Goal: Task Accomplishment & Management: Complete application form

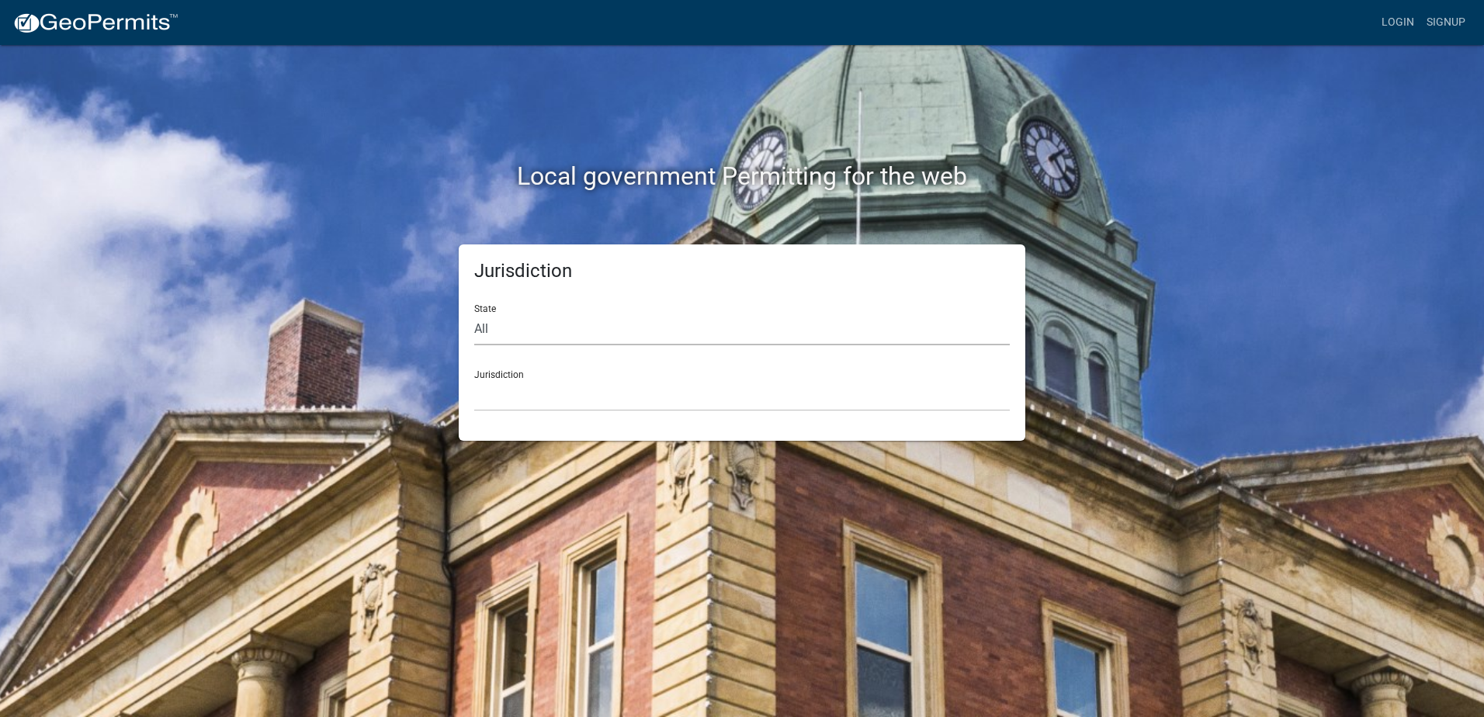
click at [533, 330] on select "All [US_STATE] [US_STATE] [US_STATE] [US_STATE] [US_STATE] [US_STATE] [US_STATE…" at bounding box center [742, 330] width 536 height 32
select select "[US_STATE]"
click at [474, 314] on select "All [US_STATE] [US_STATE] [US_STATE] [US_STATE] [US_STATE] [US_STATE] [US_STATE…" at bounding box center [742, 330] width 536 height 32
click at [514, 396] on select "City of [GEOGRAPHIC_DATA], [US_STATE] City of [GEOGRAPHIC_DATA], [US_STATE] Cit…" at bounding box center [742, 396] width 536 height 32
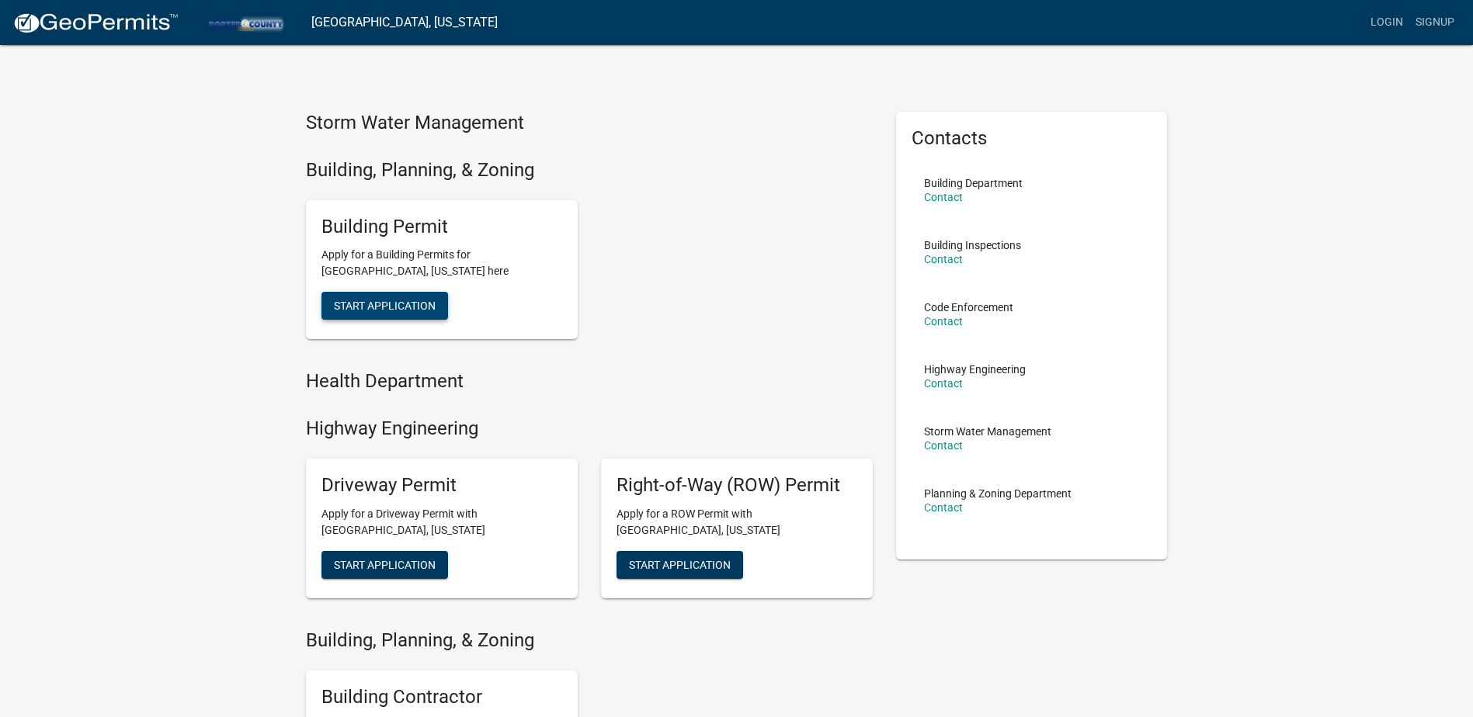
click at [399, 305] on span "Start Application" at bounding box center [385, 306] width 102 height 12
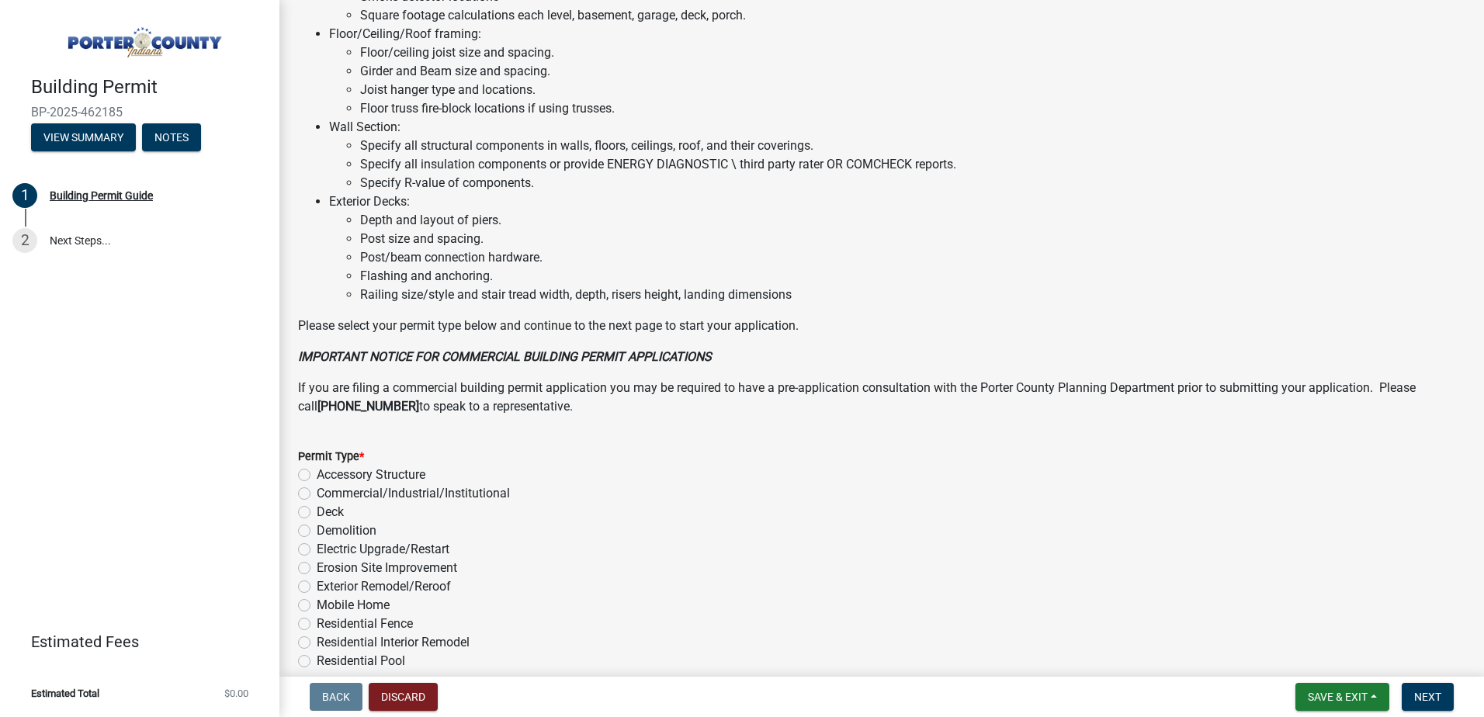
scroll to position [1039, 0]
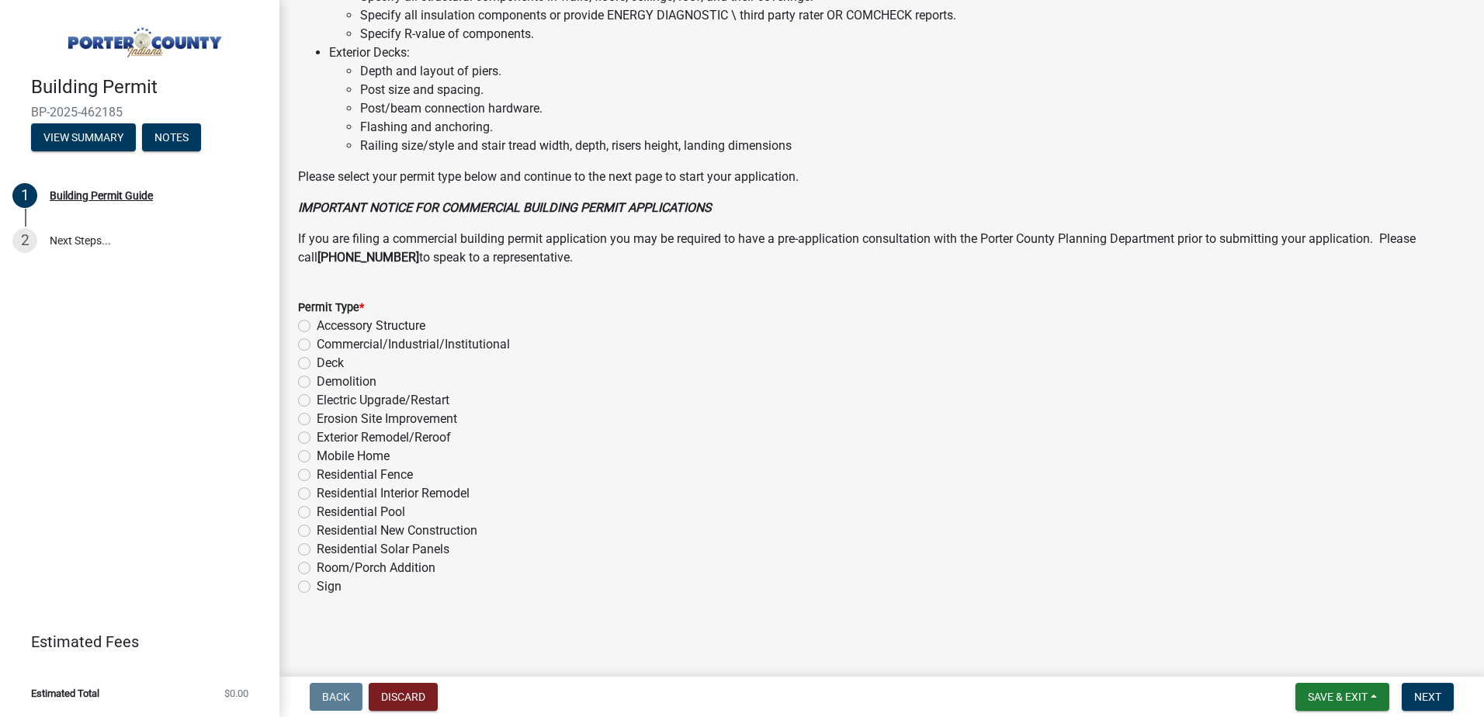
click at [317, 582] on label "Sign" at bounding box center [329, 587] width 25 height 19
click at [317, 582] on input "Sign" at bounding box center [322, 583] width 10 height 10
radio input "true"
click at [1430, 699] on span "Next" at bounding box center [1427, 697] width 27 height 12
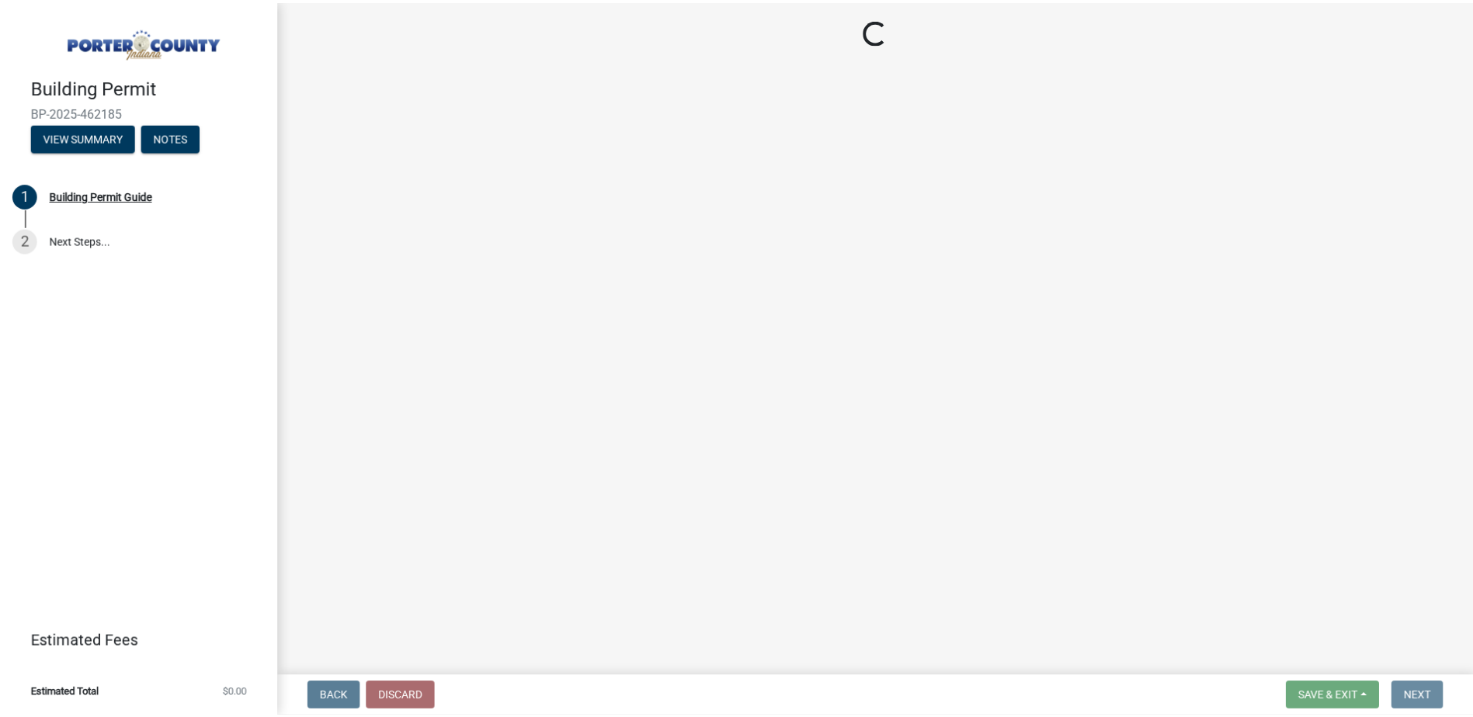
scroll to position [0, 0]
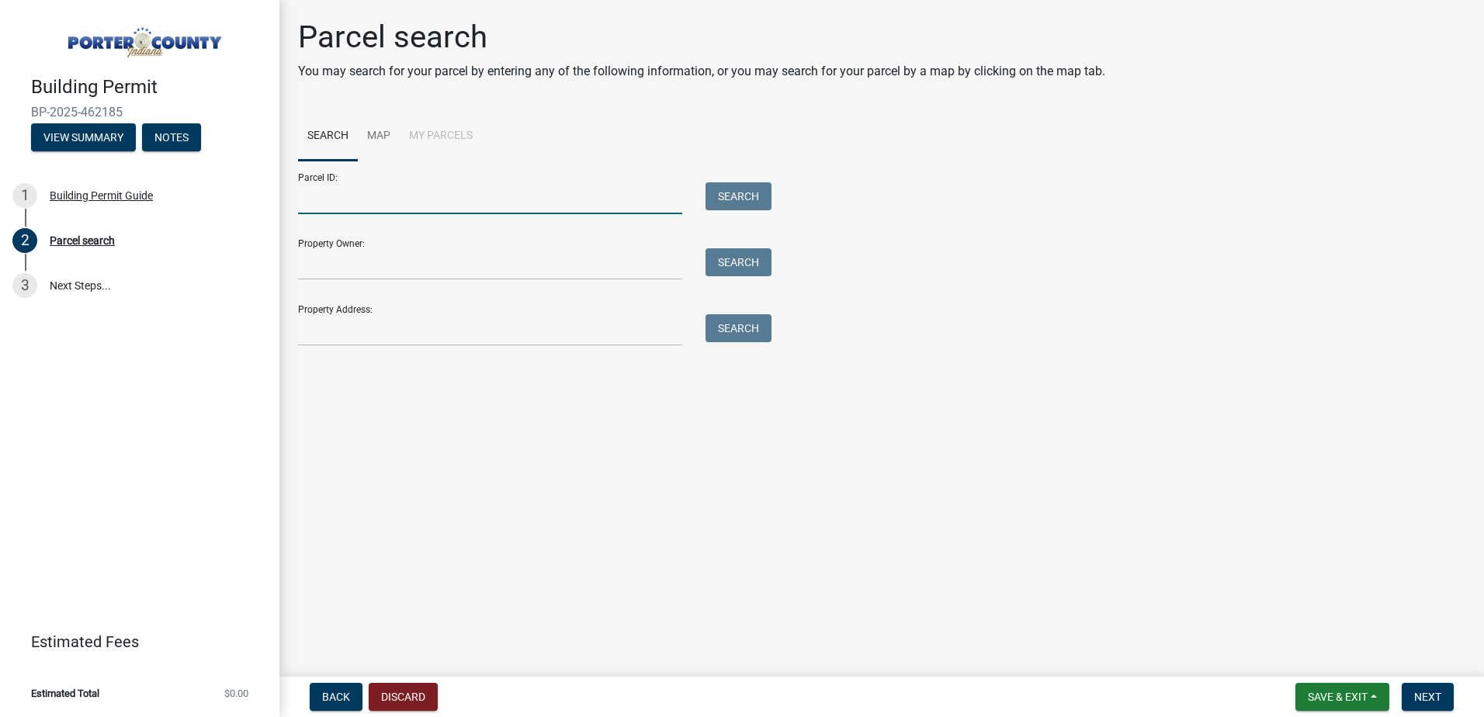
click at [443, 198] on input "Parcel ID:" at bounding box center [490, 198] width 384 height 32
type input "640625100004000006"
click at [1420, 694] on span "Next" at bounding box center [1427, 697] width 27 height 12
click at [719, 192] on button "Search" at bounding box center [739, 196] width 66 height 28
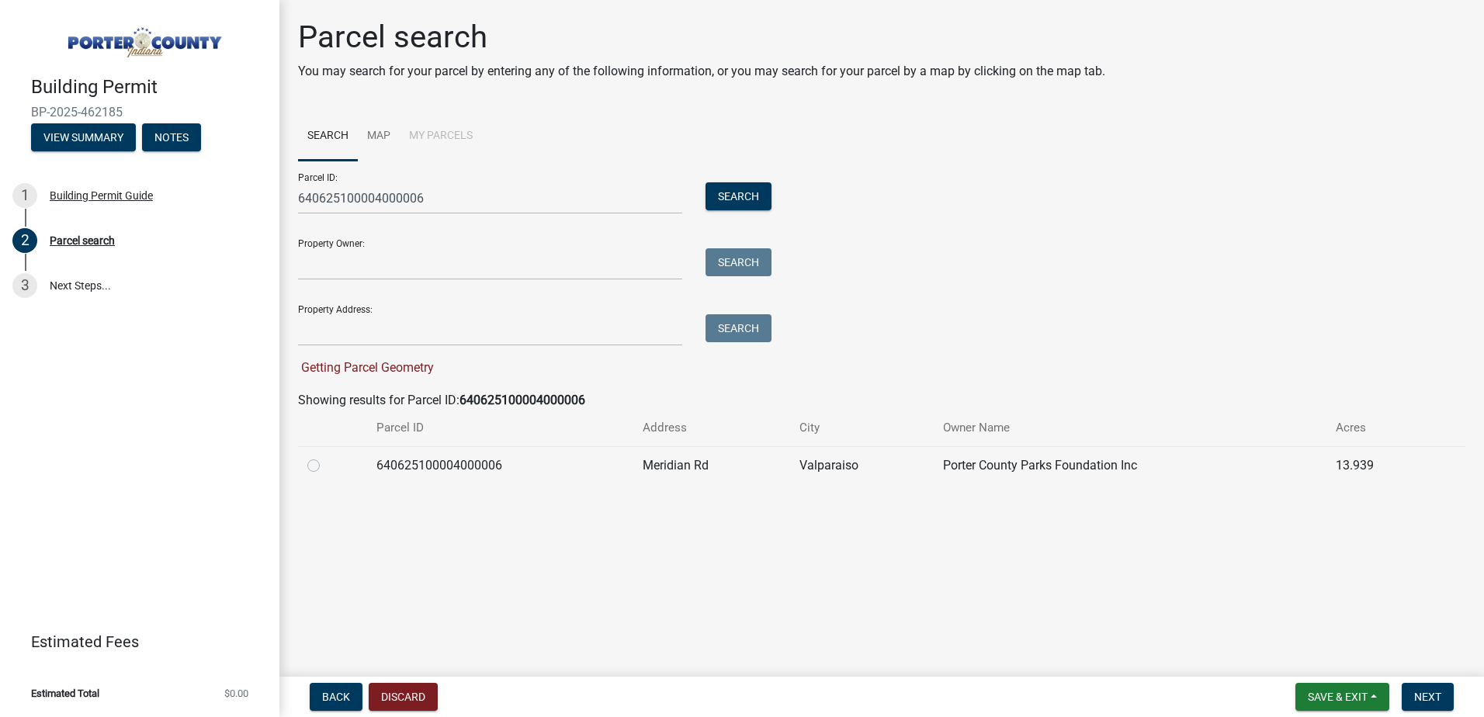
click at [326, 456] on label at bounding box center [326, 456] width 0 height 0
click at [326, 467] on input "radio" at bounding box center [331, 461] width 10 height 10
radio input "true"
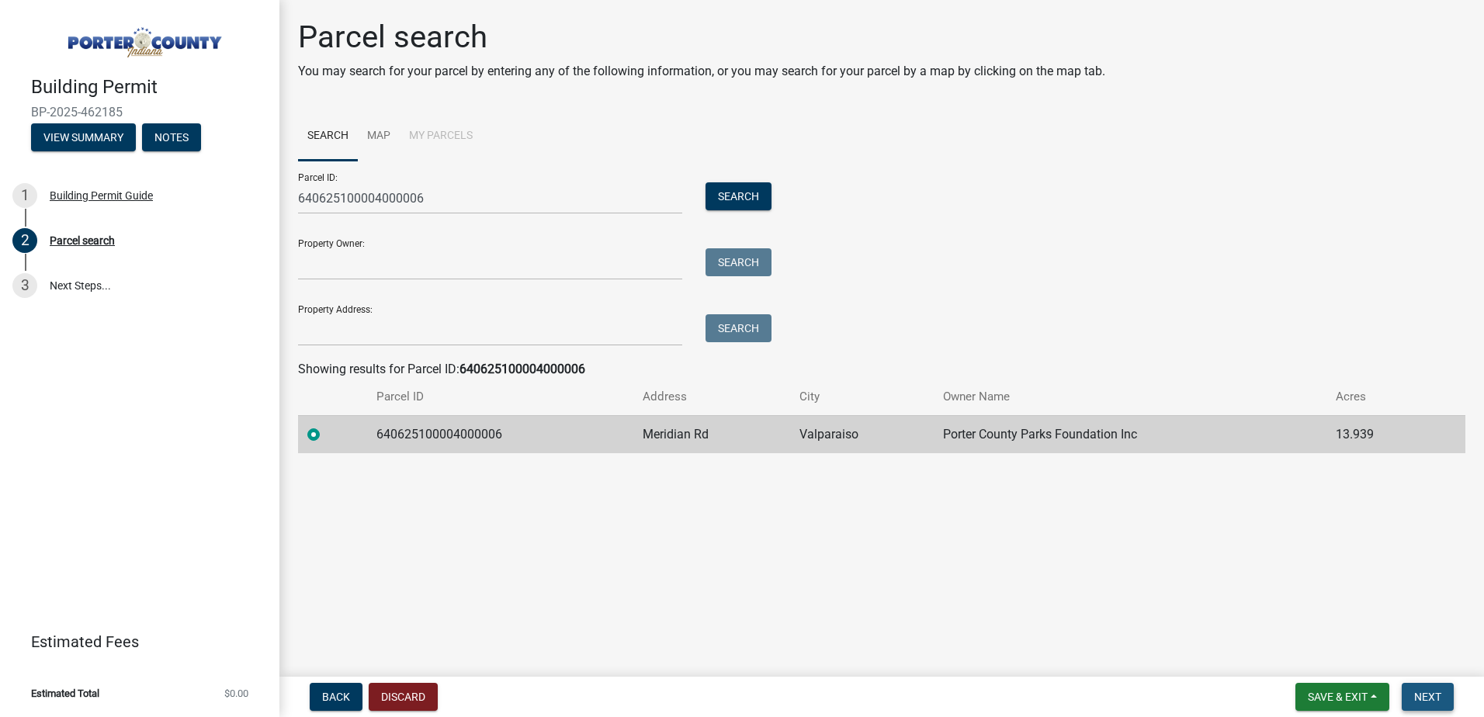
click at [1426, 699] on span "Next" at bounding box center [1427, 697] width 27 height 12
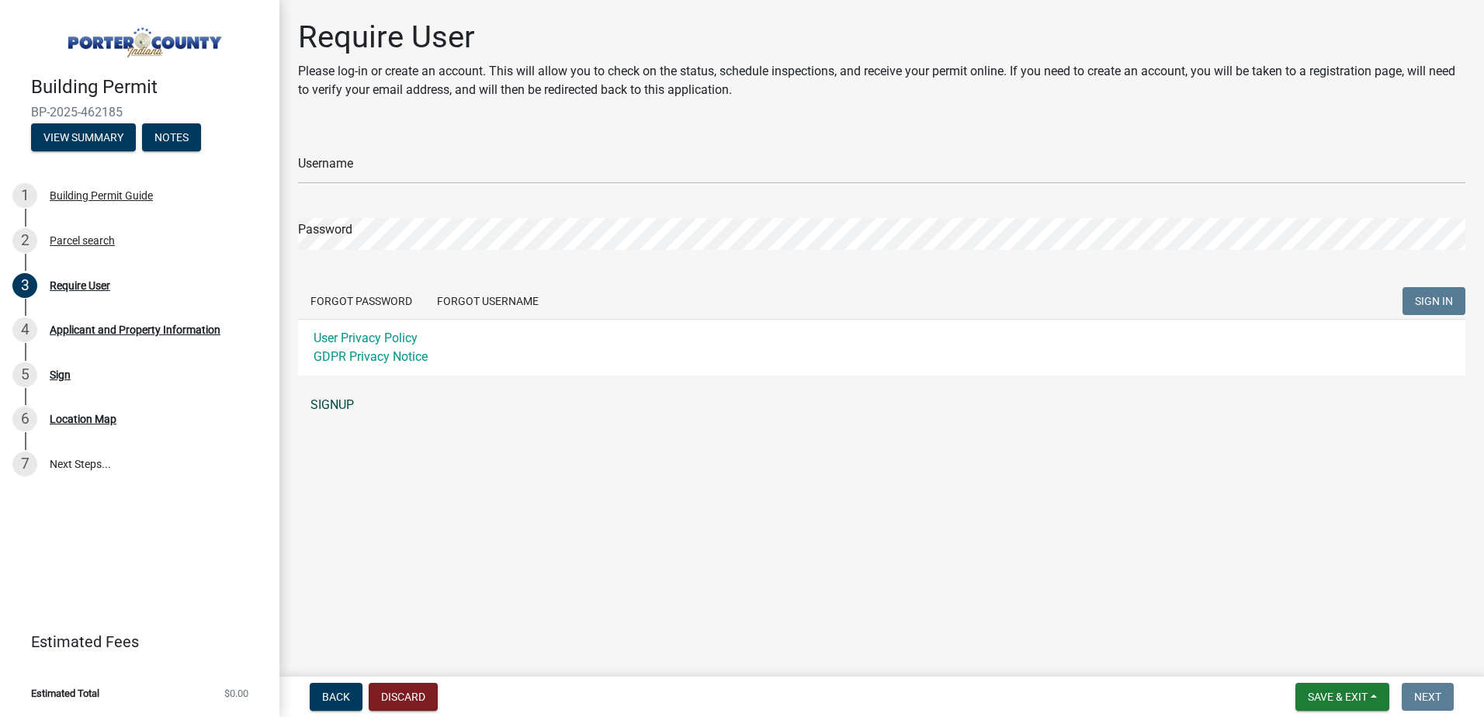
click at [328, 404] on link "SIGNUP" at bounding box center [882, 405] width 1168 height 31
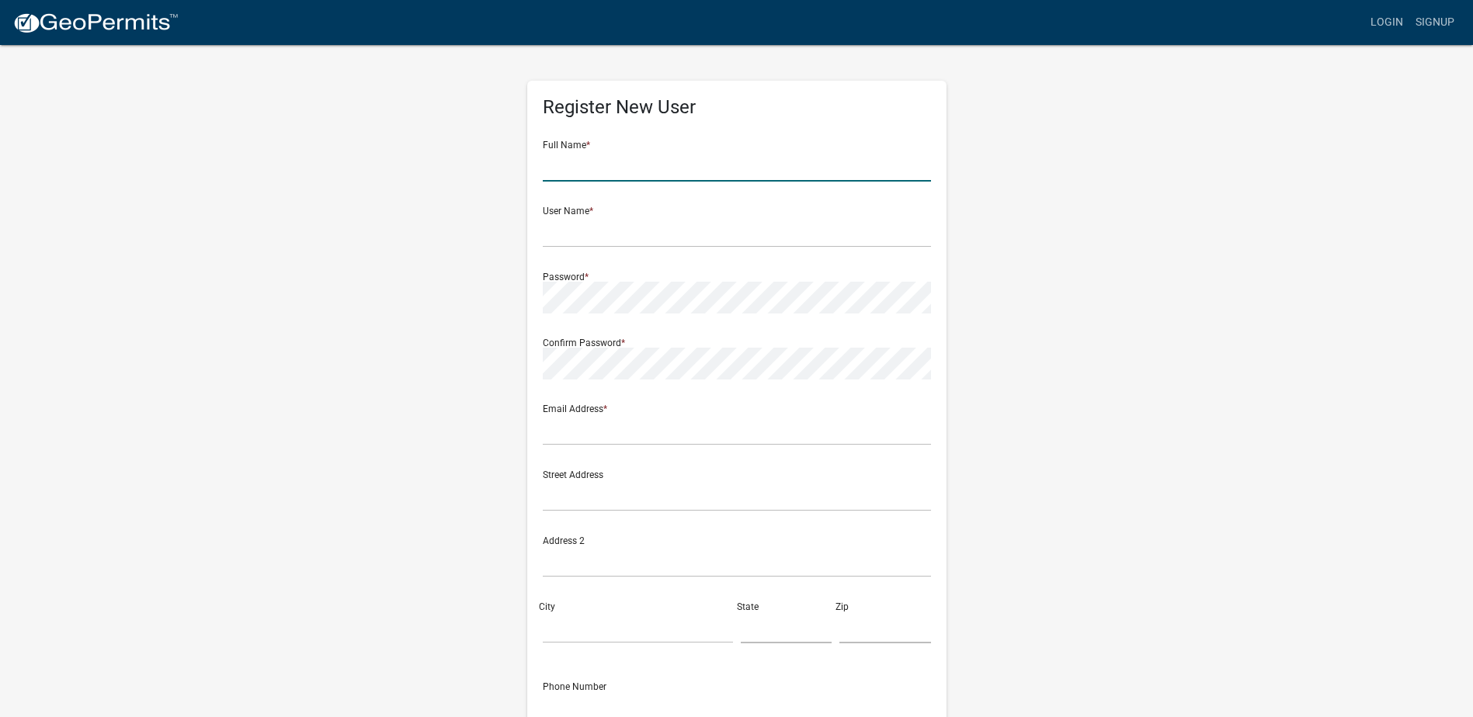
click at [693, 158] on input "text" at bounding box center [737, 166] width 388 height 32
type input "[PERSON_NAME]"
type input "[PERSON_NAME][EMAIL_ADDRESS][DOMAIN_NAME]"
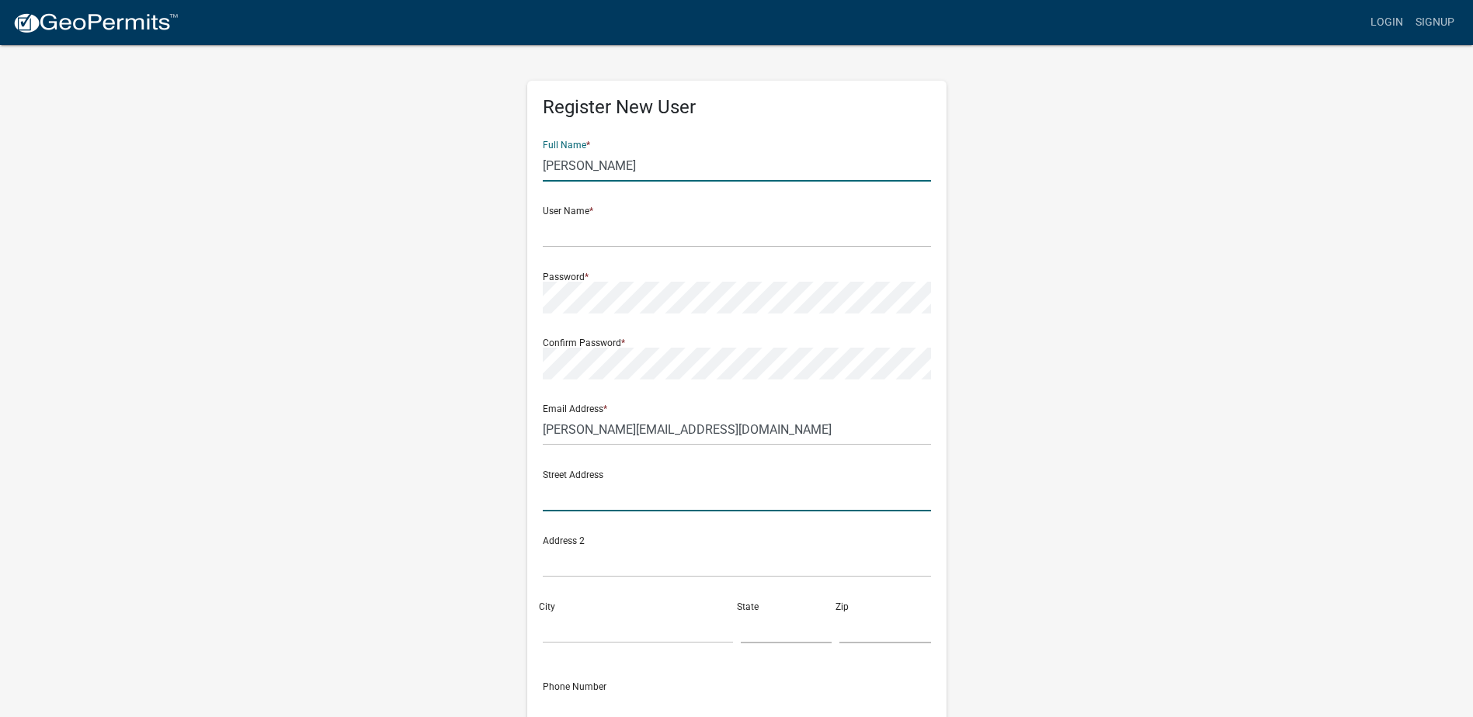
type input "[STREET_ADDRESS][PERSON_NAME]"
type input "Valparaiso"
type input "IN"
type input "46385"
type input "2195080792"
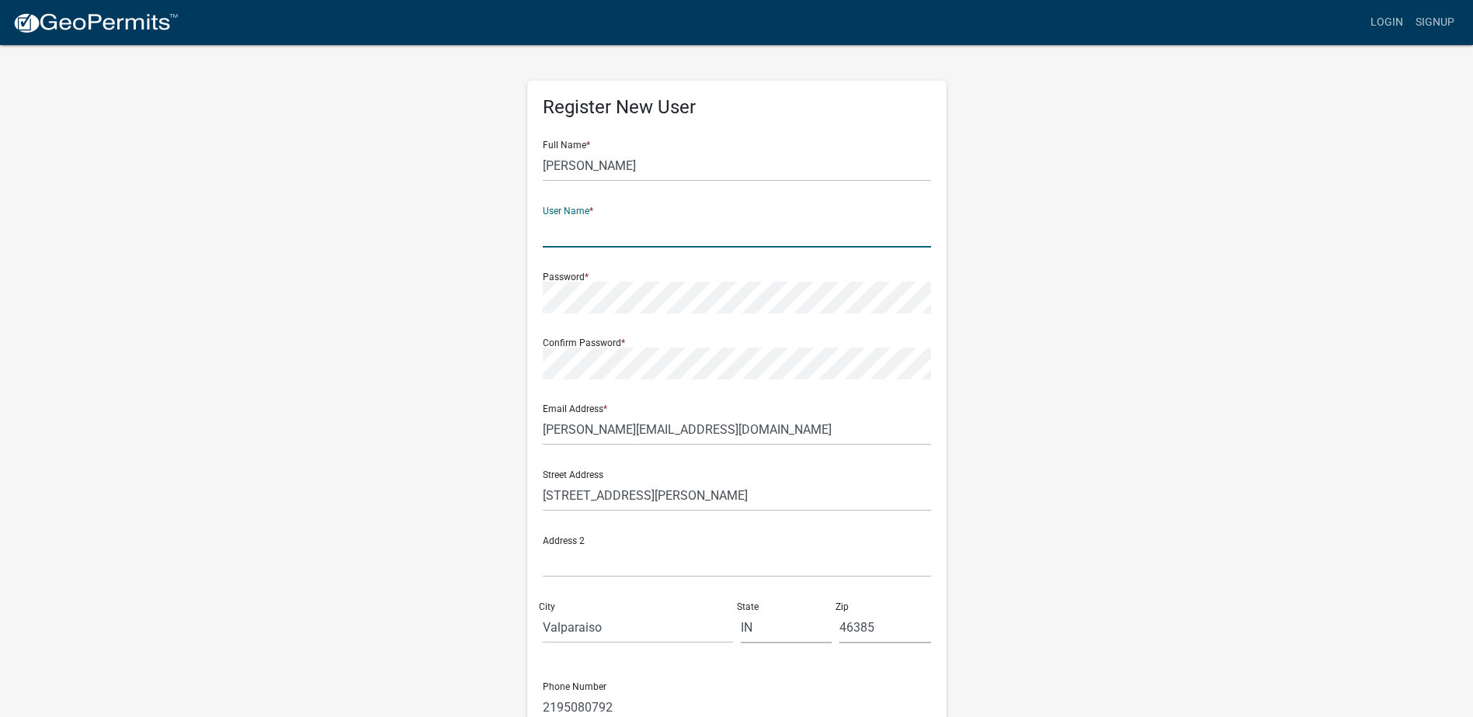
click at [621, 237] on input "text" at bounding box center [737, 232] width 388 height 32
click at [779, 480] on input "[STREET_ADDRESS][PERSON_NAME]" at bounding box center [737, 496] width 388 height 32
drag, startPoint x: 779, startPoint y: 480, endPoint x: 493, endPoint y: 490, distance: 286.6
click at [493, 490] on div "Register New User Full Name * [PERSON_NAME] User Name * Password * Confirm Pass…" at bounding box center [736, 458] width 885 height 831
type input "[STREET_ADDRESS]"
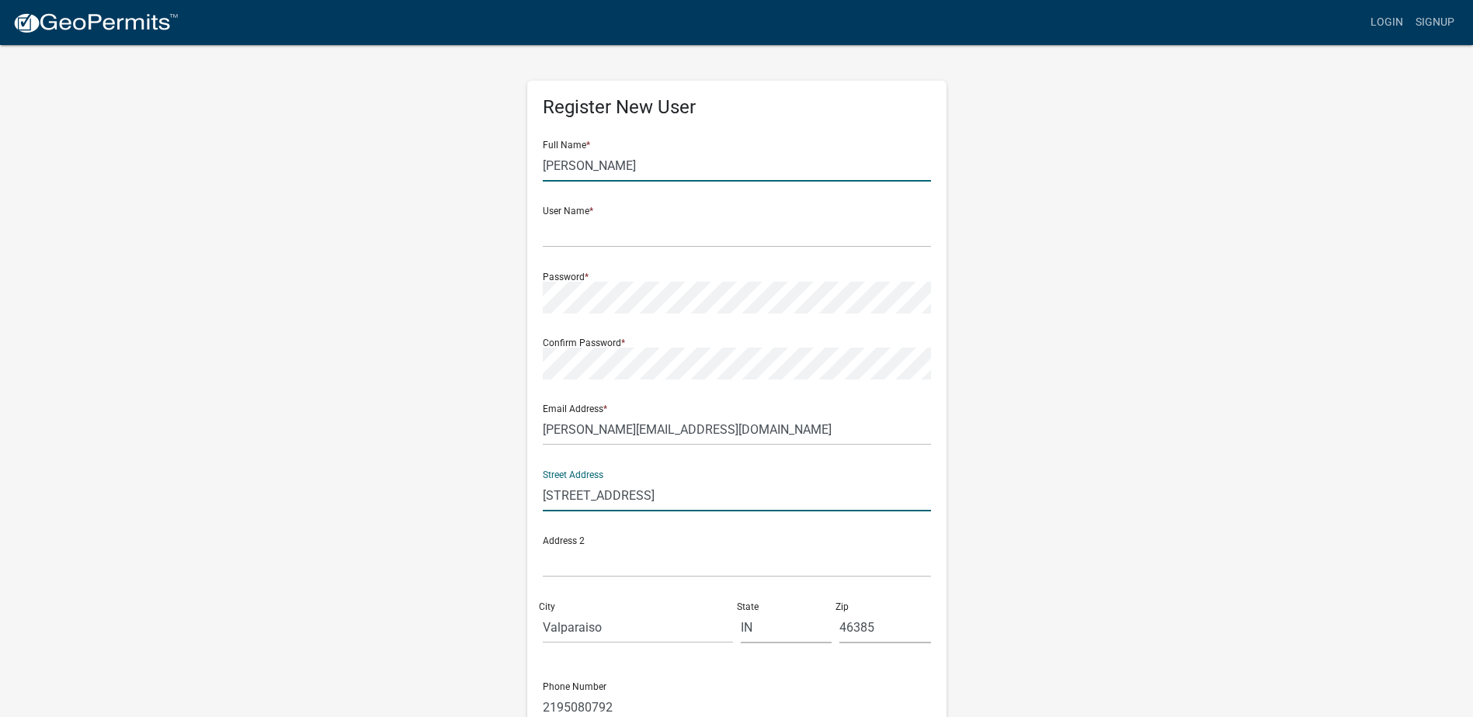
click at [651, 165] on input "[PERSON_NAME]" at bounding box center [737, 166] width 388 height 32
drag, startPoint x: 651, startPoint y: 165, endPoint x: 462, endPoint y: 167, distance: 189.4
click at [462, 167] on div "Register New User Full Name * [PERSON_NAME] User Name * Password * Confirm Pass…" at bounding box center [736, 458] width 885 height 831
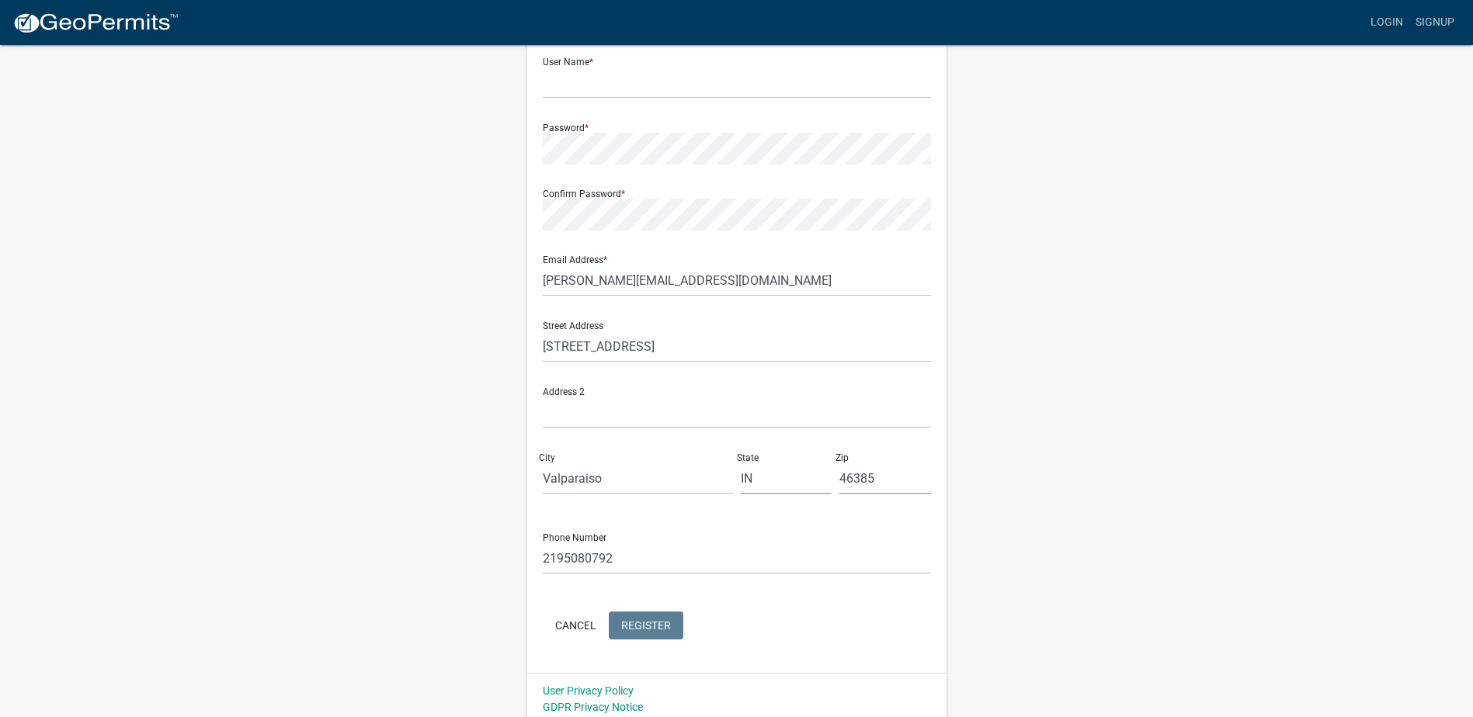
scroll to position [155, 0]
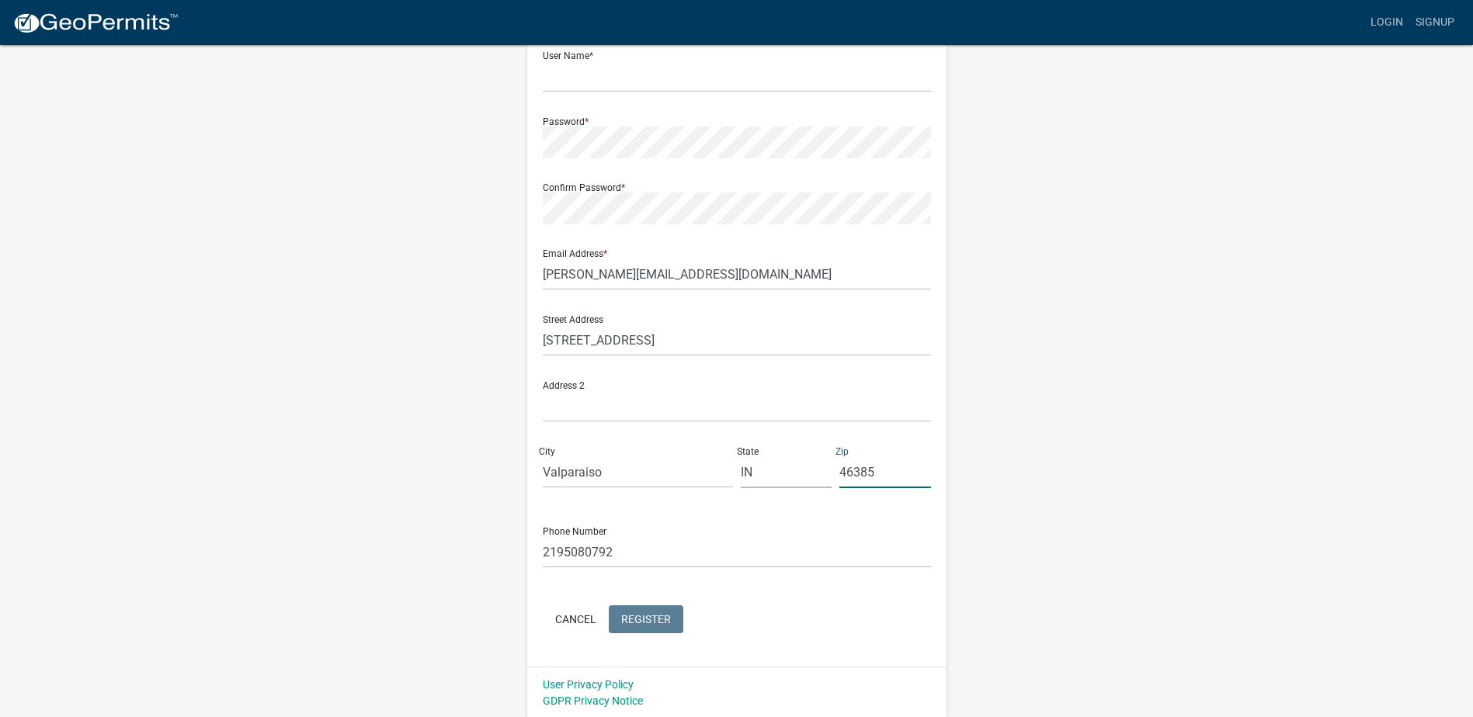
click at [921, 462] on input "46385" at bounding box center [885, 472] width 92 height 32
type input "46383"
click at [632, 189] on div "Confirm Password *" at bounding box center [737, 198] width 388 height 54
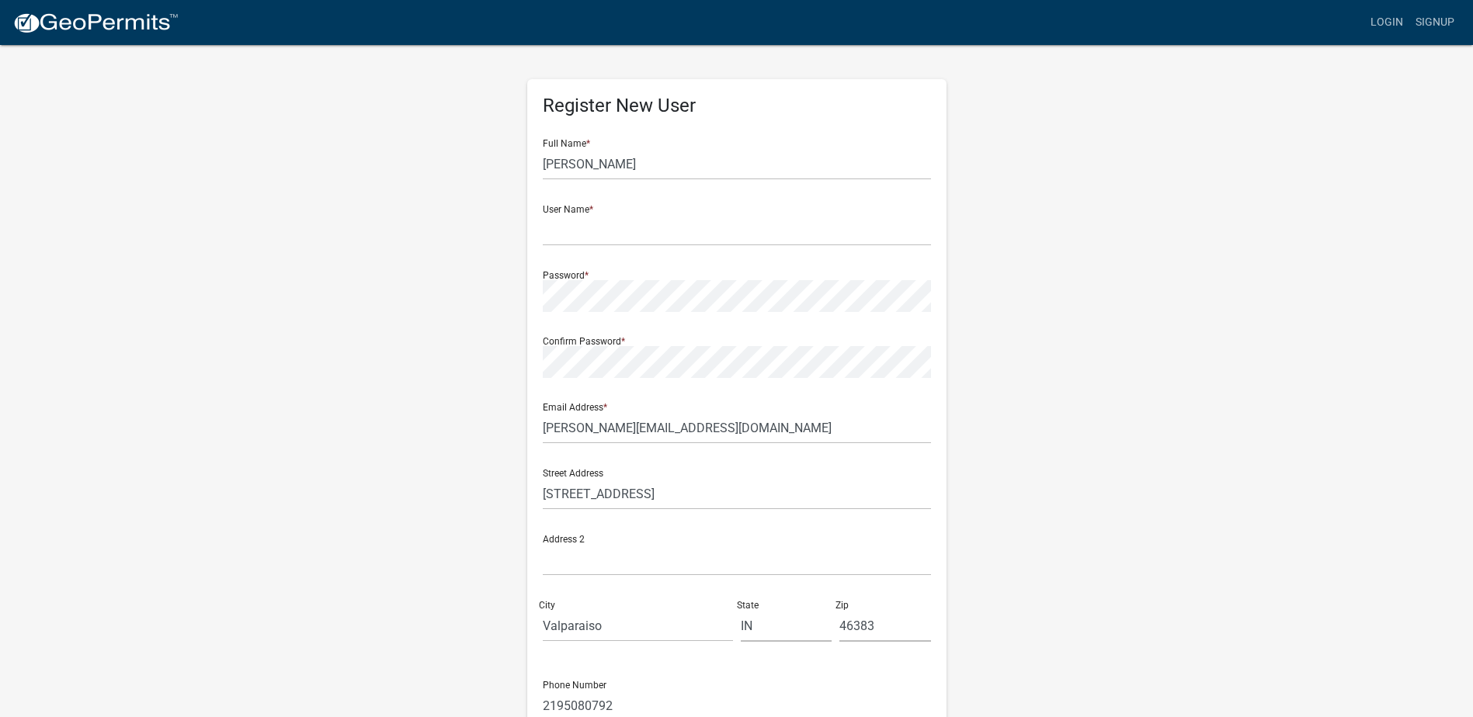
scroll to position [0, 0]
click at [644, 224] on input "text" at bounding box center [737, 232] width 388 height 32
type input "Electrical12"
click at [663, 172] on input "[PERSON_NAME]" at bounding box center [737, 166] width 388 height 32
click at [897, 194] on div "User Name * Electrical12" at bounding box center [737, 221] width 388 height 54
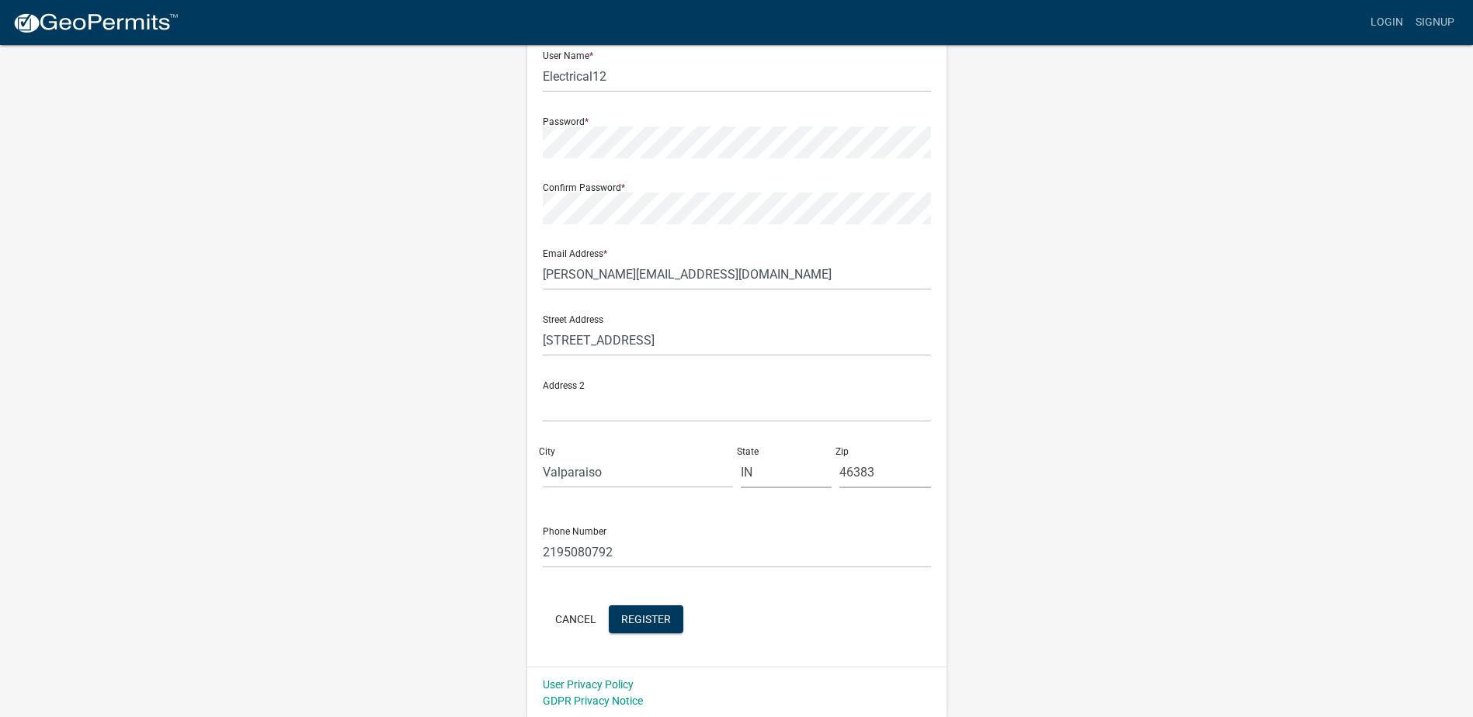
scroll to position [157, 0]
click at [644, 615] on span "Register" at bounding box center [646, 617] width 50 height 12
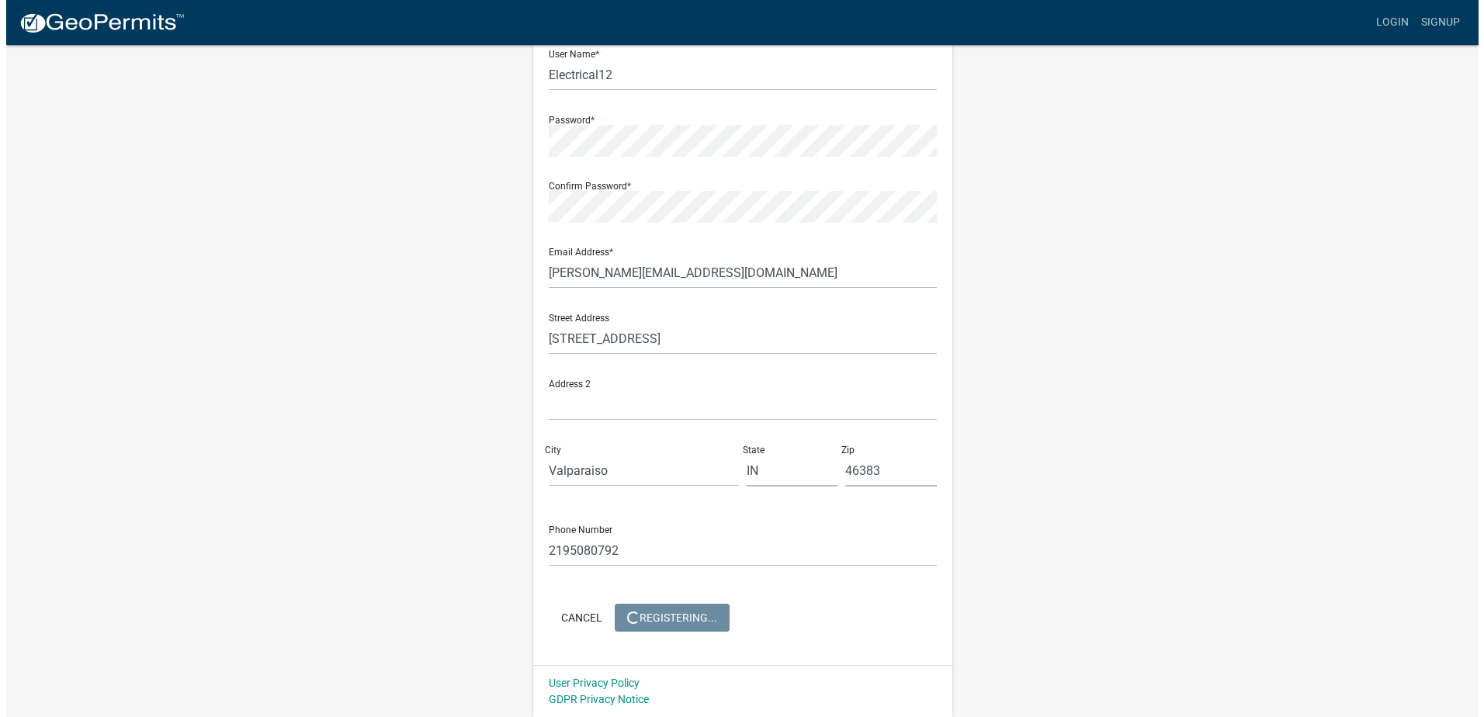
scroll to position [0, 0]
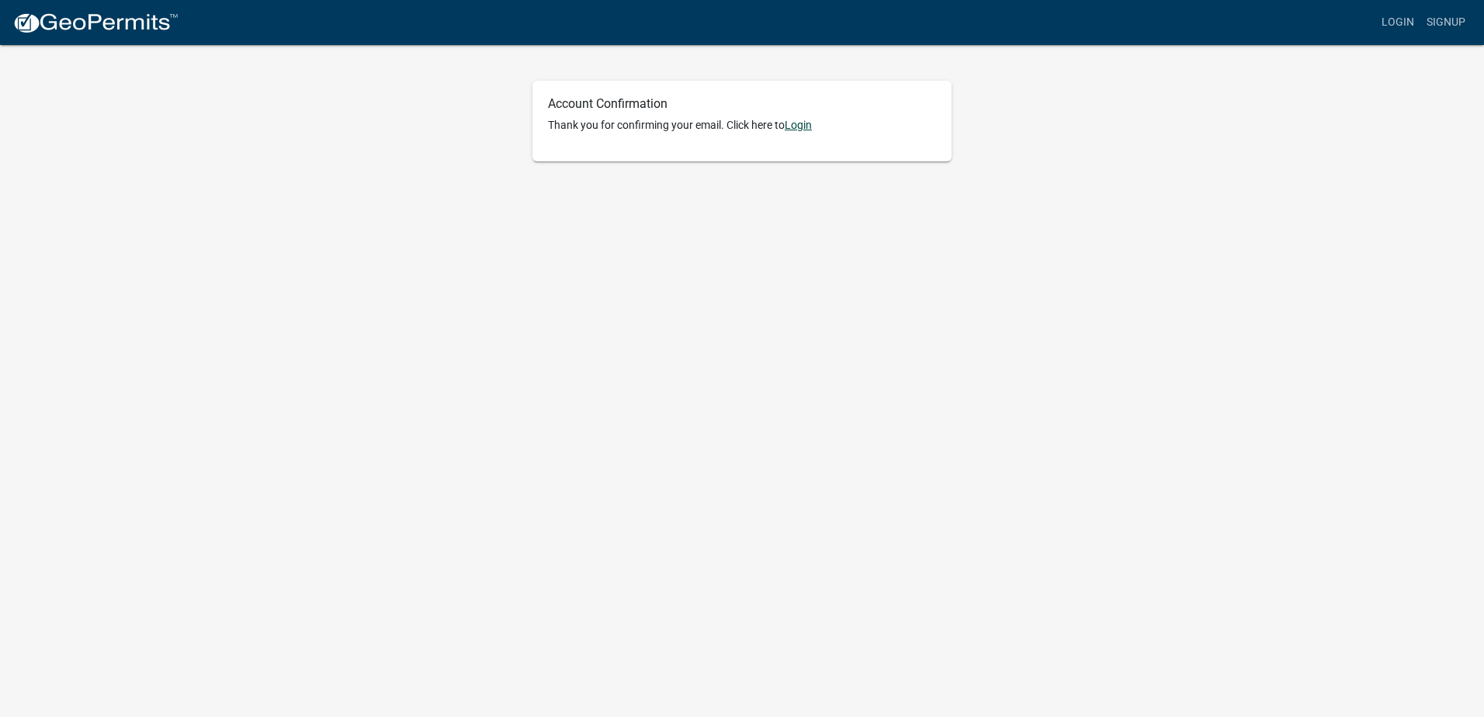
click at [805, 120] on link "Login" at bounding box center [798, 125] width 27 height 12
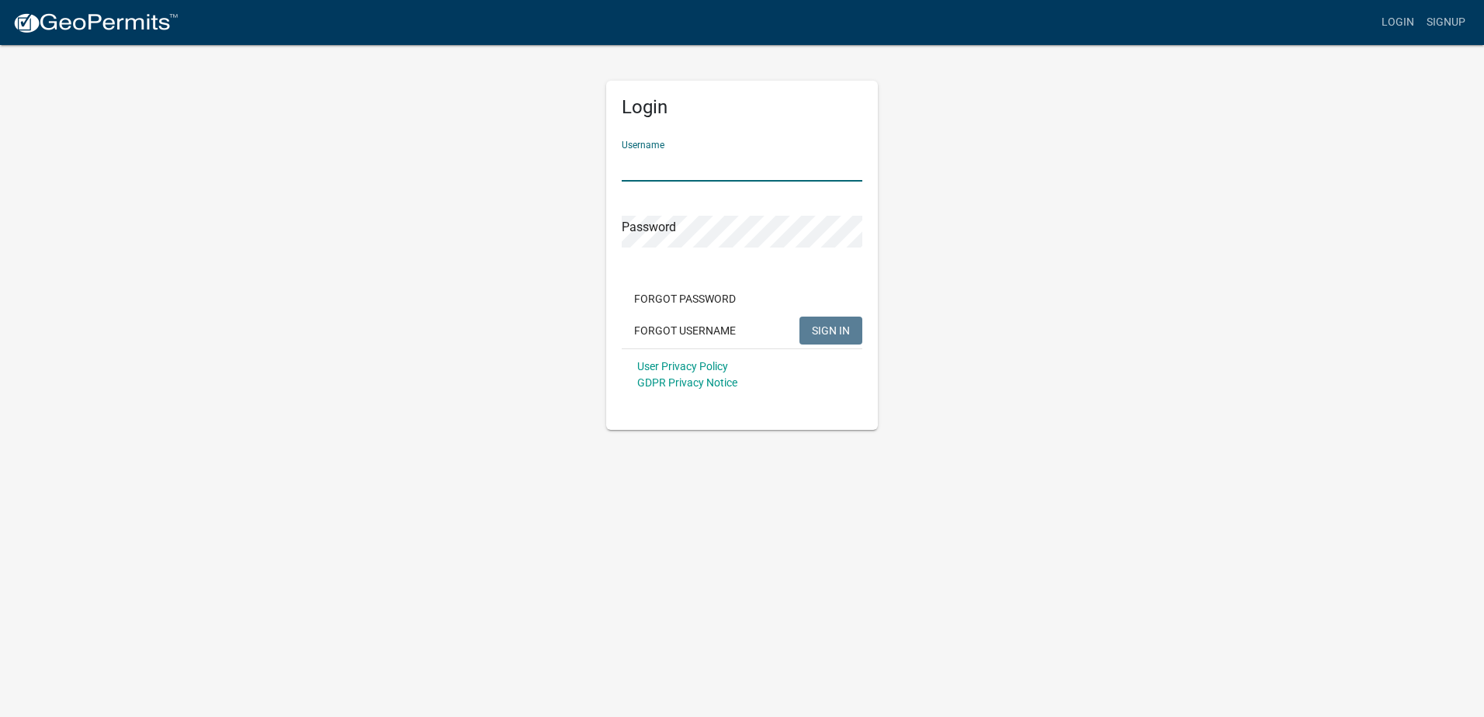
click input "Username"
type input "Electrical12"
click form "Username Electrical12 Password Forgot Password Forgot Username SIGN IN User Pri…"
click button "SIGN IN"
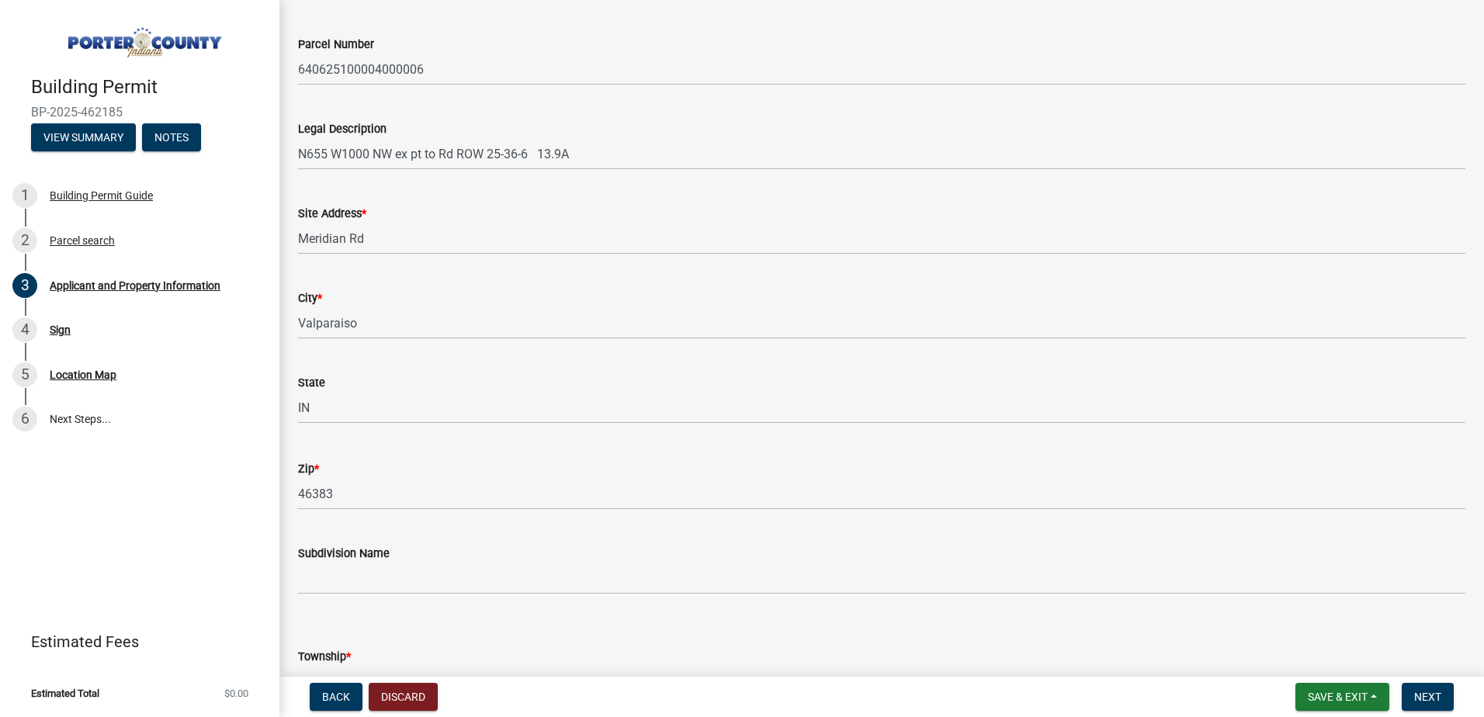
scroll to position [155, 0]
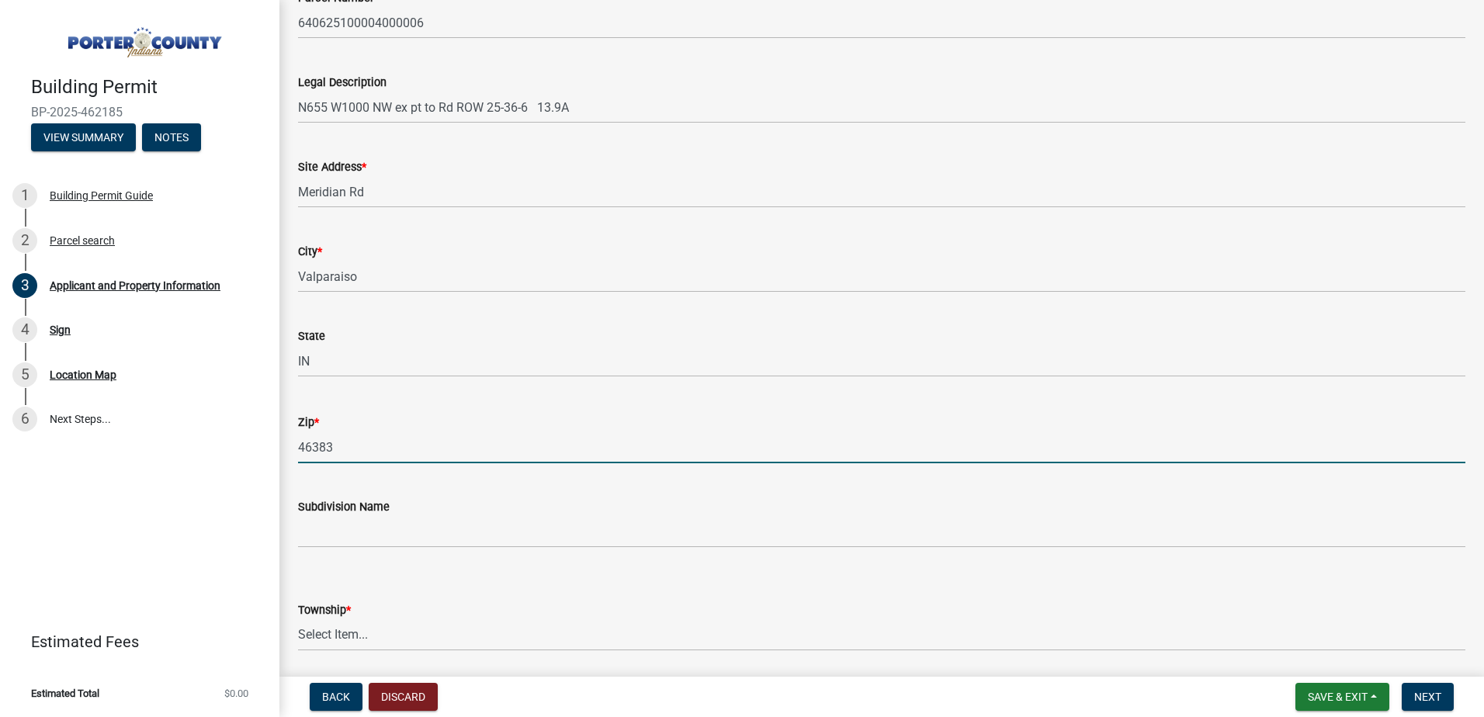
click at [404, 446] on input "46383" at bounding box center [882, 448] width 1168 height 32
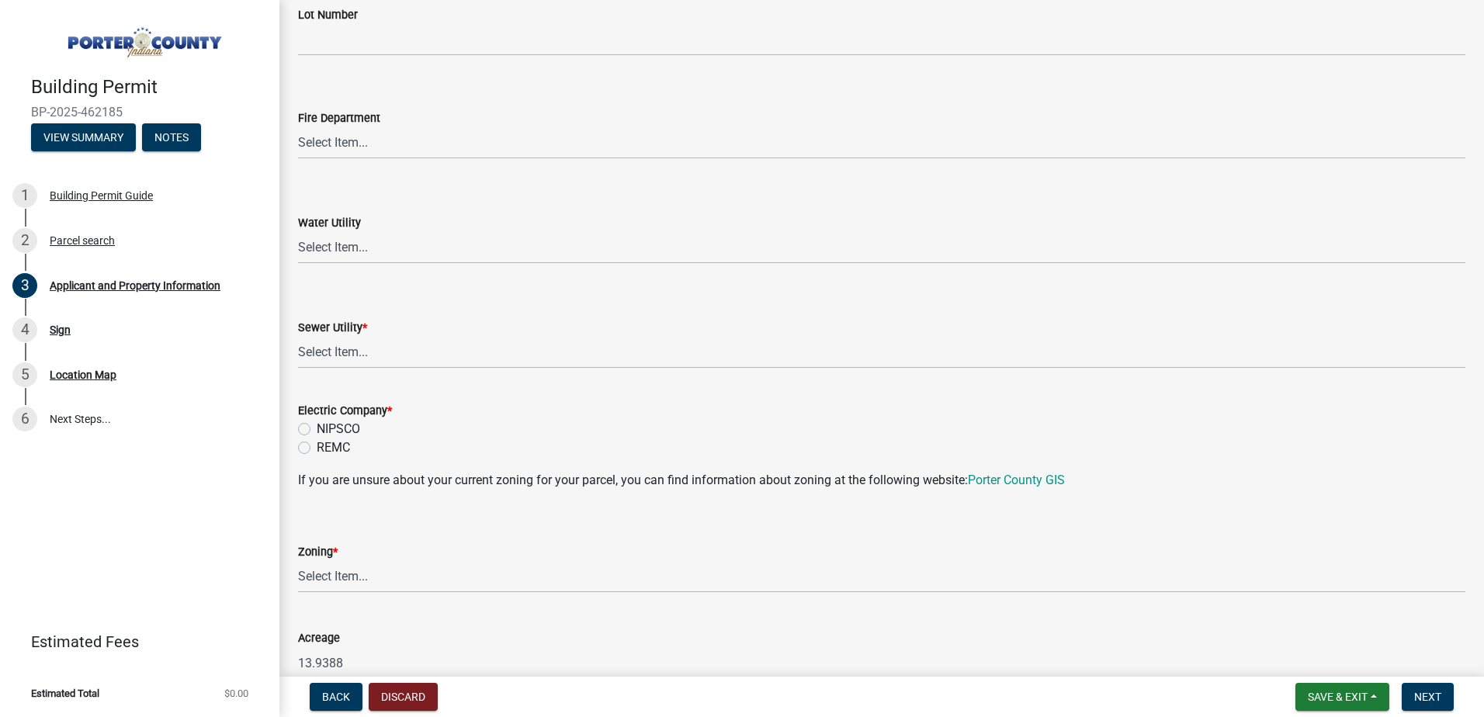
scroll to position [932, 0]
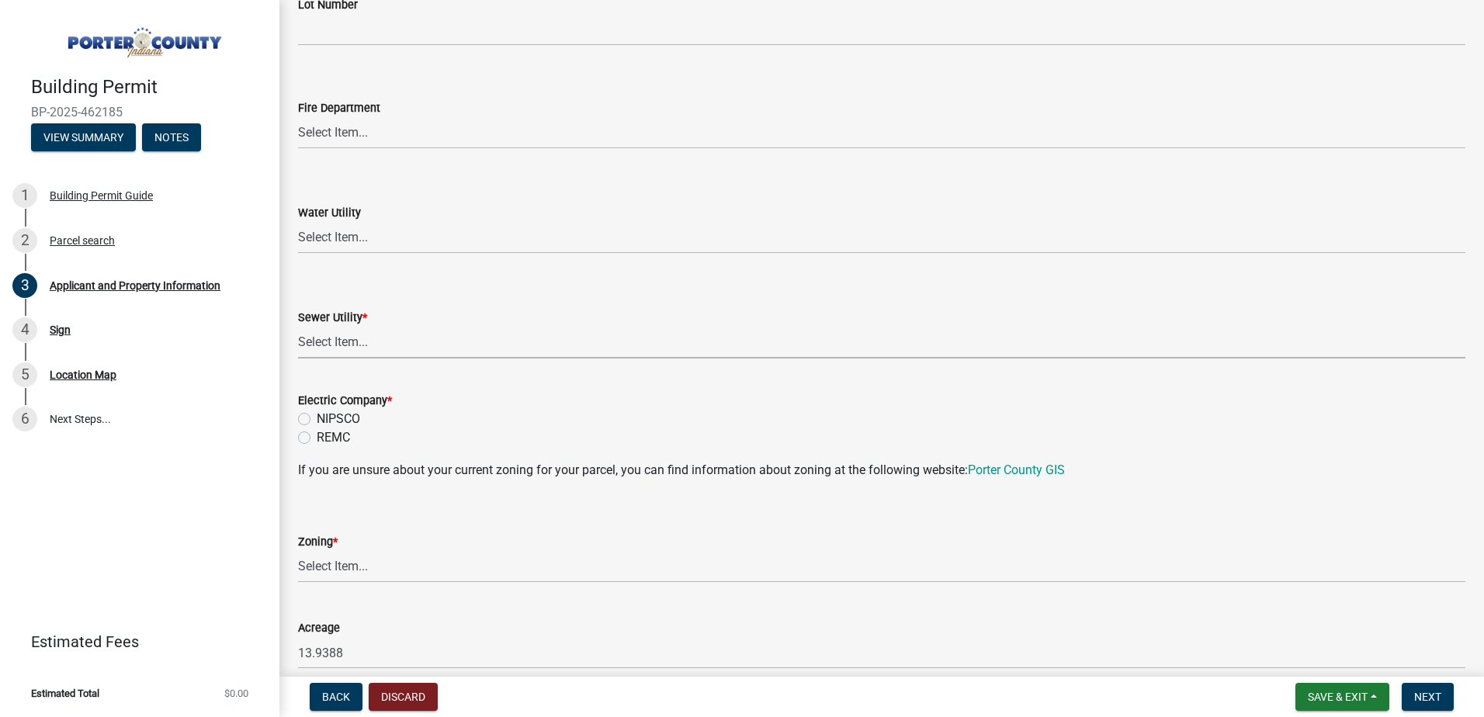
click at [456, 349] on select "Select Item... Aqua Indiana Inc Damon Run Falling Waters Lake Eliza - LEACD Nat…" at bounding box center [882, 343] width 1168 height 32
click at [298, 327] on select "Select Item... Aqua Indiana Inc Damon Run Falling Waters Lake Eliza - LEACD Nat…" at bounding box center [882, 343] width 1168 height 32
select select "c796f995-08fe-487b-a20e-70ab553361d3"
click at [297, 418] on div "Electric Company * NIPSCO REMC" at bounding box center [881, 410] width 1191 height 75
click at [317, 418] on label "NIPSCO" at bounding box center [338, 419] width 43 height 19
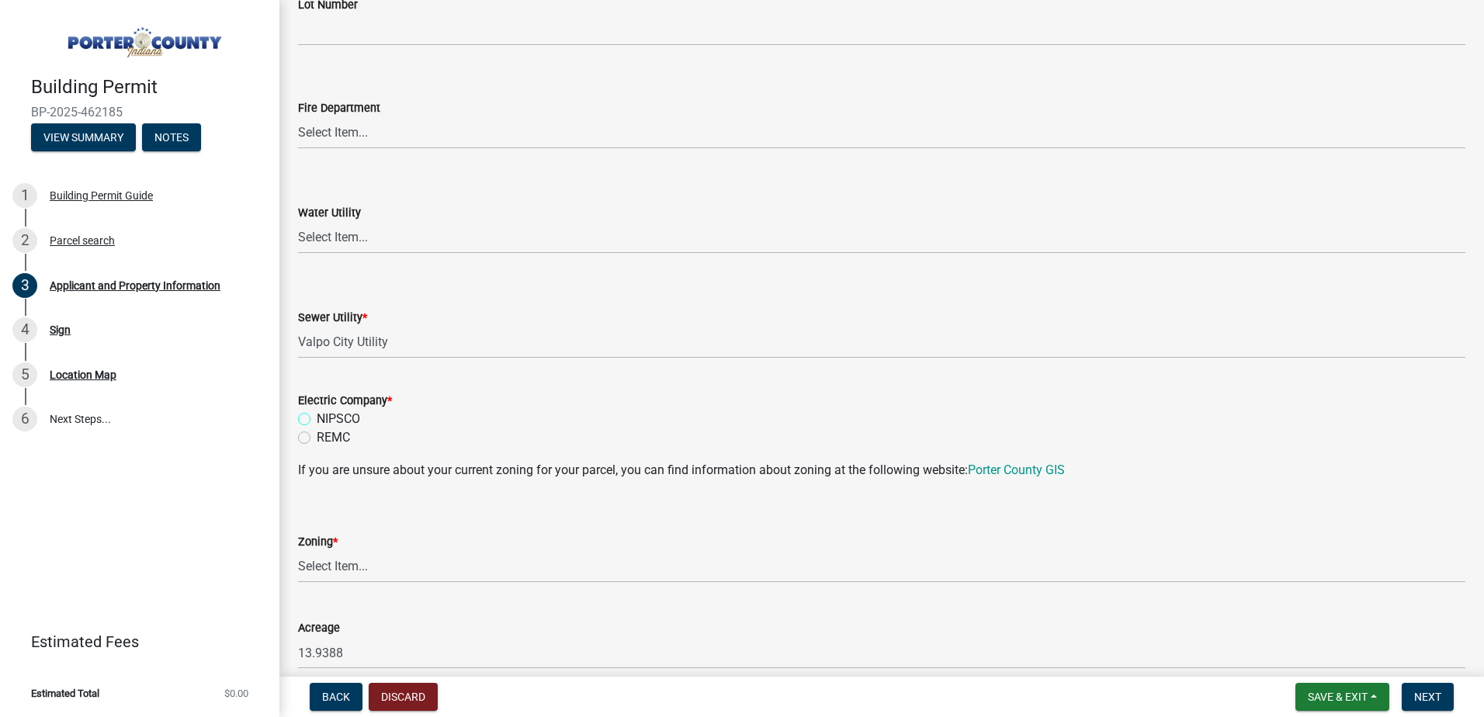
click at [317, 418] on input "NIPSCO" at bounding box center [322, 415] width 10 height 10
radio input "true"
click at [404, 564] on select "Select Item... A1 A2 CH CM CN I1 I2 I3 IN MP OT P1 P2 PUD R1 R2 R3 R4 RL RR" at bounding box center [882, 567] width 1168 height 32
click at [231, 506] on div "Building Permit BP-2025-462185 View Summary Notes 1 Building Permit Guide 2 Par…" at bounding box center [139, 358] width 279 height 717
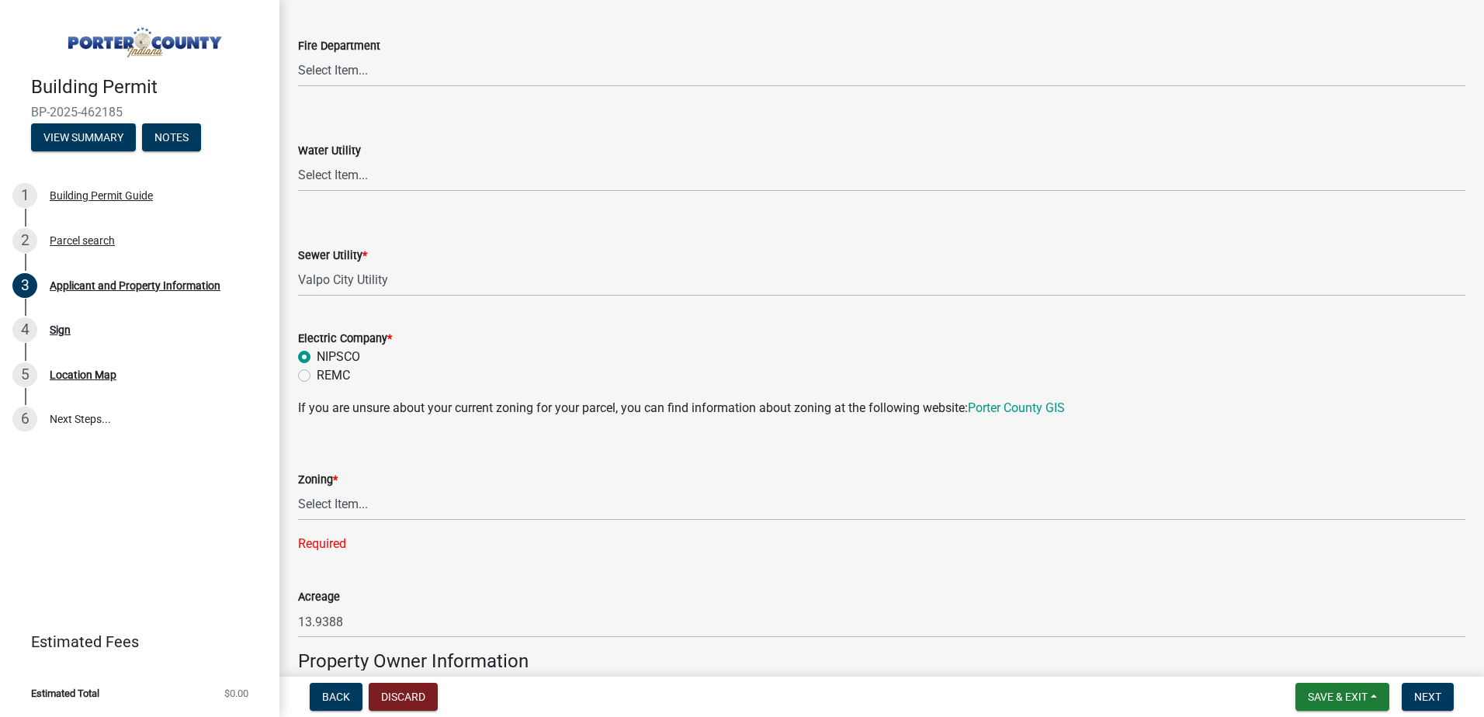
scroll to position [1087, 0]
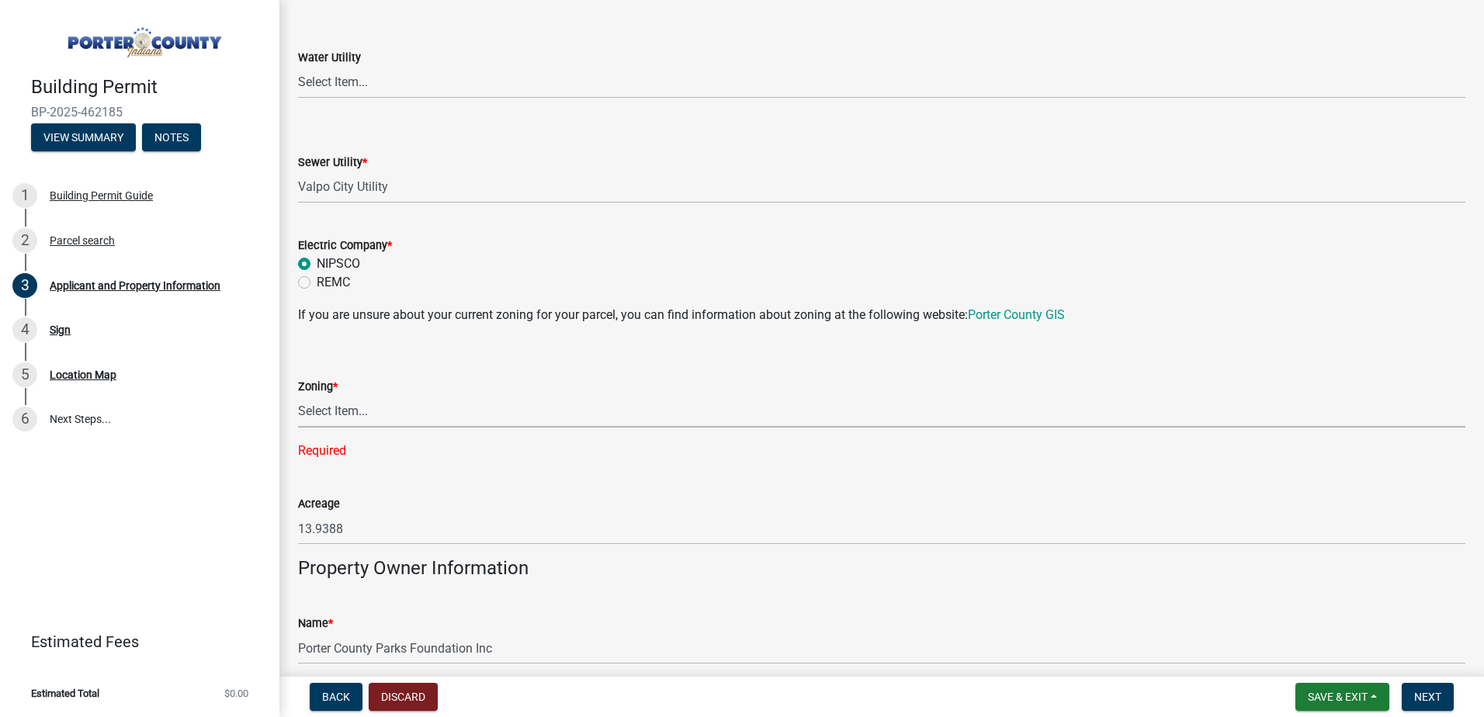
click at [384, 408] on select "Select Item... A1 A2 CH CM CN I1 I2 I3 IN MP OT P1 P2 PUD R1 R2 R3 R4 RL RR" at bounding box center [882, 412] width 1168 height 32
click at [210, 467] on div "Building Permit BP-2025-462185 View Summary Notes 1 Building Permit Guide 2 Par…" at bounding box center [139, 358] width 279 height 717
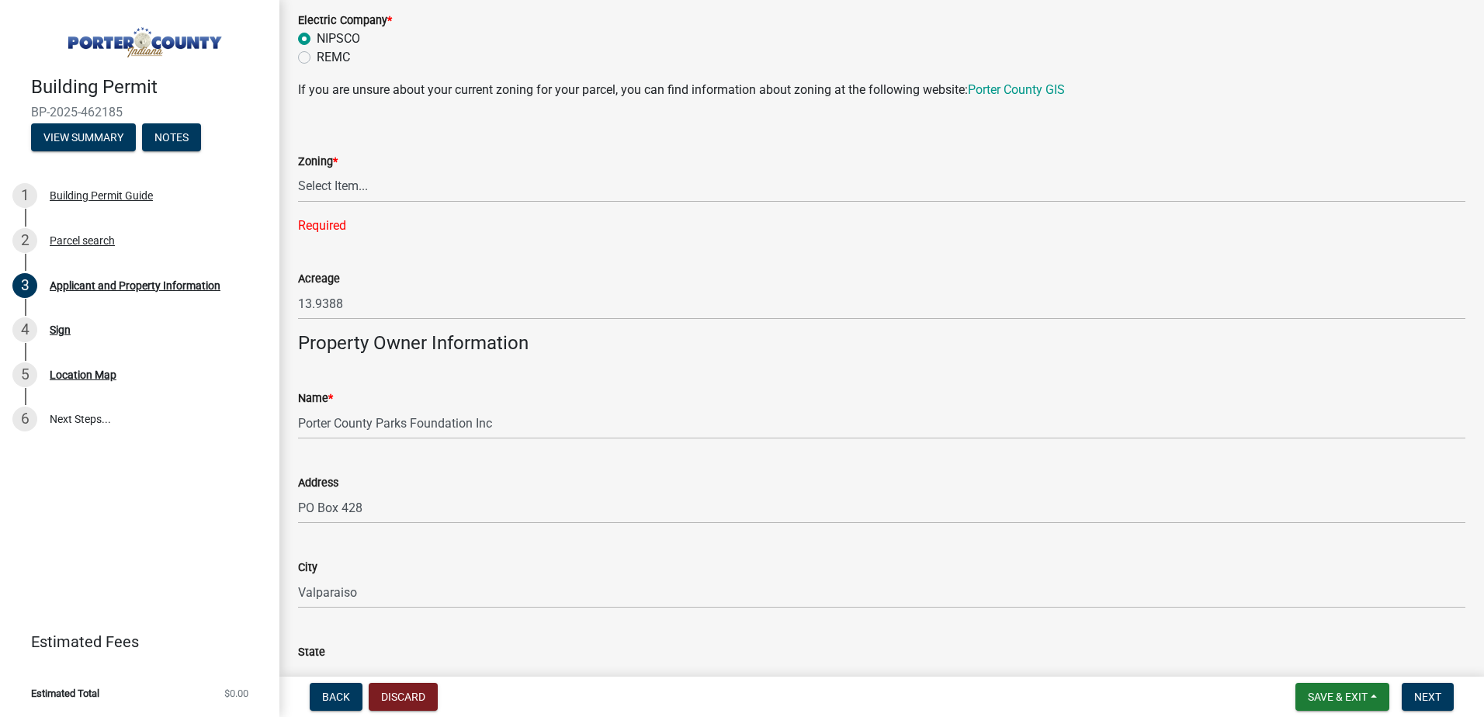
scroll to position [1320, 0]
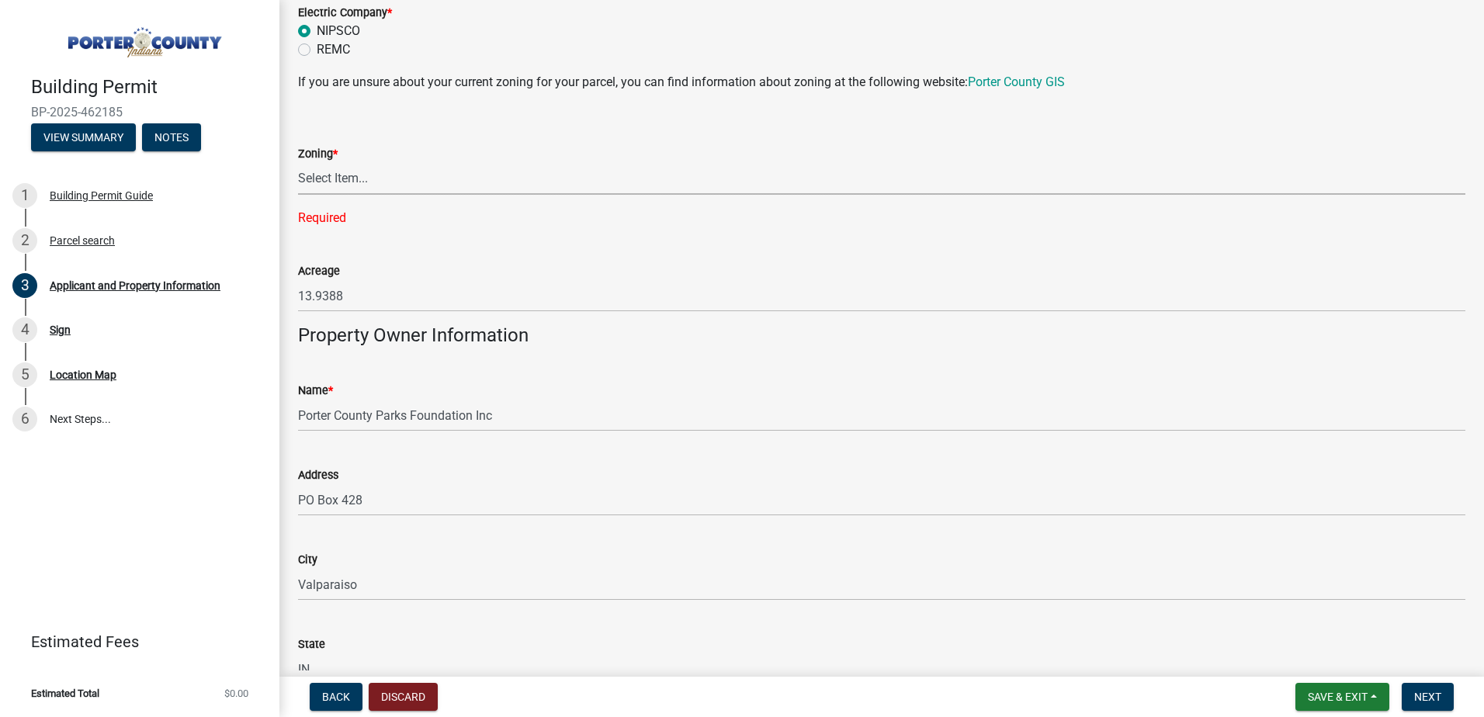
click at [367, 178] on select "Select Item... A1 A2 CH CM CN I1 I2 I3 IN MP OT P1 P2 PUD R1 R2 R3 R4 RL RR" at bounding box center [882, 179] width 1168 height 32
click at [229, 436] on link "6 Next Steps..." at bounding box center [139, 419] width 279 height 45
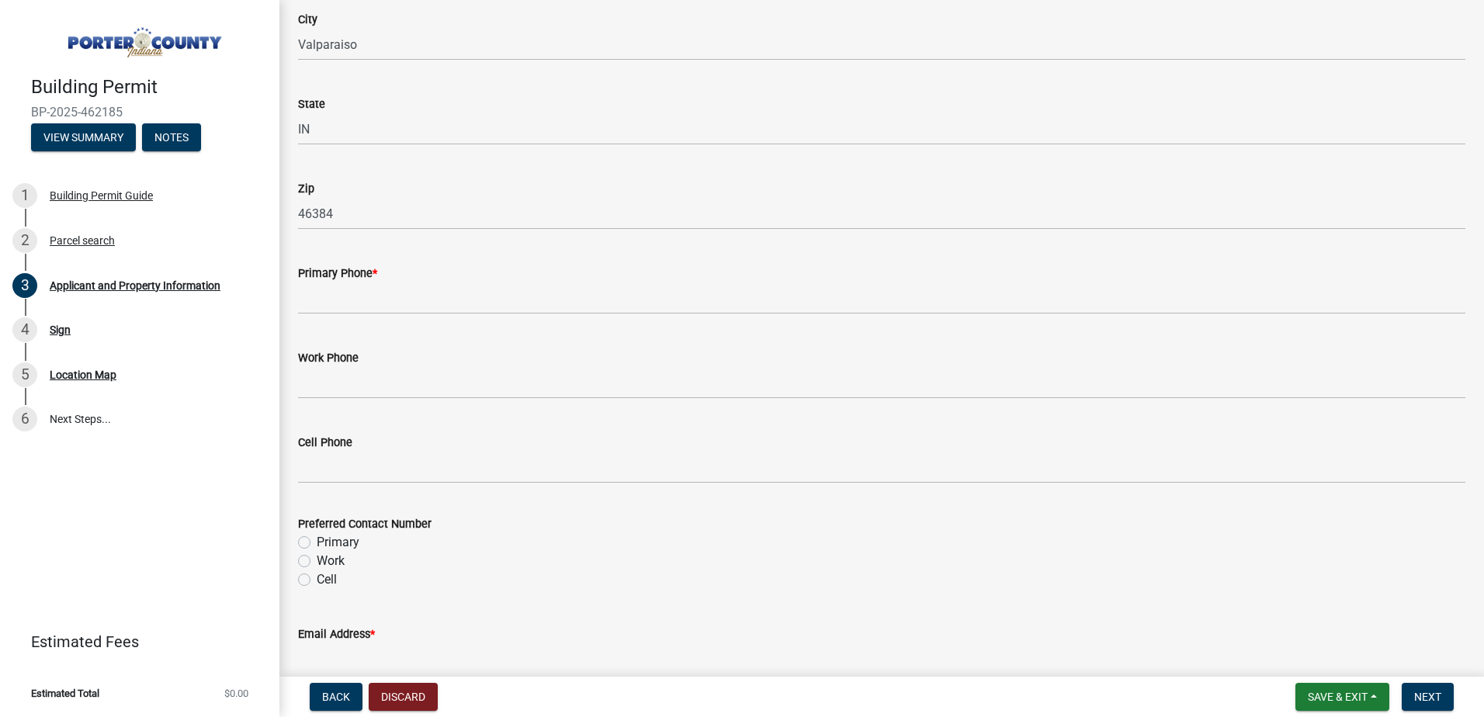
scroll to position [1863, 0]
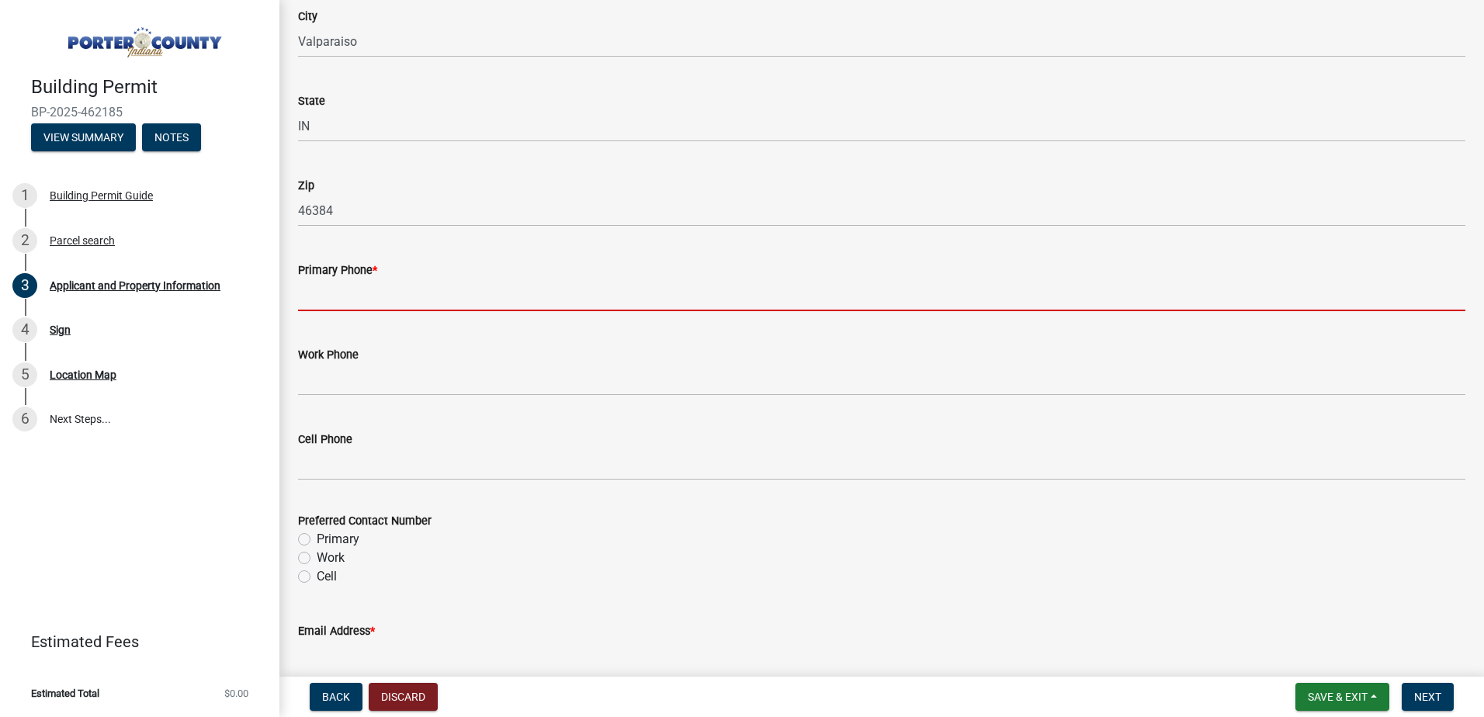
click at [373, 296] on input "Primary Phone *" at bounding box center [882, 295] width 1168 height 32
type input "2195080792"
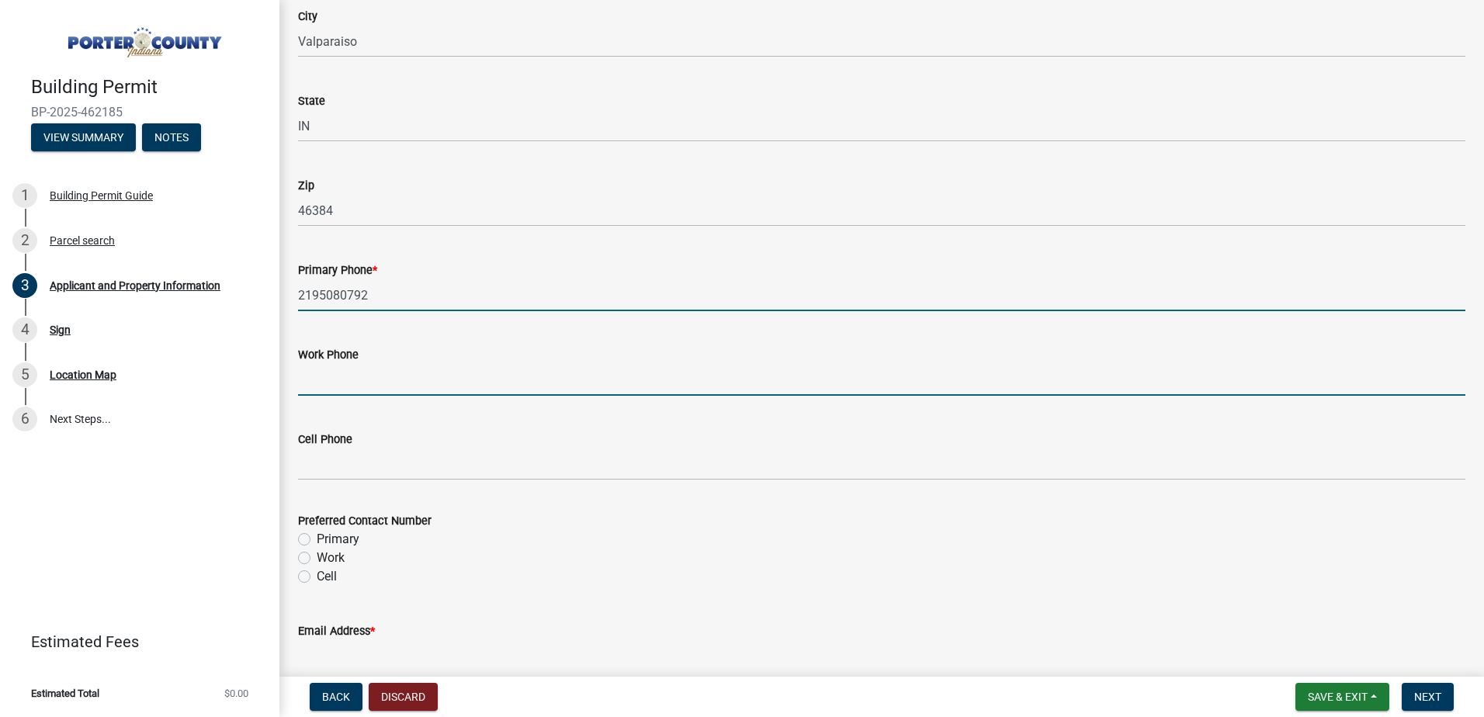
click at [445, 375] on input "Work Phone" at bounding box center [882, 380] width 1168 height 32
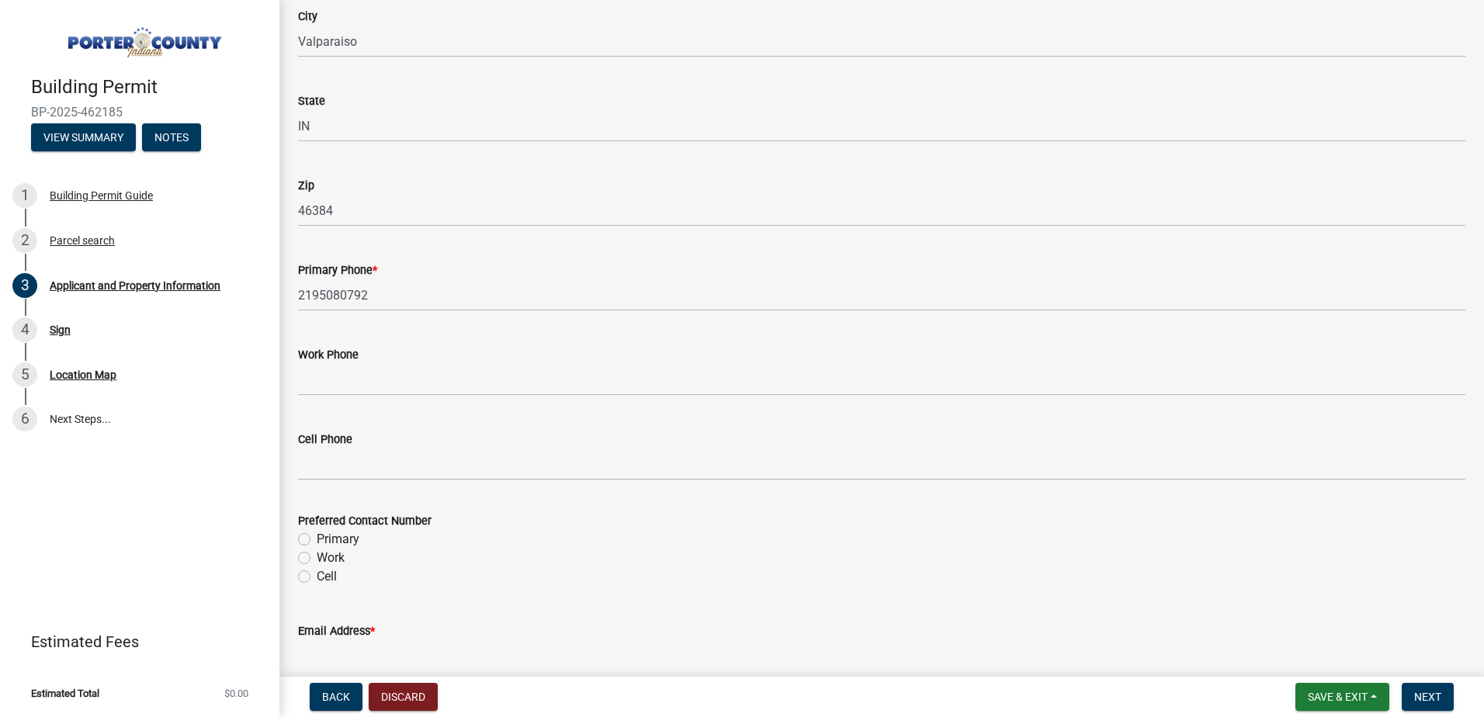
click at [46, 513] on div "Building Permit BP-2025-462185 View Summary Notes 1 Building Permit Guide 2 Par…" at bounding box center [139, 358] width 279 height 717
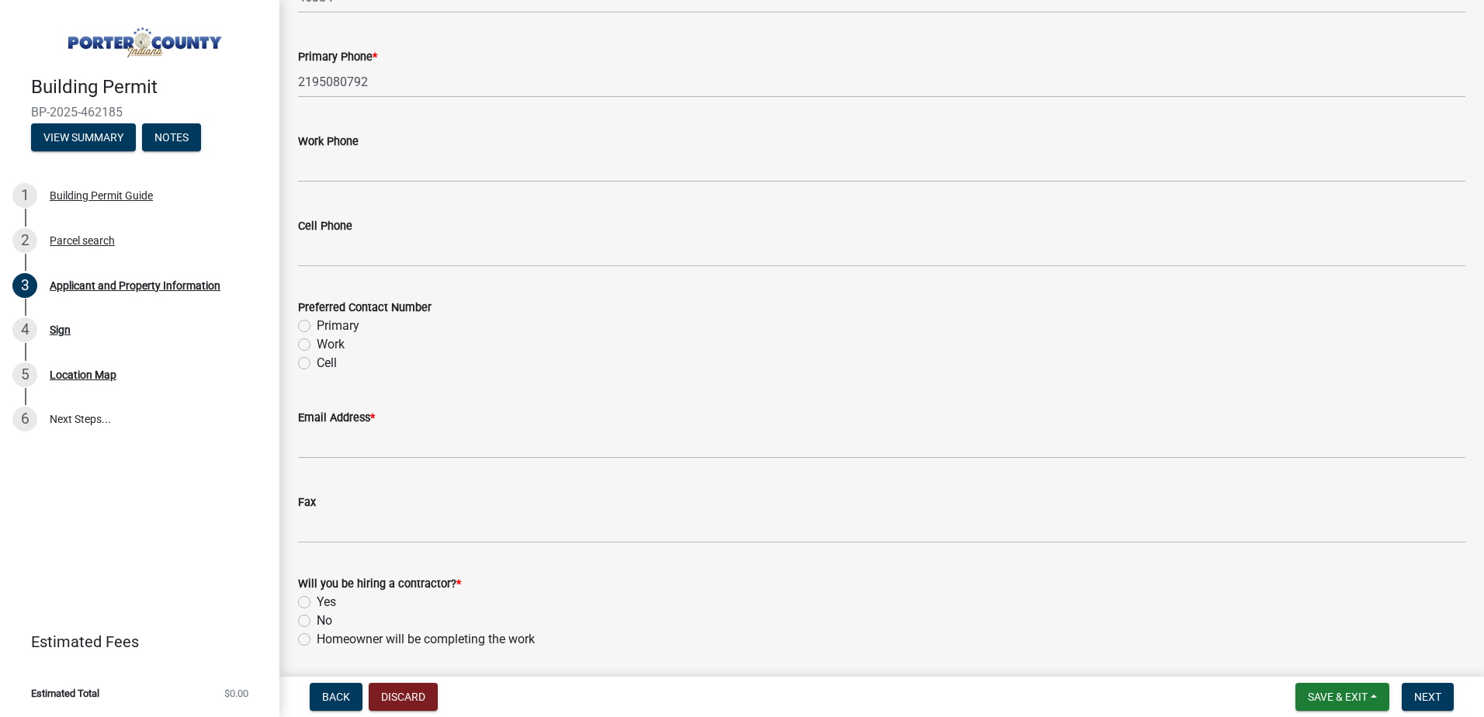
scroll to position [2096, 0]
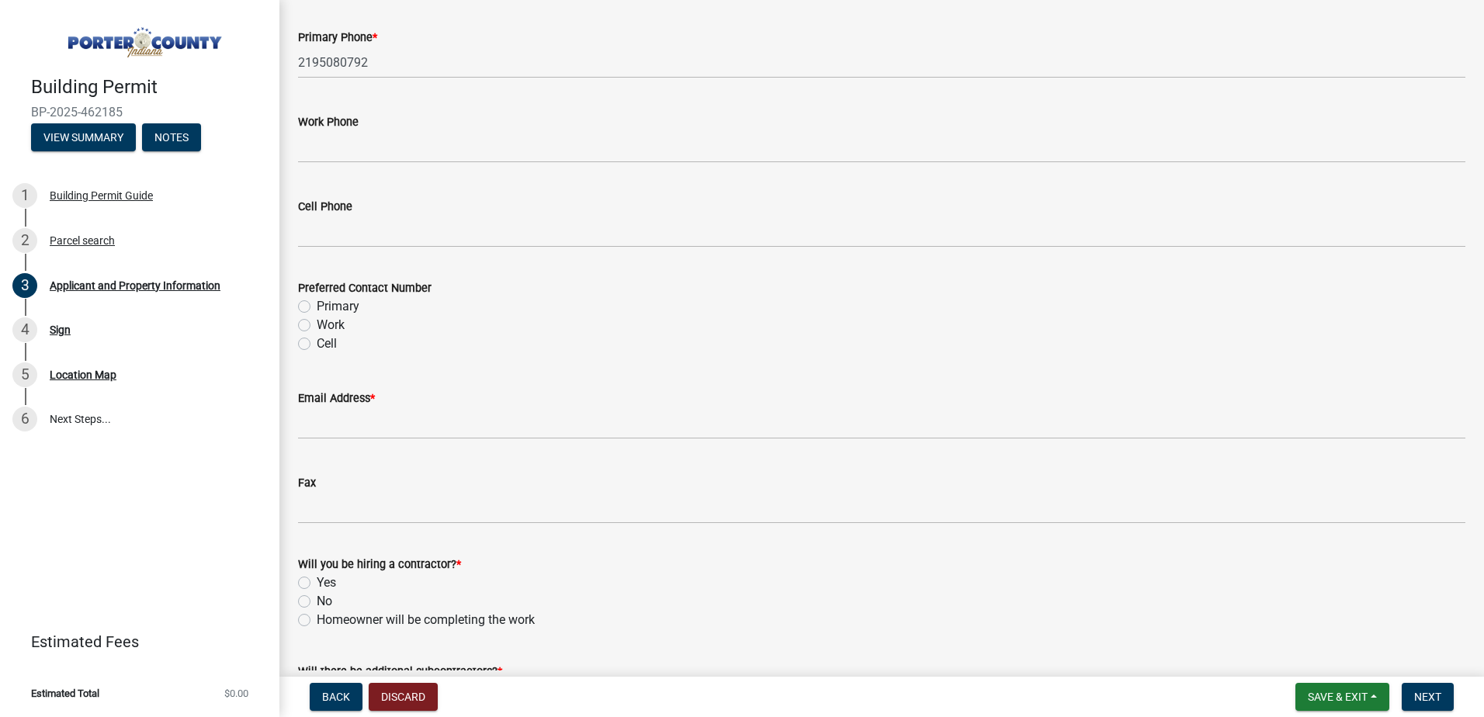
click at [317, 345] on label "Cell" at bounding box center [327, 344] width 20 height 19
click at [317, 345] on input "Cell" at bounding box center [322, 340] width 10 height 10
radio input "true"
click at [299, 307] on div "Preferred Contact Number Primary Work Cell" at bounding box center [881, 306] width 1191 height 93
click at [317, 307] on label "Primary" at bounding box center [338, 306] width 43 height 19
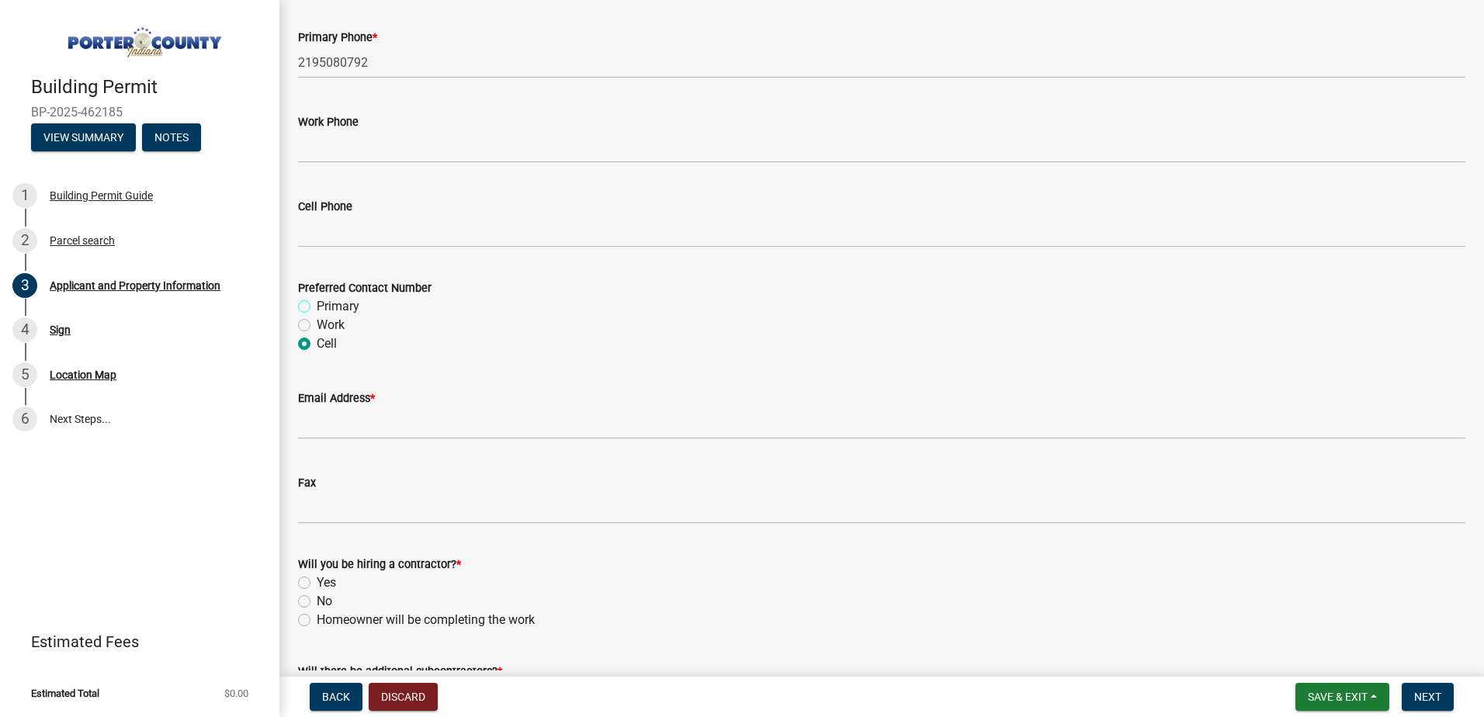
click at [317, 307] on input "Primary" at bounding box center [322, 302] width 10 height 10
radio input "true"
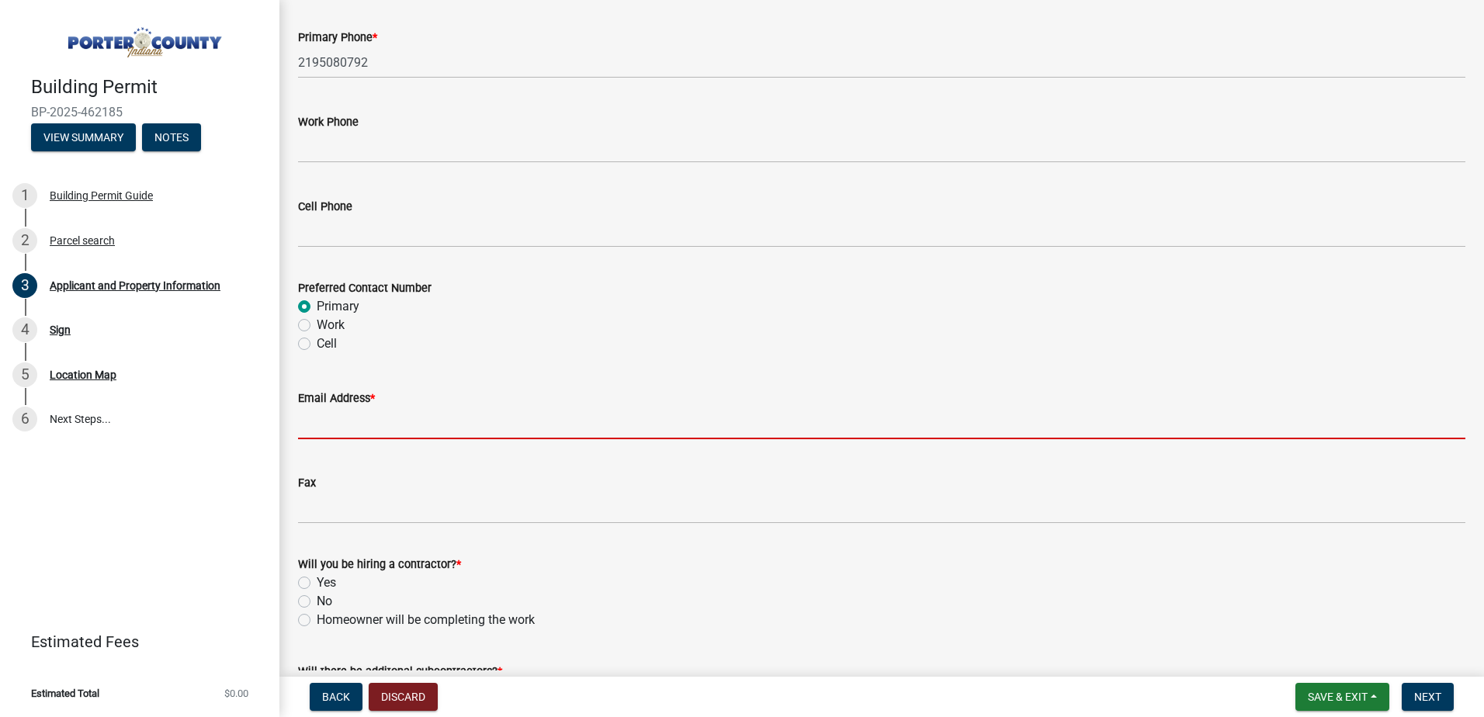
click at [427, 424] on input "Email Address *" at bounding box center [882, 424] width 1168 height 32
type input "[PERSON_NAME][EMAIL_ADDRESS][DOMAIN_NAME]"
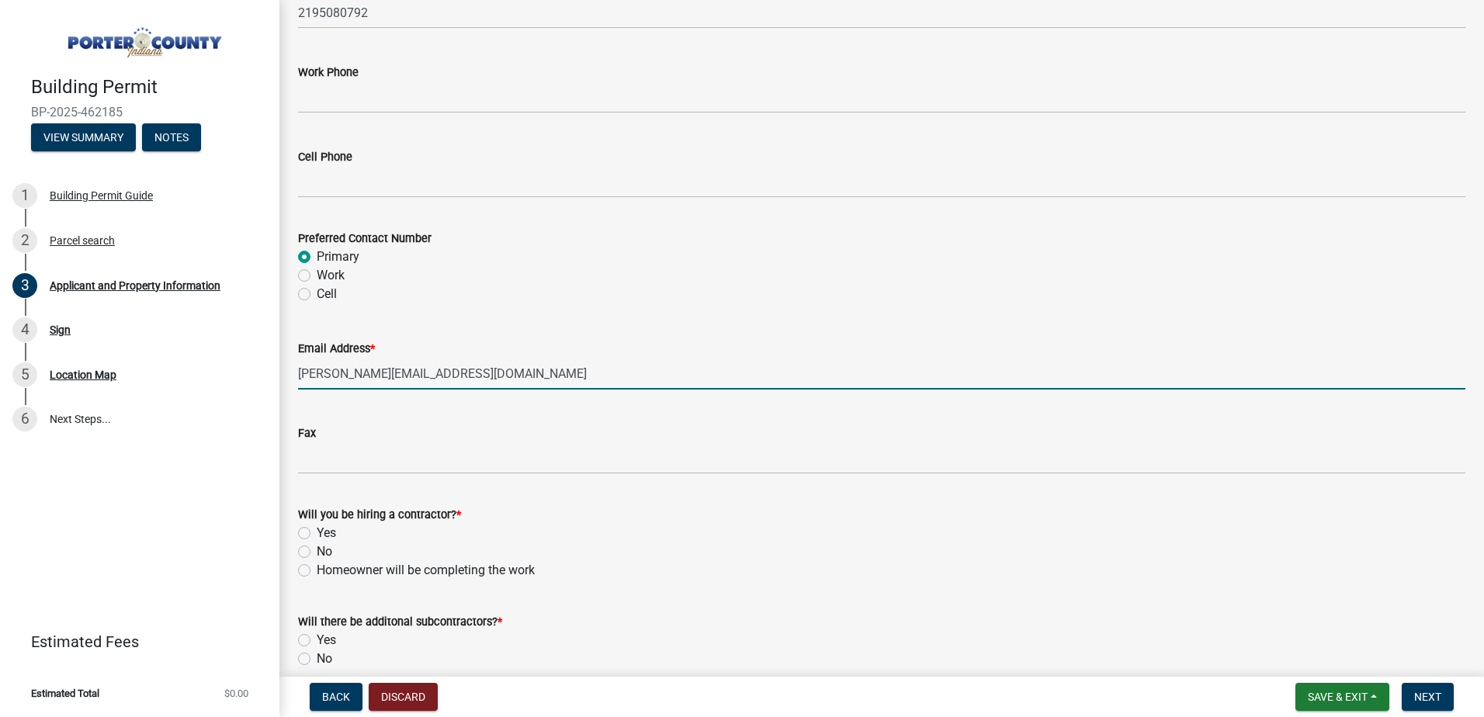
scroll to position [2205, 0]
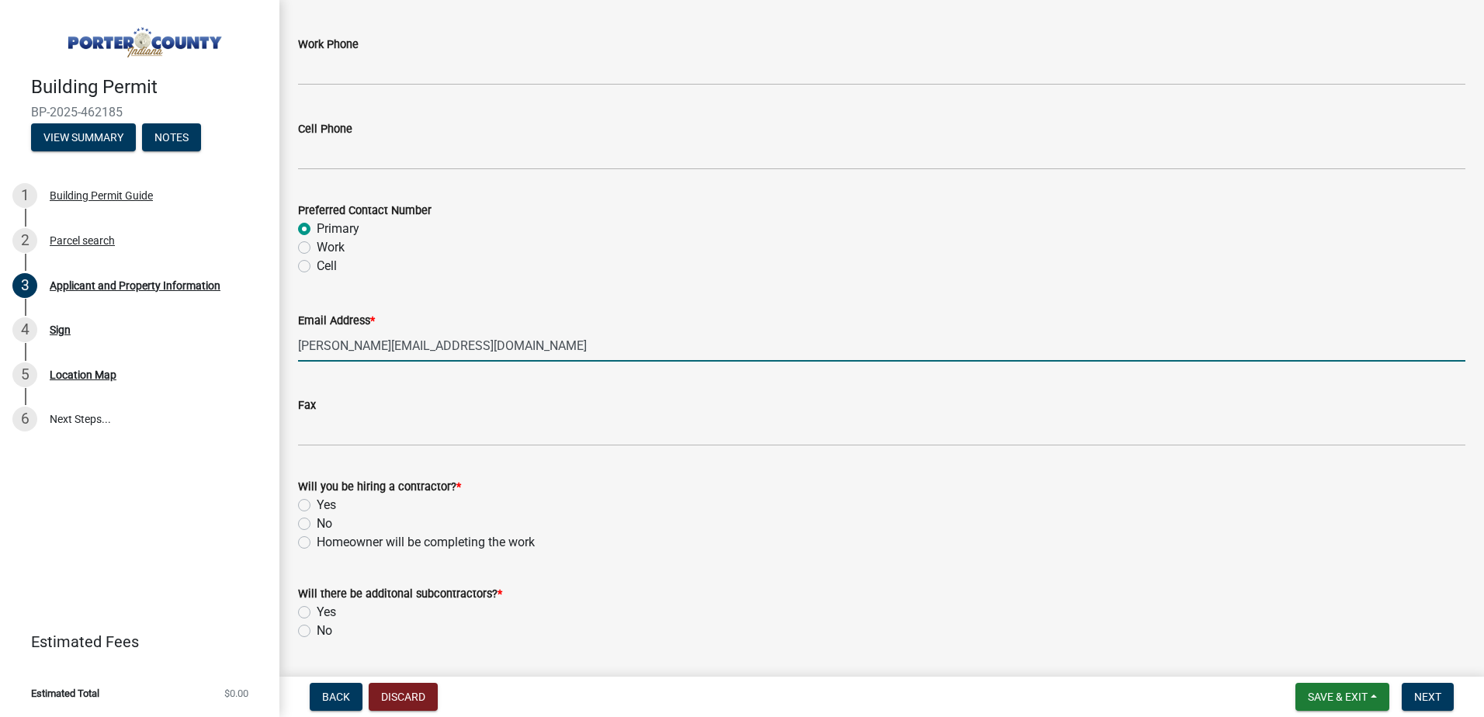
click at [317, 503] on label "Yes" at bounding box center [326, 505] width 19 height 19
click at [317, 503] on input "Yes" at bounding box center [322, 501] width 10 height 10
radio input "true"
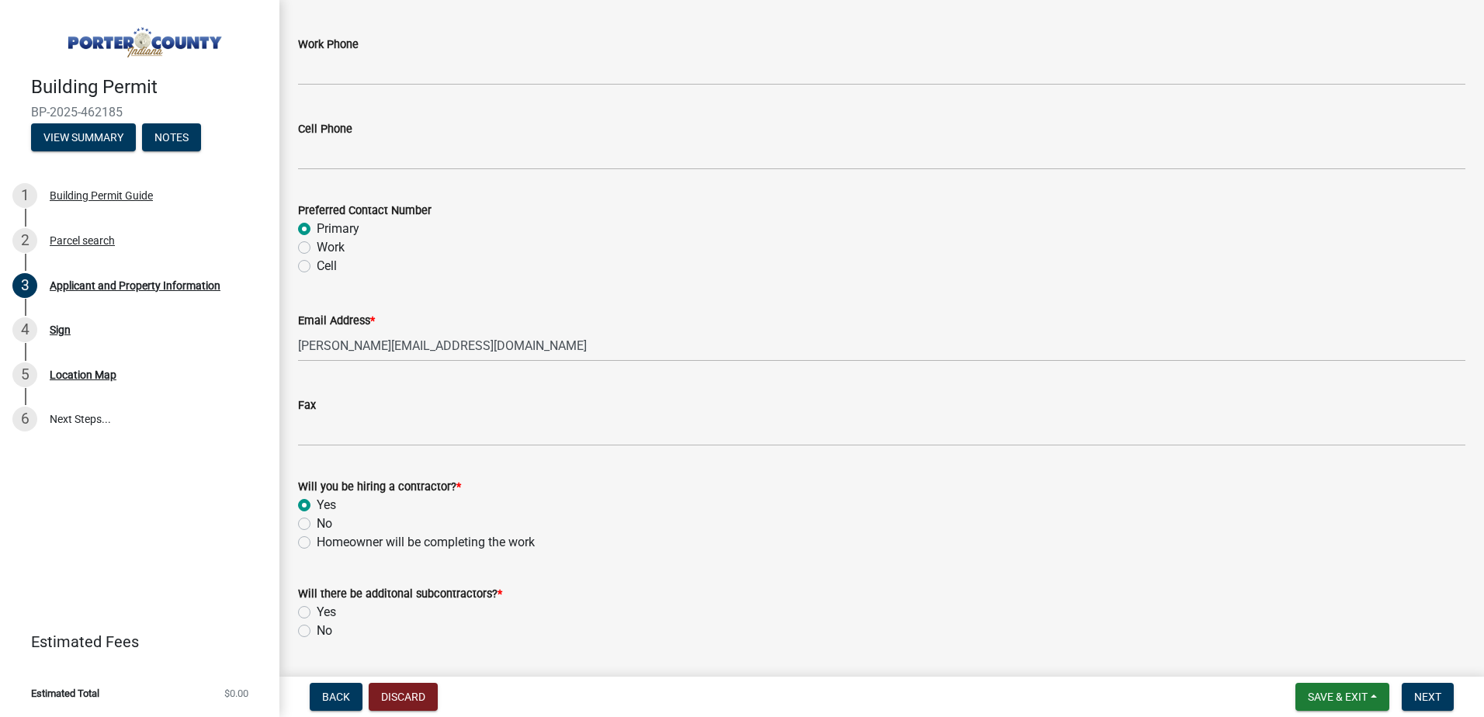
click at [317, 632] on label "No" at bounding box center [325, 631] width 16 height 19
click at [317, 632] on input "No" at bounding box center [322, 627] width 10 height 10
radio input "true"
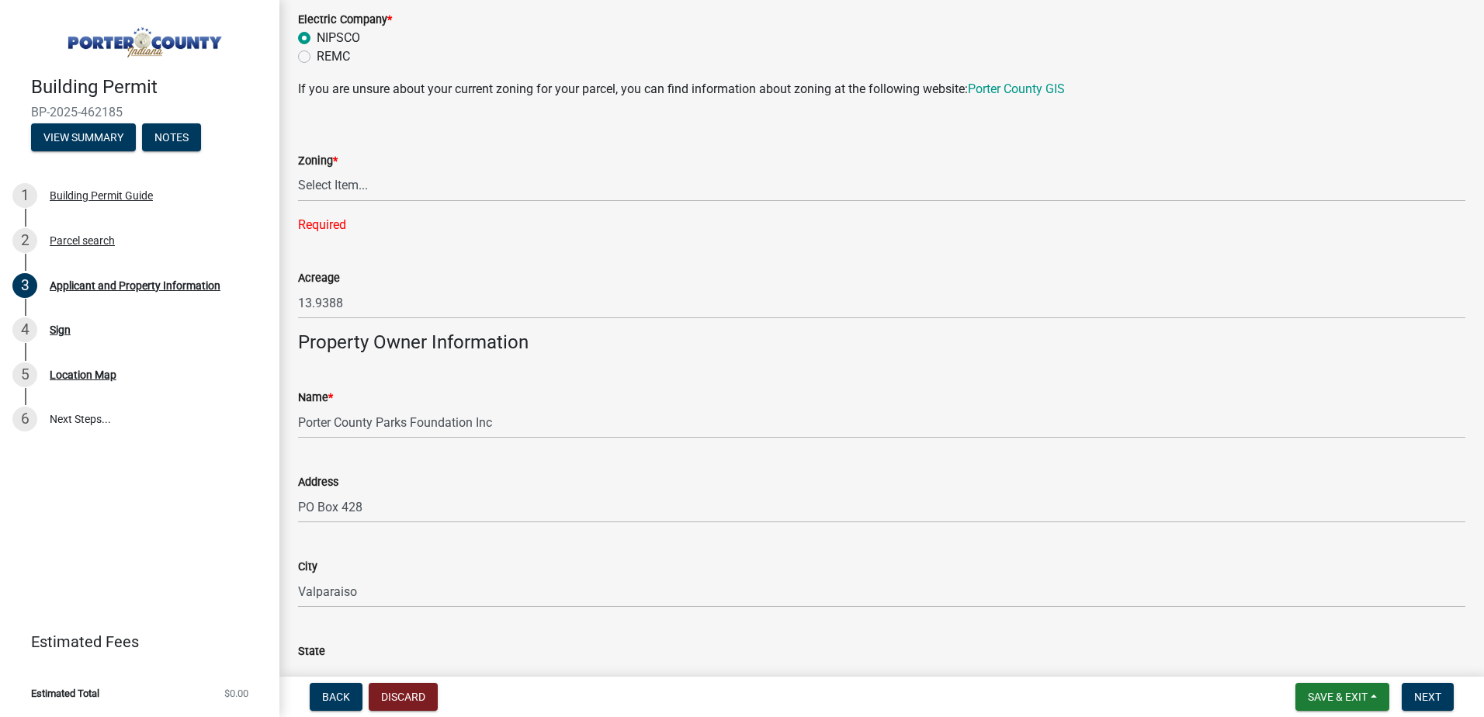
scroll to position [1317, 0]
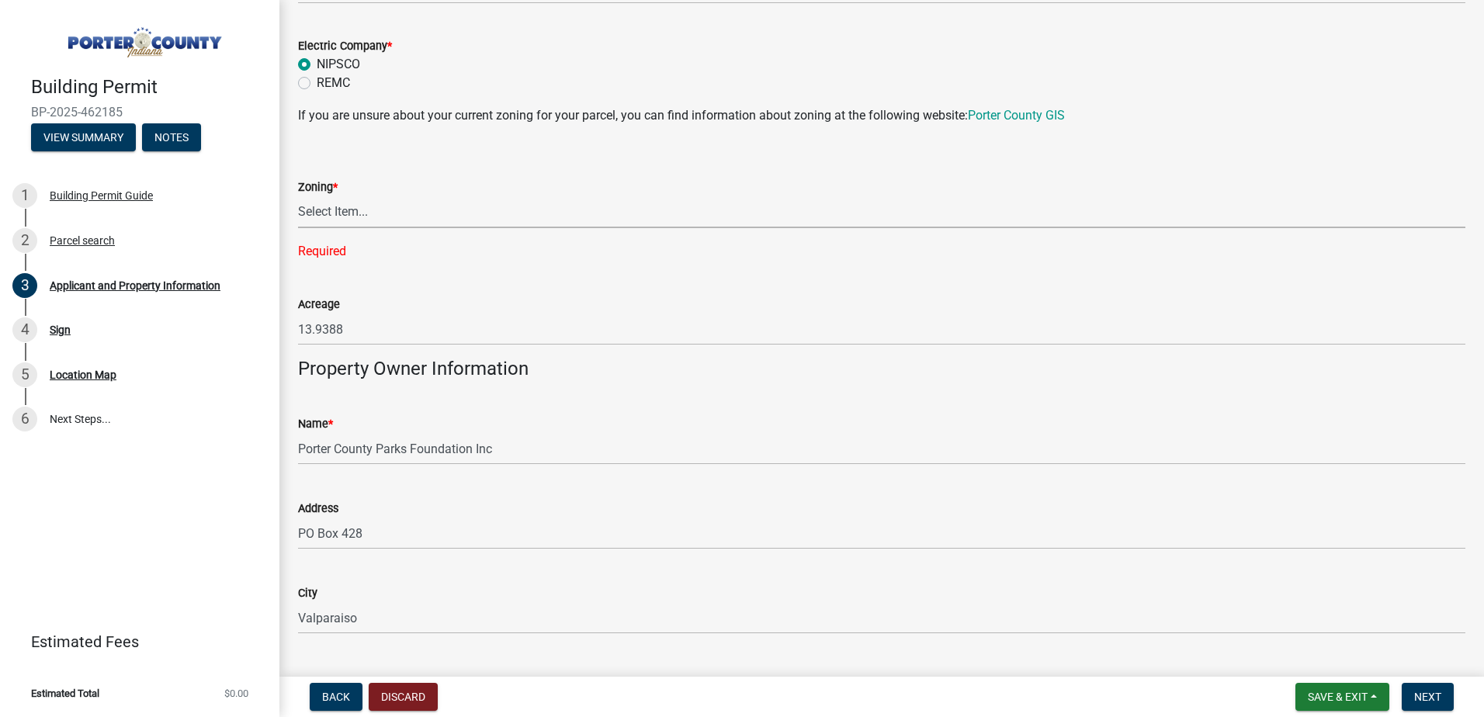
click at [906, 210] on select "Select Item... A1 A2 CH CM CN I1 I2 I3 IN MP OT P1 P2 PUD R1 R2 R3 R4 RL RR" at bounding box center [882, 212] width 1168 height 32
click at [415, 207] on select "Select Item... A1 A2 CH CM CN I1 I2 I3 IN MP OT P1 P2 PUD R1 R2 R3 R4 RL RR" at bounding box center [882, 212] width 1168 height 32
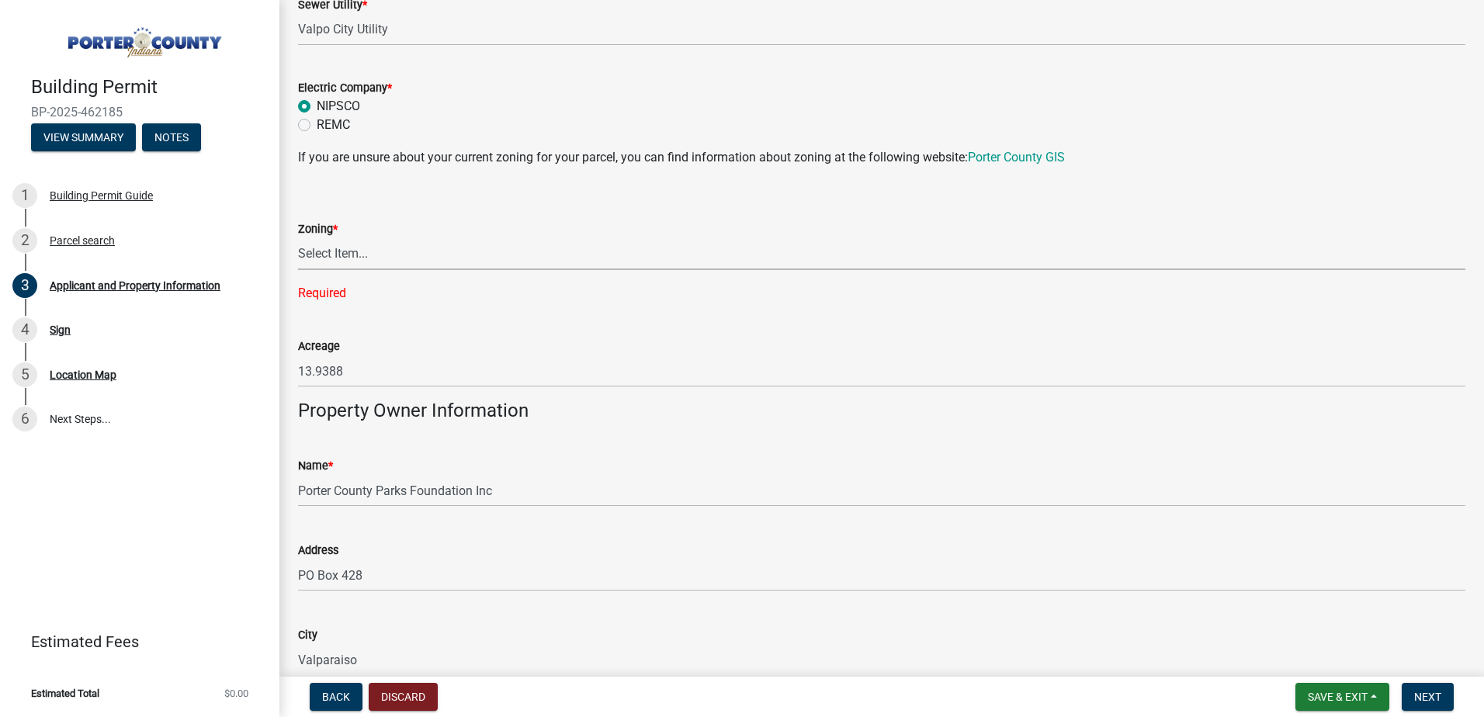
scroll to position [1240, 0]
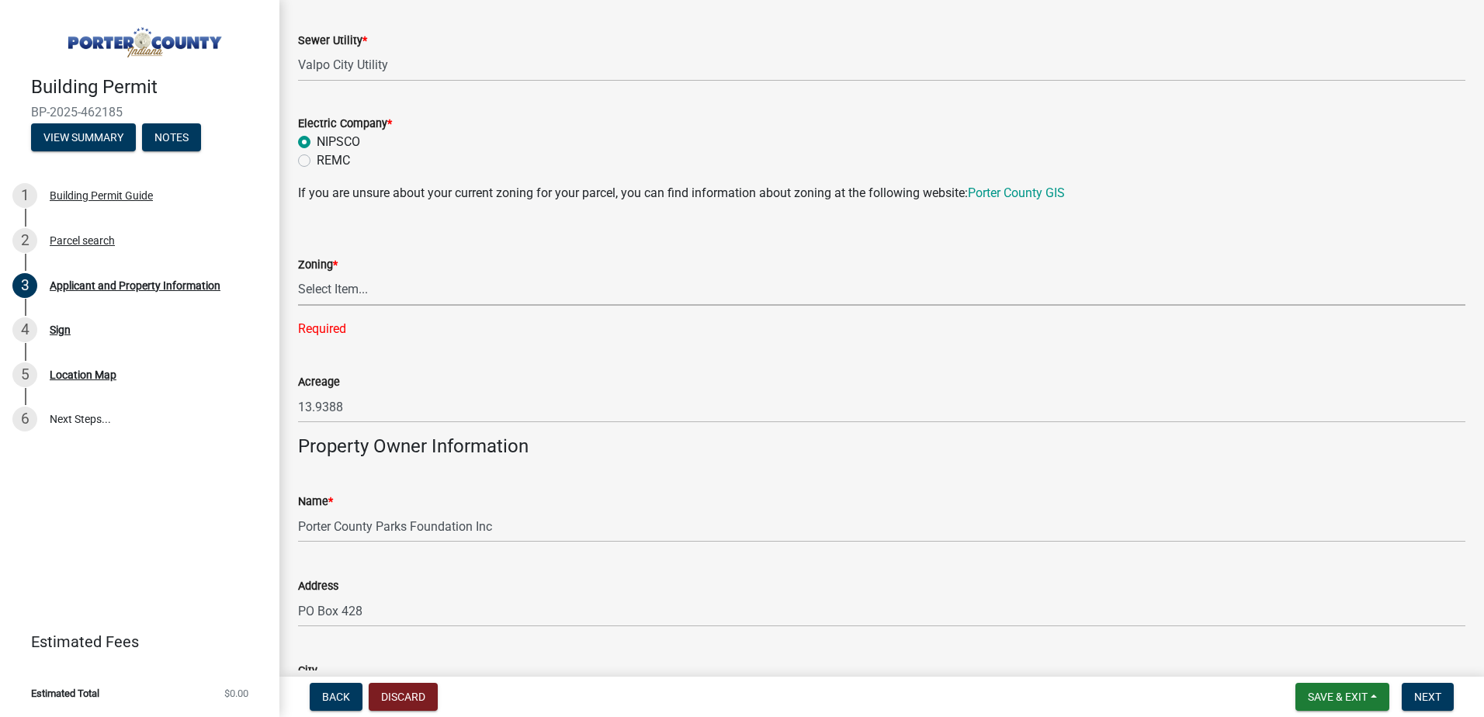
click at [340, 292] on select "Select Item... A1 A2 CH CM CN I1 I2 I3 IN MP OT P1 P2 PUD R1 R2 R3 R4 RL RR" at bounding box center [882, 290] width 1168 height 32
click at [358, 285] on select "Select Item... A1 A2 CH CM CN I1 I2 I3 IN MP OT P1 P2 PUD R1 R2 R3 R4 RL RR" at bounding box center [882, 290] width 1168 height 32
click at [386, 290] on select "Select Item... A1 A2 CH CM CN I1 I2 I3 IN MP OT P1 P2 PUD R1 R2 R3 R4 RL RR" at bounding box center [882, 290] width 1168 height 32
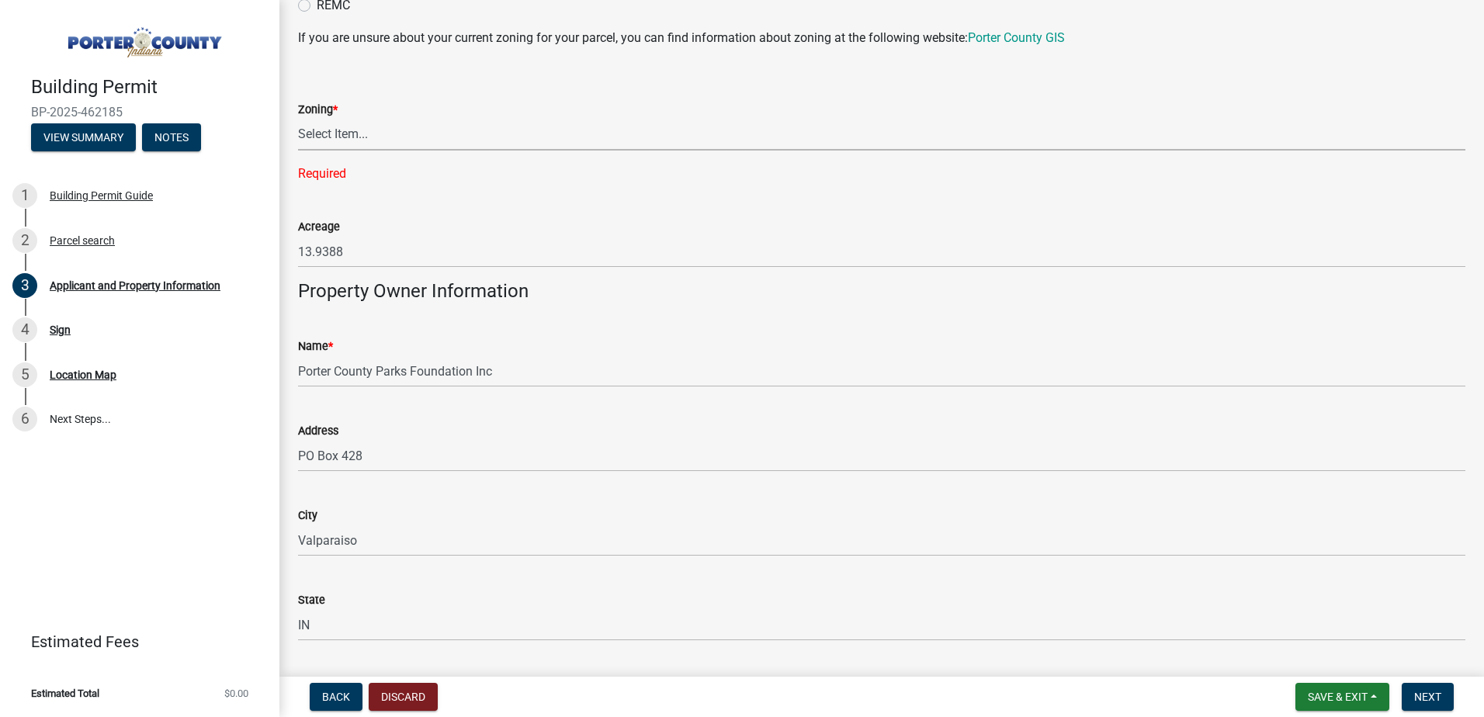
scroll to position [1317, 0]
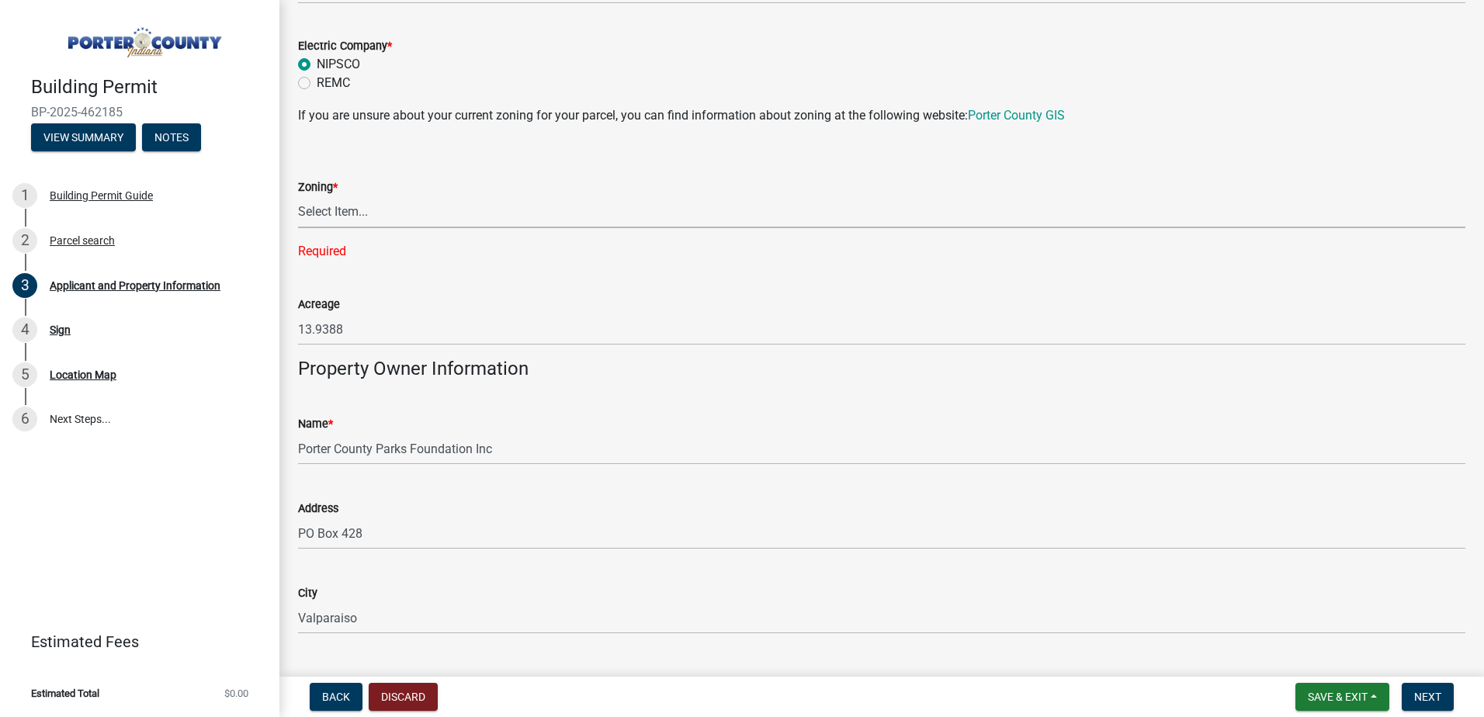
click at [419, 216] on select "Select Item... A1 A2 CH CM CN I1 I2 I3 IN MP OT P1 P2 PUD R1 R2 R3 R4 RL RR" at bounding box center [882, 212] width 1168 height 32
click at [415, 222] on select "Select Item... A1 A2 CH CM CN I1 I2 I3 IN MP OT P1 P2 PUD R1 R2 R3 R4 RL RR" at bounding box center [882, 212] width 1168 height 32
click at [298, 196] on select "Select Item... A1 A2 CH CM CN I1 I2 I3 IN MP OT P1 P2 PUD R1 R2 R3 R4 RL RR" at bounding box center [882, 212] width 1168 height 32
select select "26c79273-8185-4895-b93a-8861892945b3"
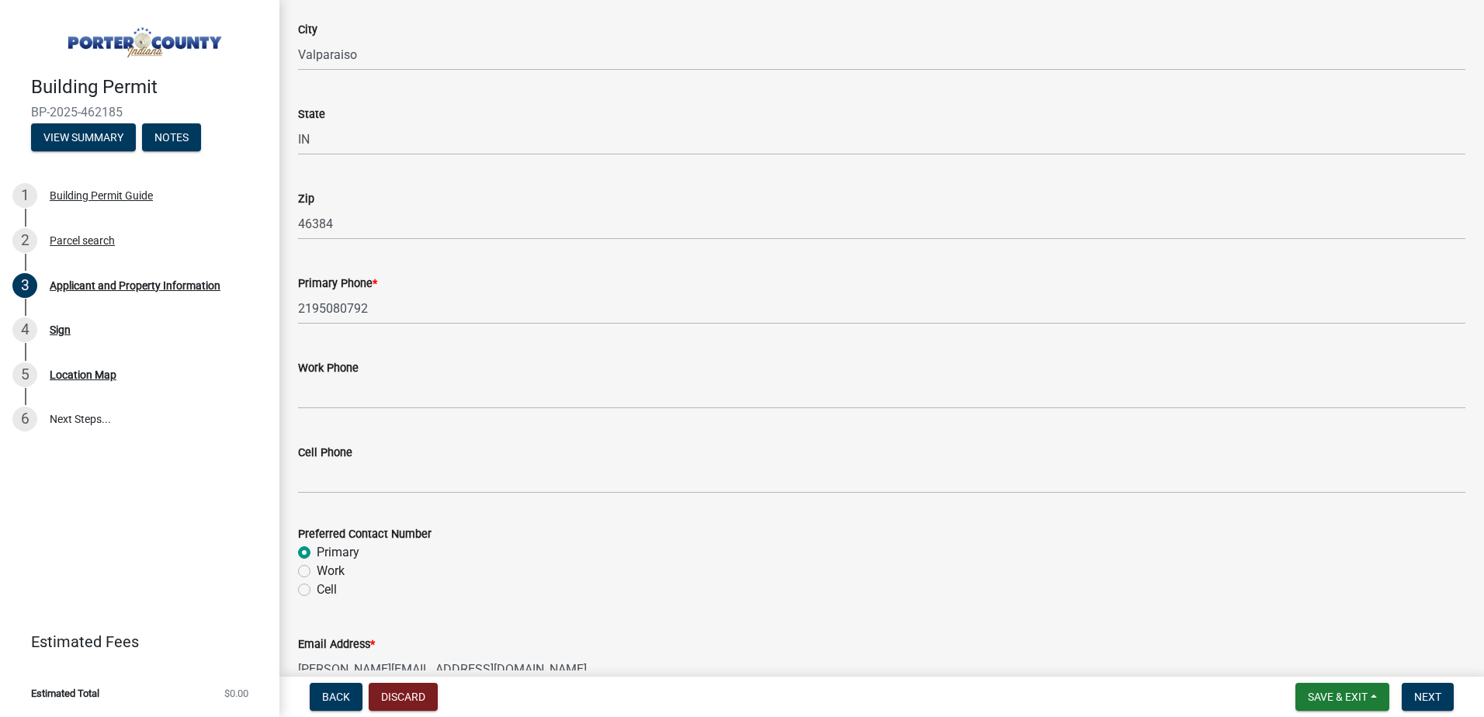
scroll to position [1861, 0]
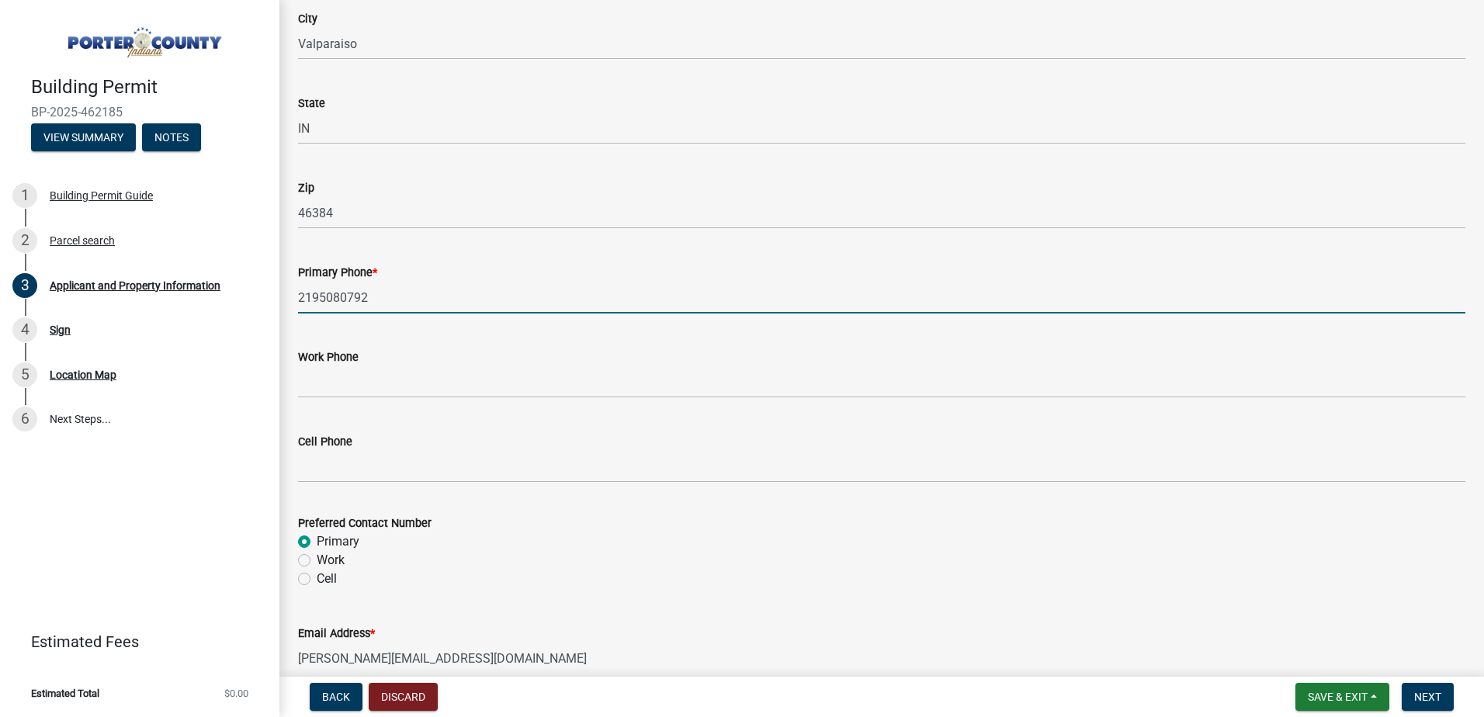
click at [505, 304] on input "2195080792" at bounding box center [882, 298] width 1168 height 32
click at [927, 314] on wm-data-entity-input "Primary Phone * 2195080792" at bounding box center [882, 283] width 1168 height 85
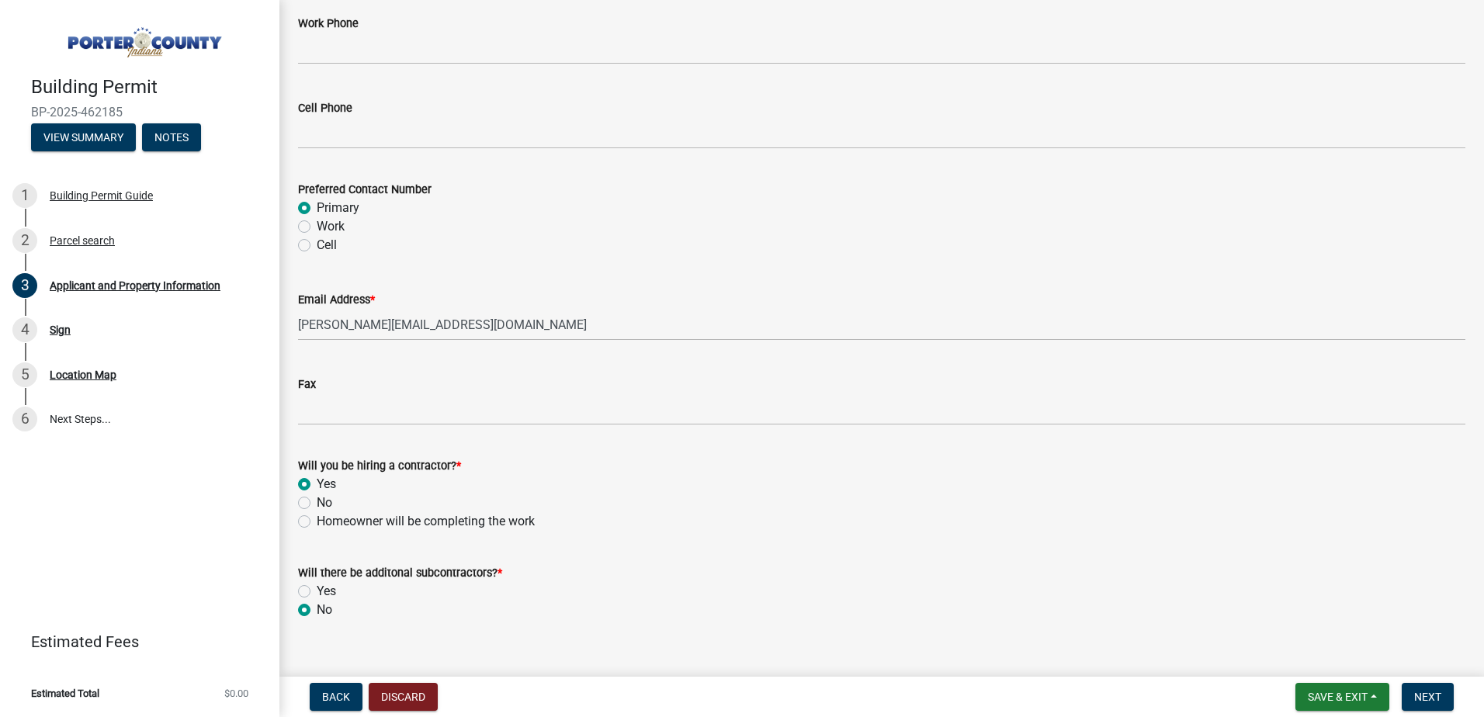
scroll to position [2218, 0]
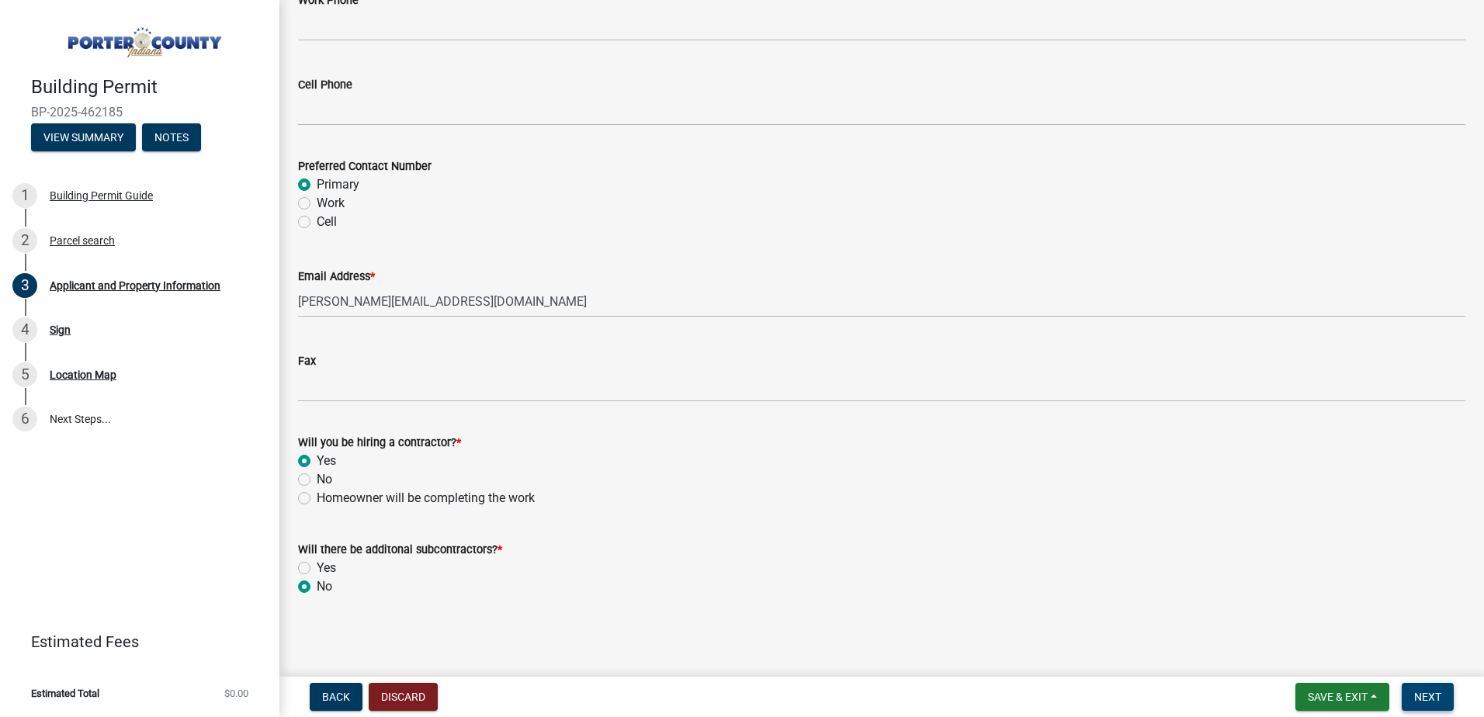
click at [1432, 696] on span "Next" at bounding box center [1427, 697] width 27 height 12
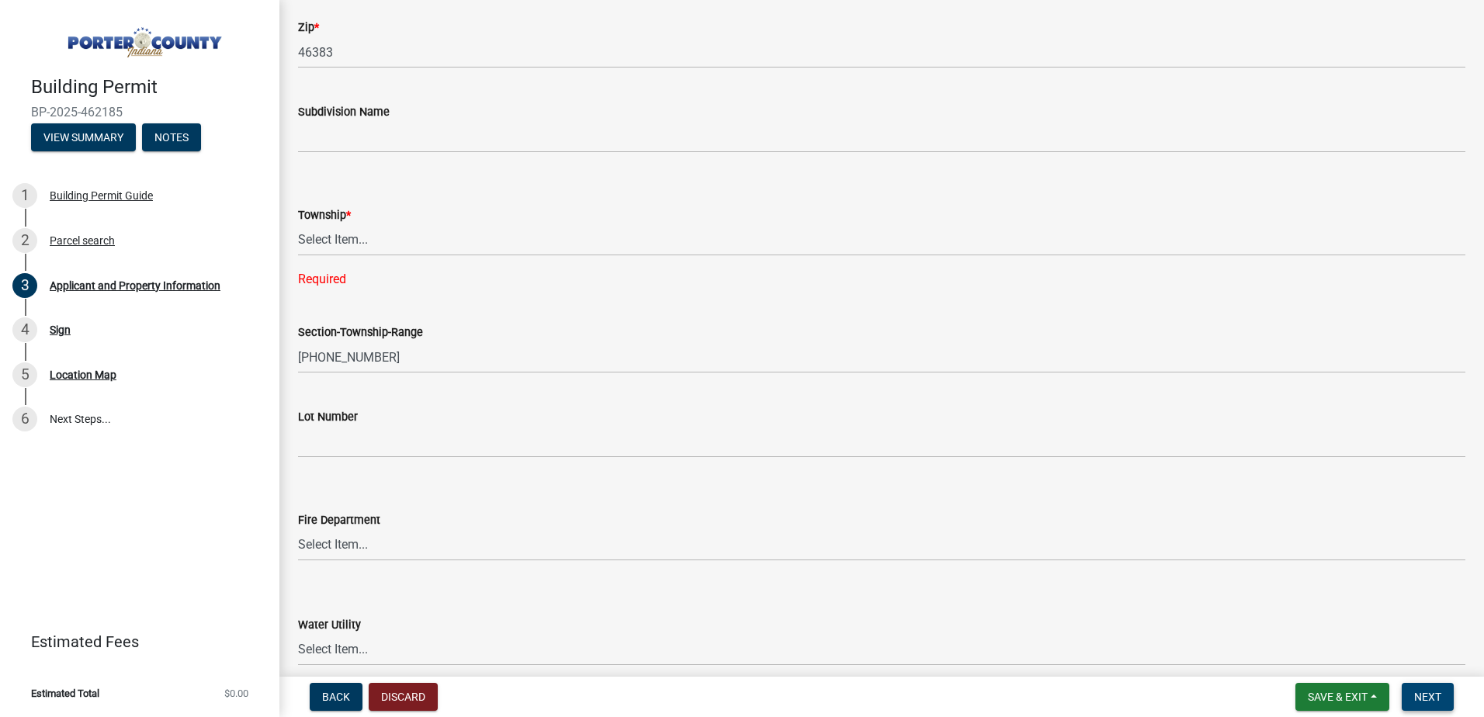
scroll to position [510, 0]
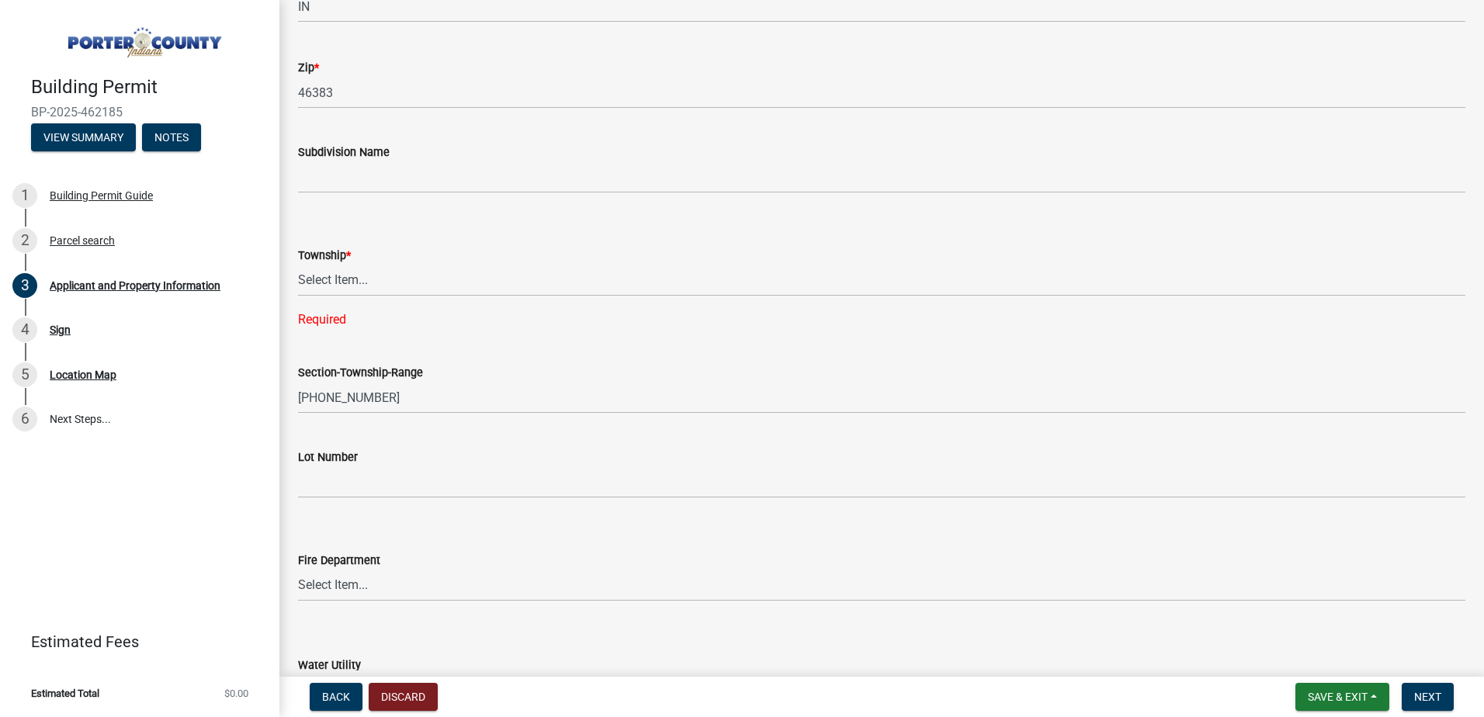
click at [483, 297] on div "Township * Select Item... Boone Center Jackson Liberty Morgan Pine Pleasant Por…" at bounding box center [882, 267] width 1168 height 123
click at [475, 280] on select "Select Item... Boone Center Jackson Liberty Morgan Pine Pleasant Portage Porter…" at bounding box center [882, 281] width 1168 height 32
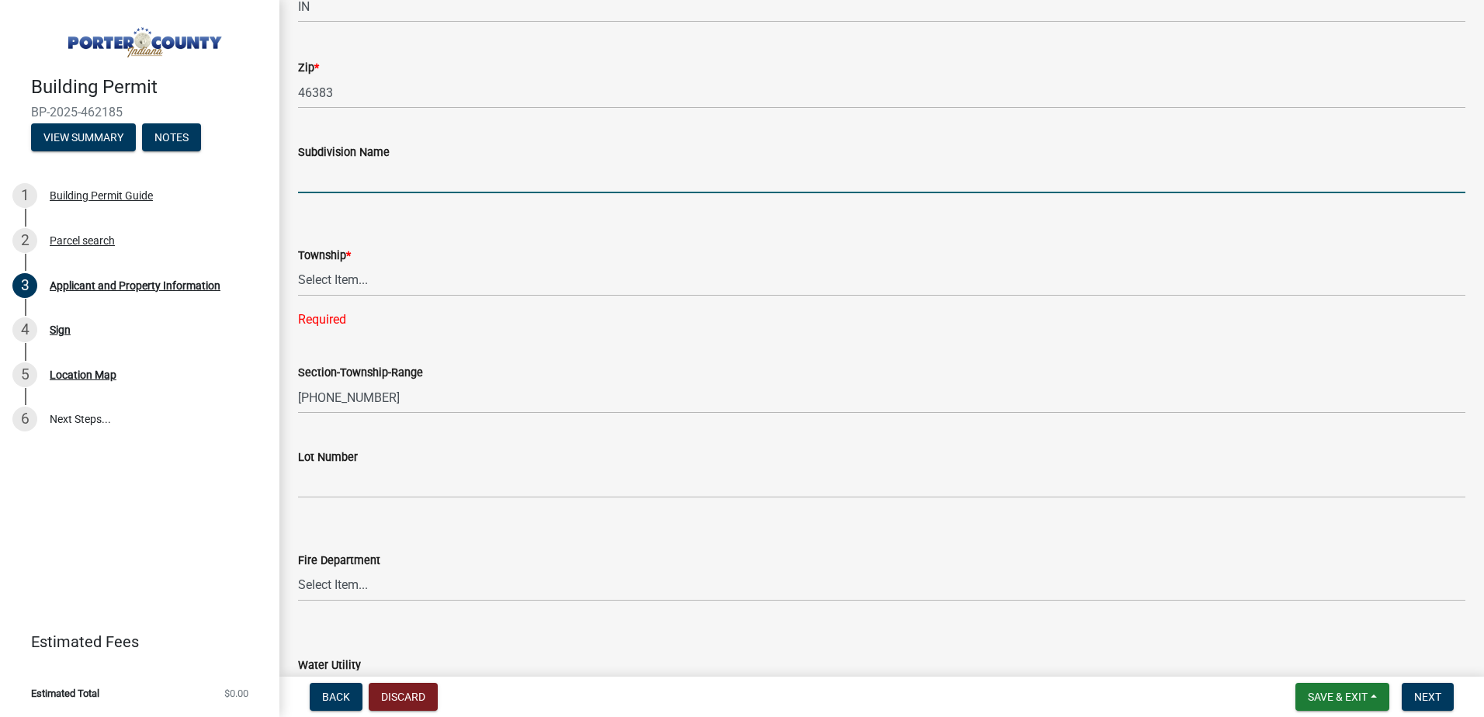
click at [392, 181] on input "Subdivision Name" at bounding box center [882, 177] width 1168 height 32
click at [434, 279] on select "Select Item... Boone Center Jackson Liberty Morgan Pine Pleasant Portage Porter…" at bounding box center [882, 281] width 1168 height 32
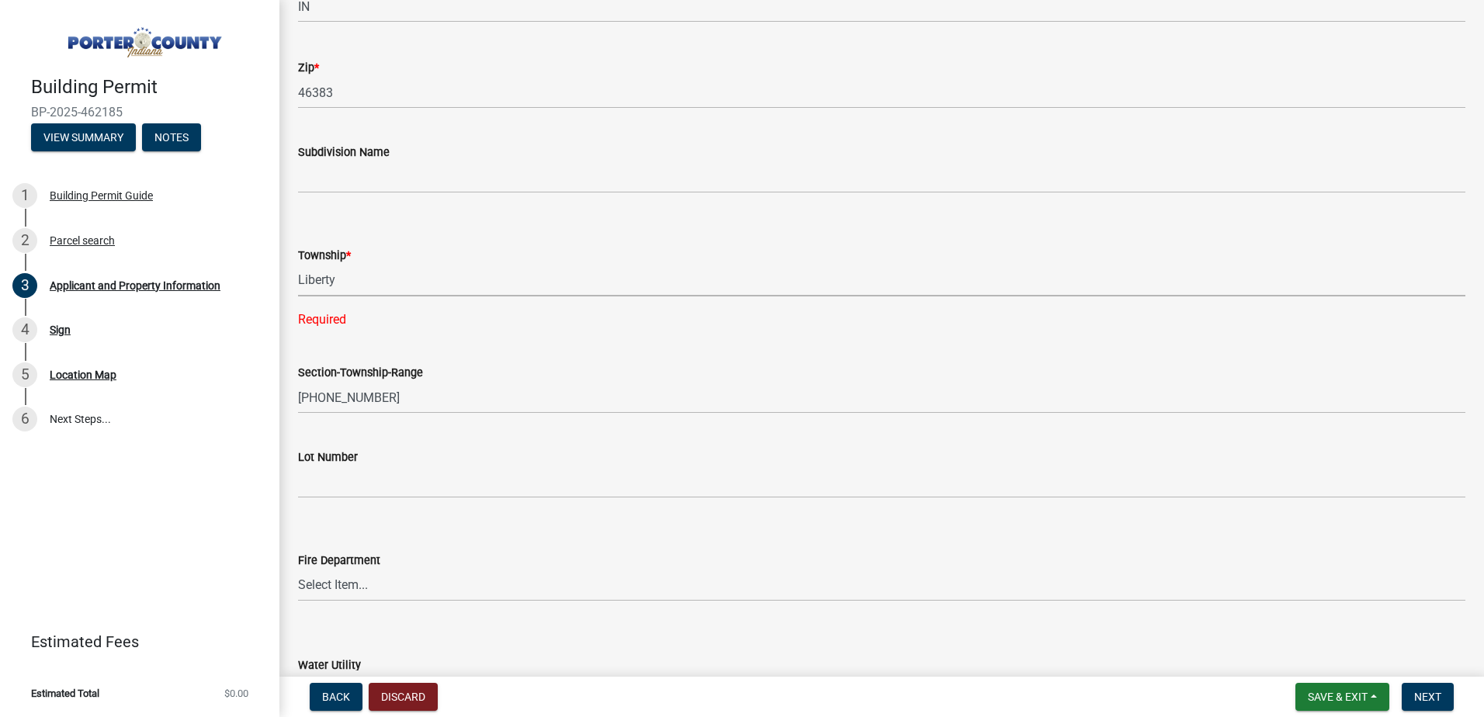
click at [298, 265] on select "Select Item... Boone Center Jackson Liberty Morgan Pine Pleasant Portage Porter…" at bounding box center [882, 281] width 1168 height 32
select select "403f4b3c-c23a-4b9f-b6b7-b4f73366513c"
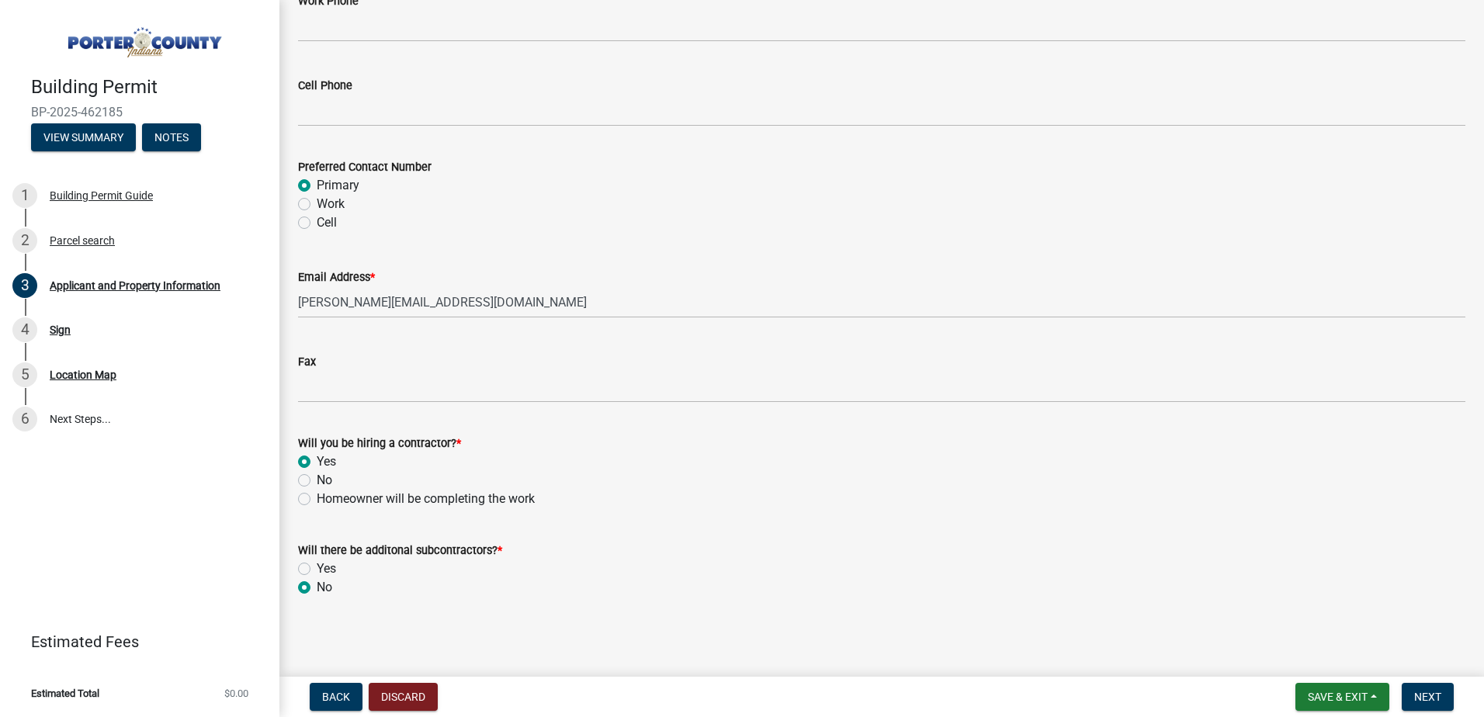
scroll to position [2187, 0]
click at [1428, 705] on button "Next" at bounding box center [1428, 697] width 52 height 28
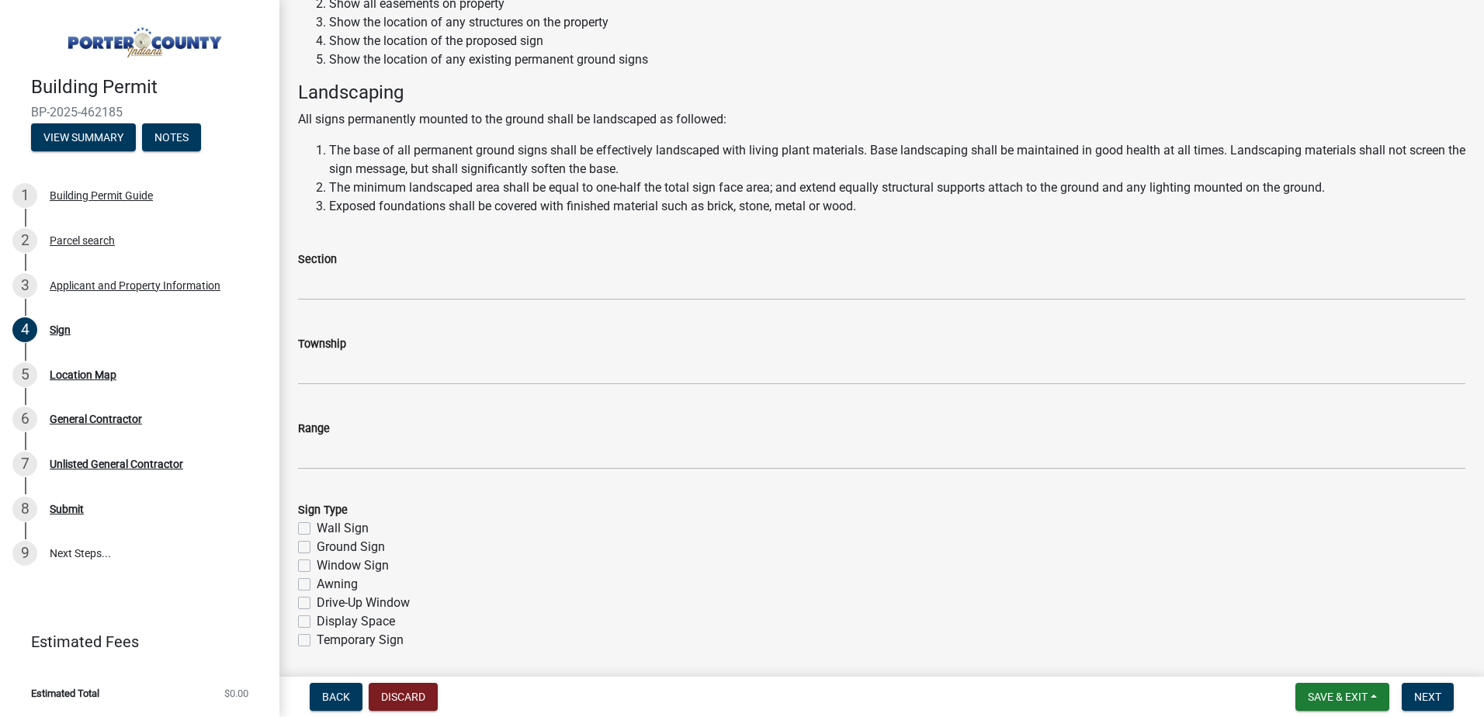
scroll to position [233, 0]
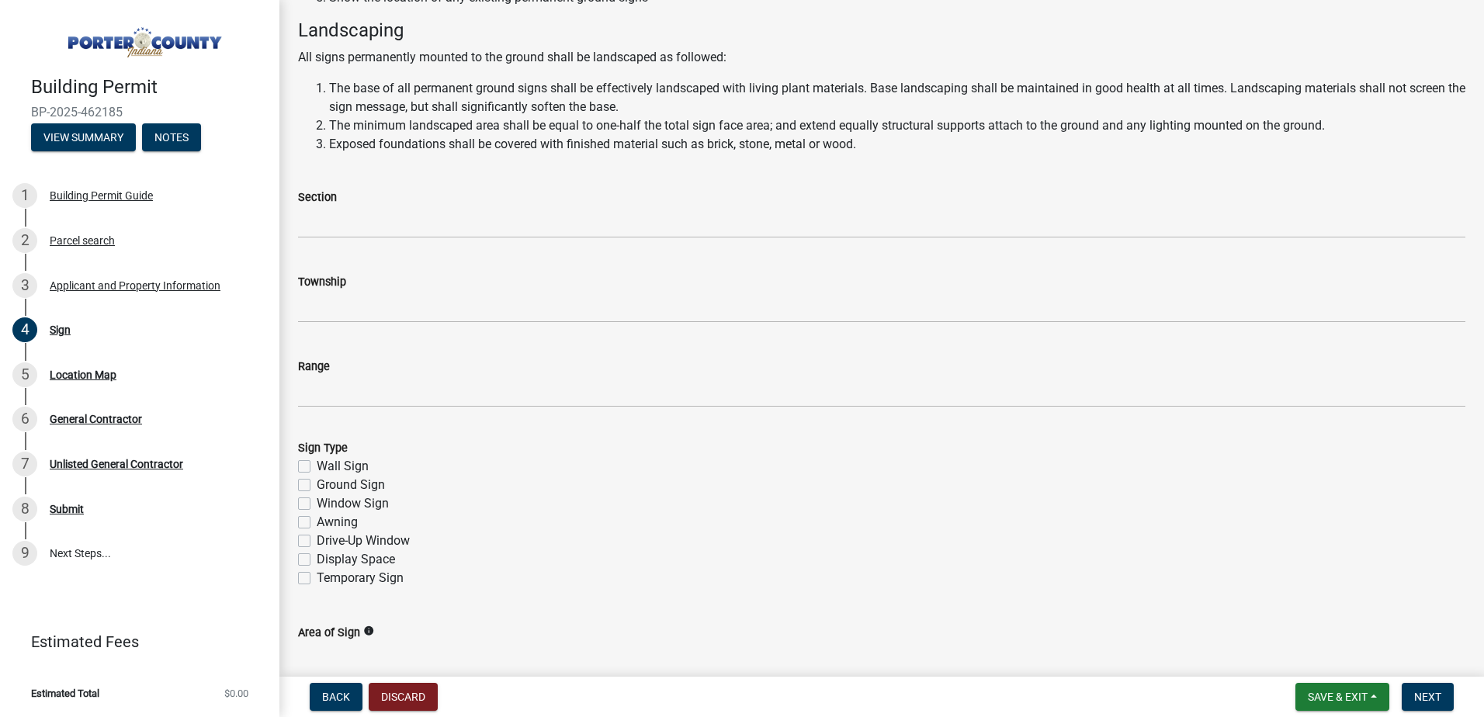
click at [317, 484] on label "Ground Sign" at bounding box center [351, 485] width 68 height 19
click at [317, 484] on input "Ground Sign" at bounding box center [322, 481] width 10 height 10
checkbox input "true"
checkbox input "false"
checkbox input "true"
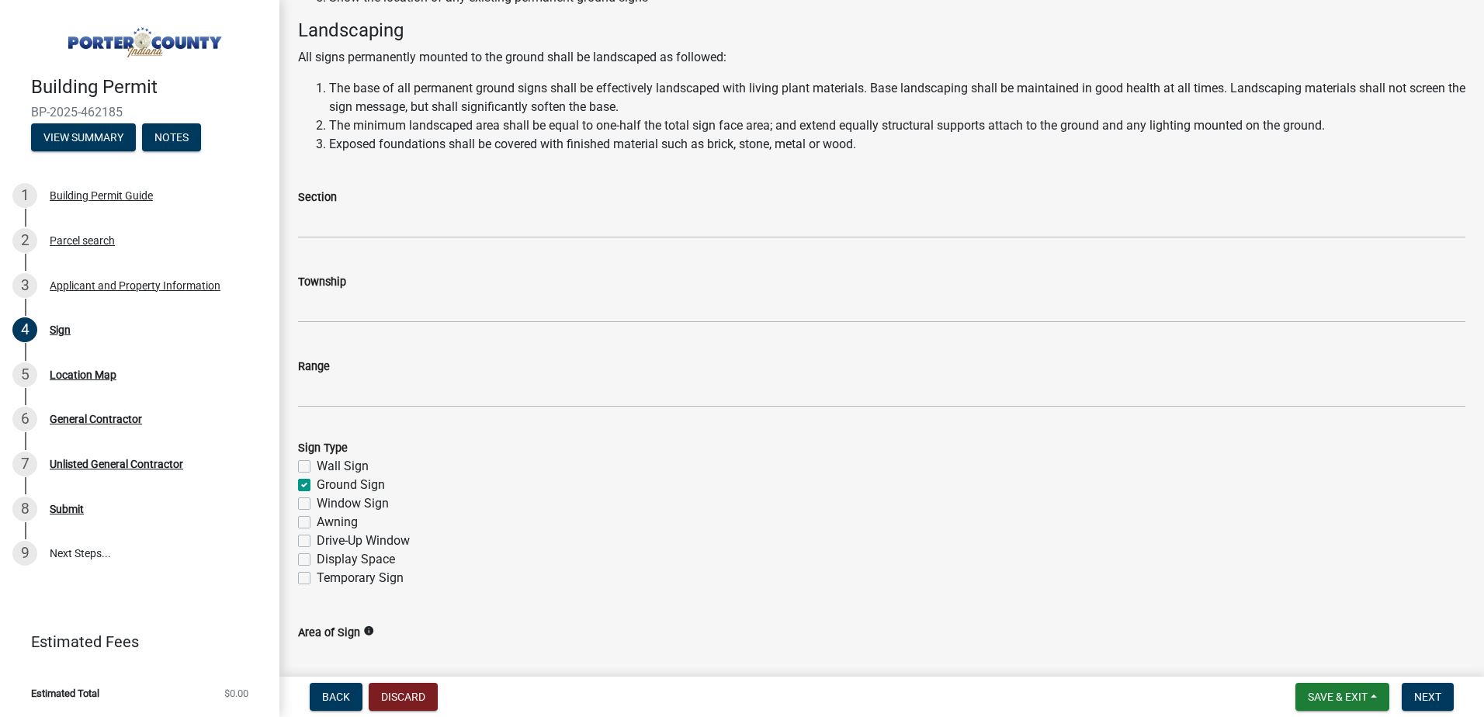
checkbox input "false"
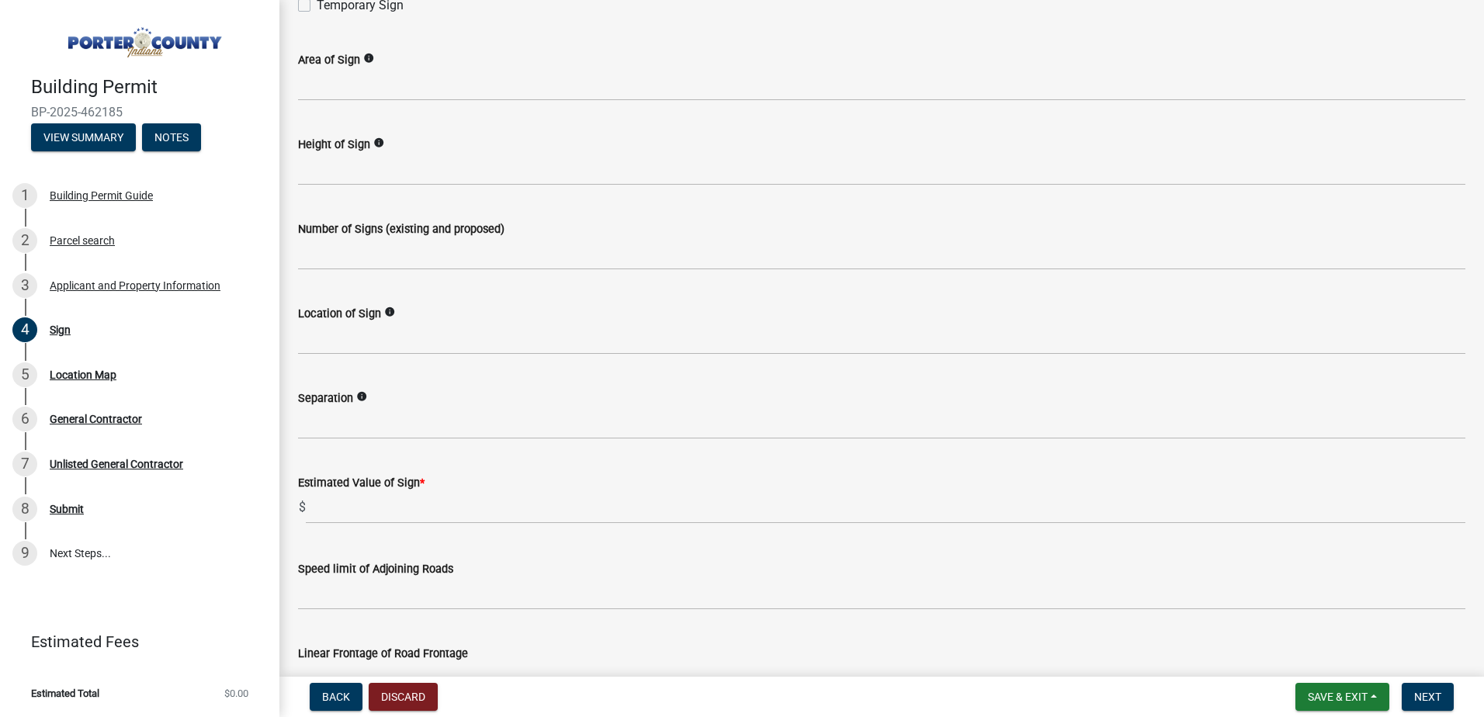
scroll to position [854, 0]
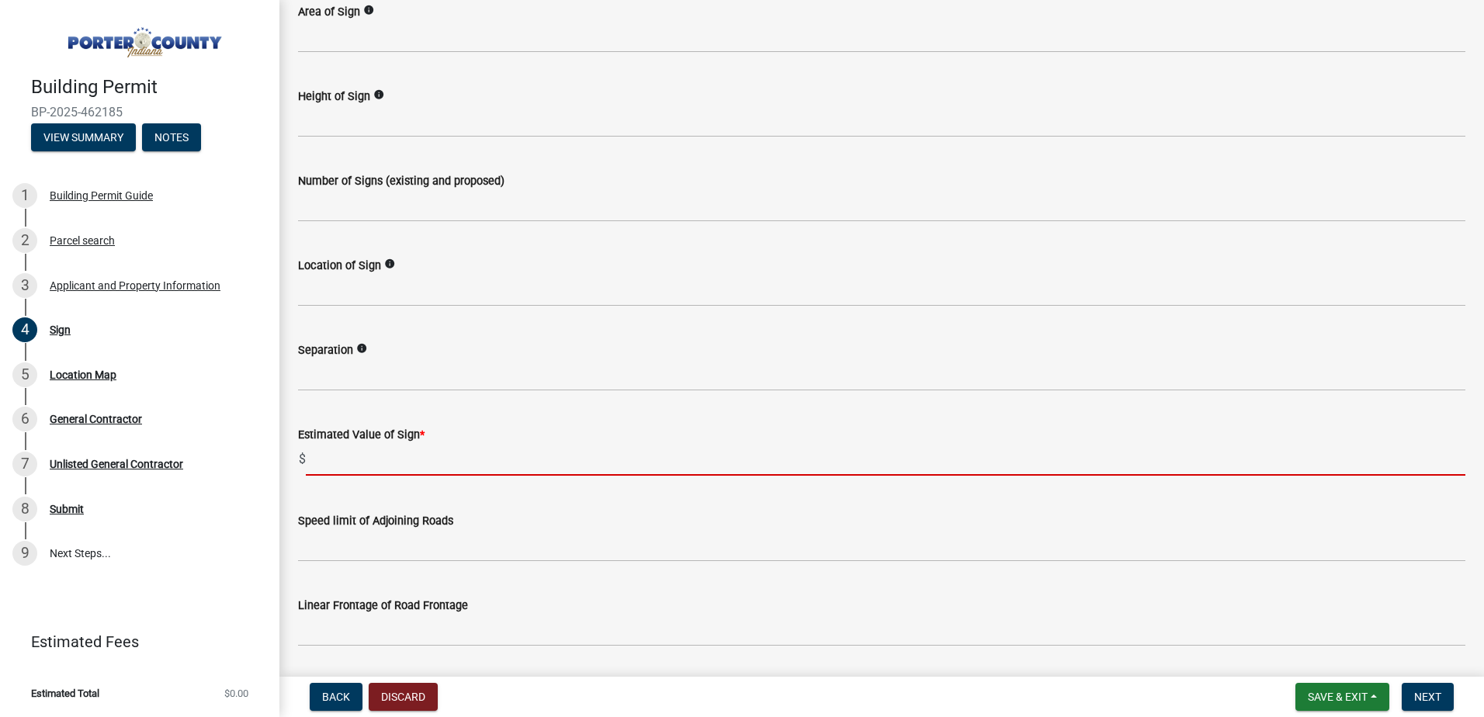
click at [421, 461] on input "text" at bounding box center [886, 460] width 1160 height 32
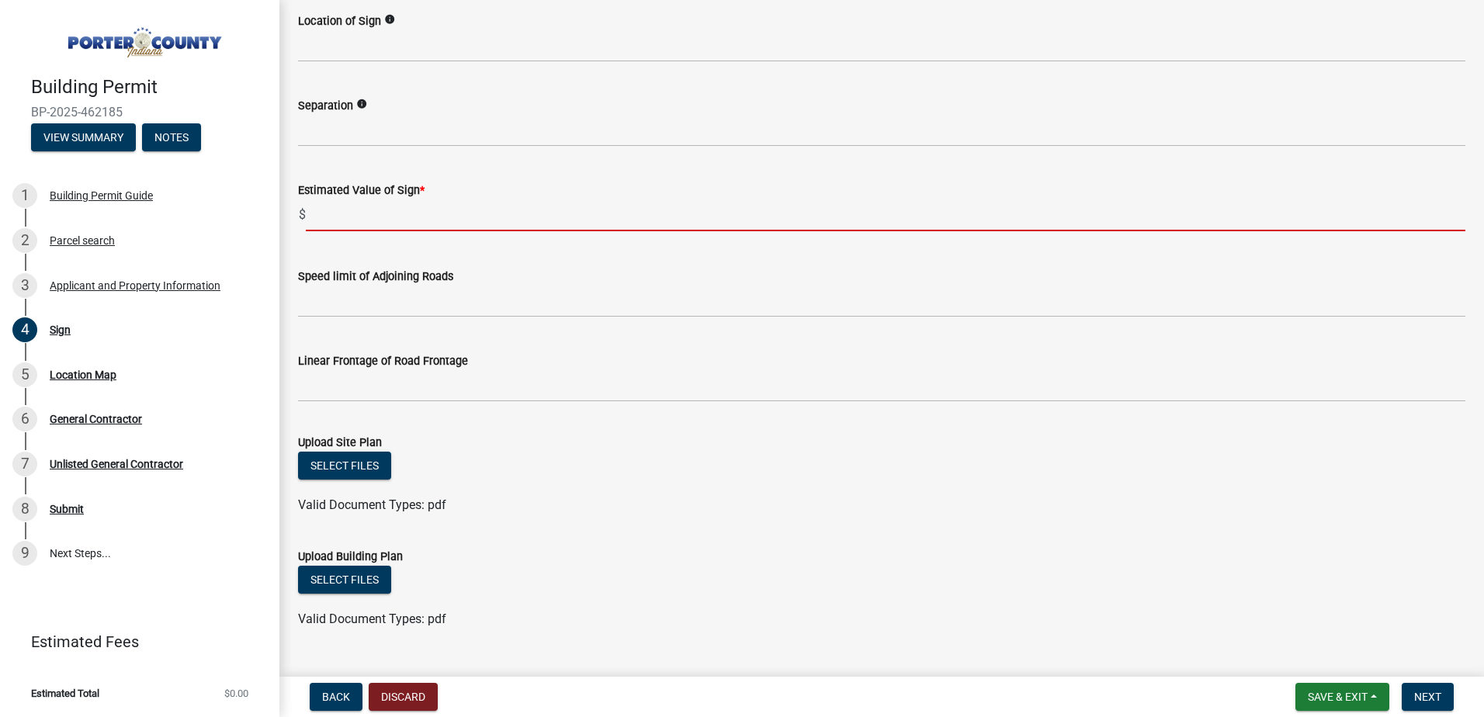
scroll to position [1131, 0]
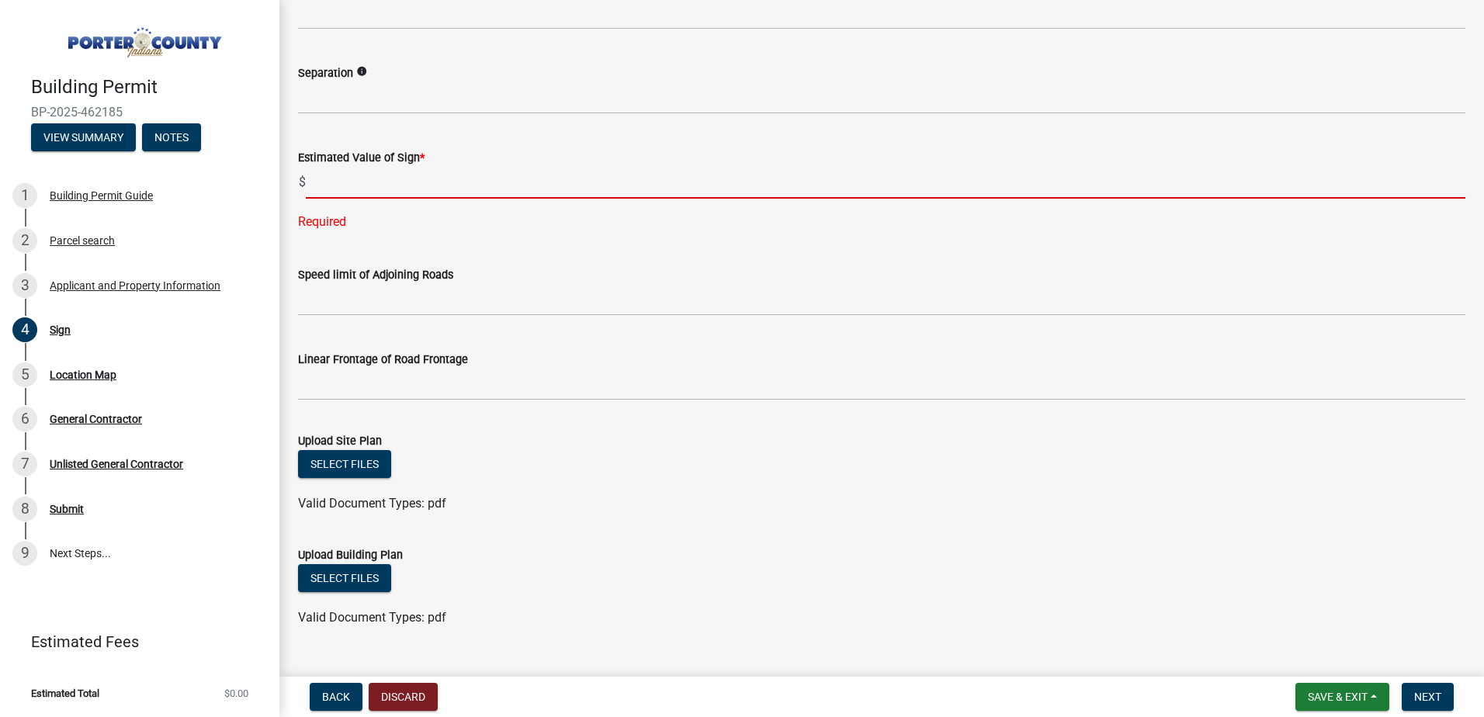
click at [383, 189] on input "text" at bounding box center [886, 183] width 1160 height 32
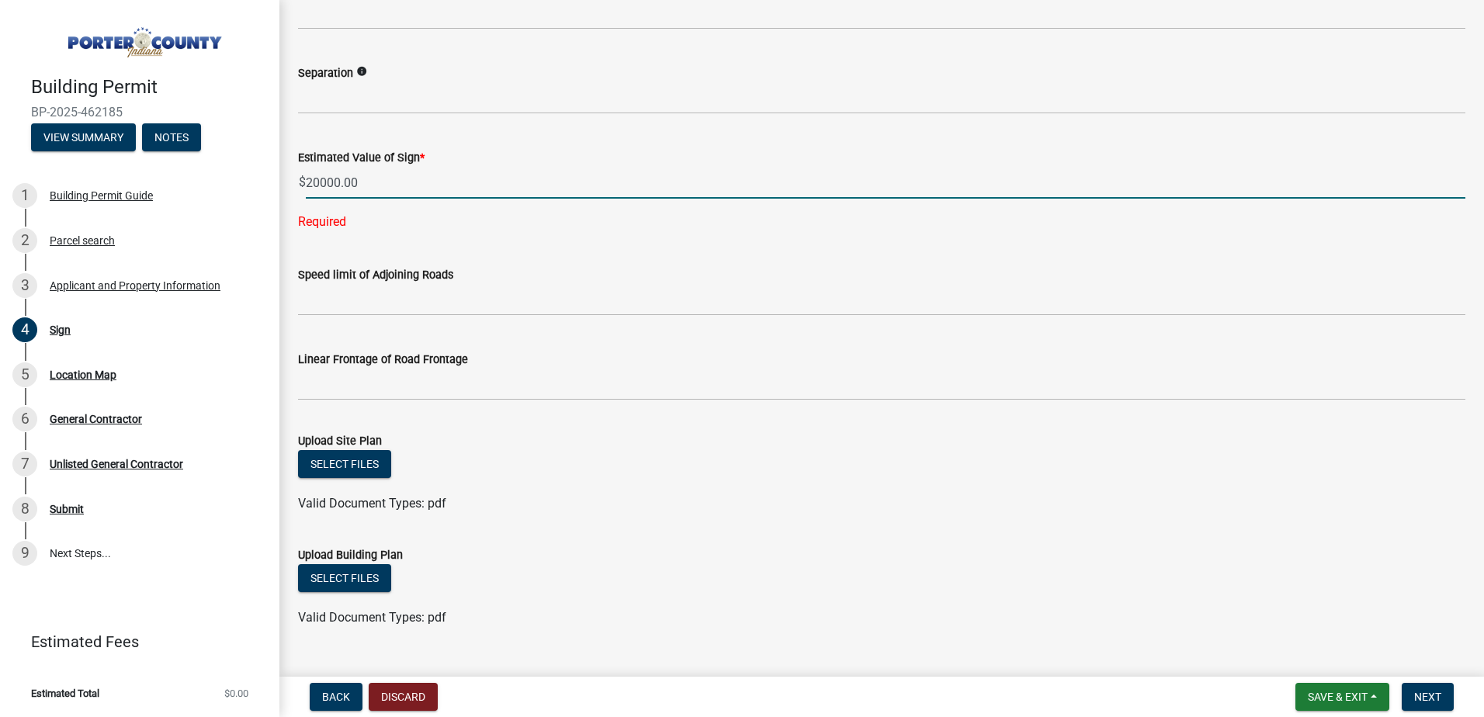
type input "20000"
click at [504, 267] on form "Speed limit of Adjoining Roads" at bounding box center [882, 291] width 1168 height 50
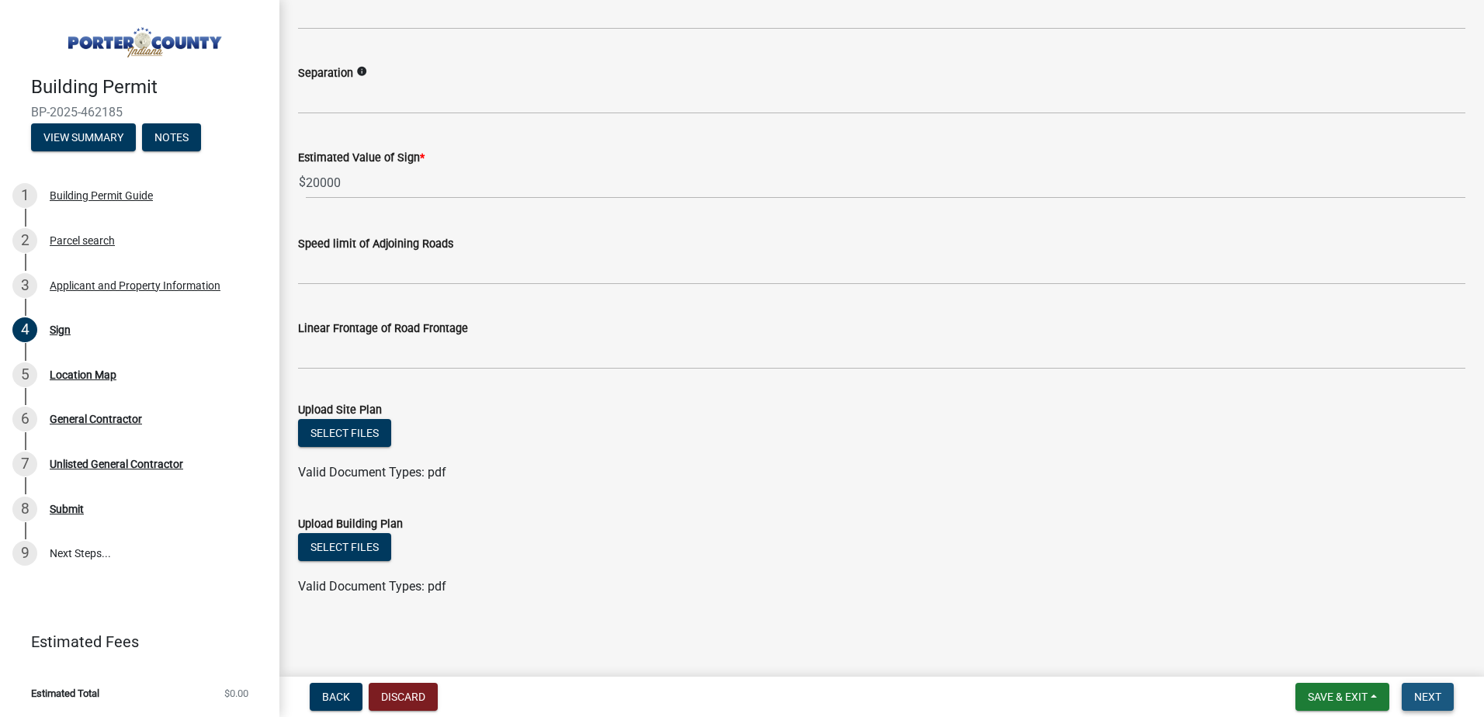
click at [1438, 699] on span "Next" at bounding box center [1427, 697] width 27 height 12
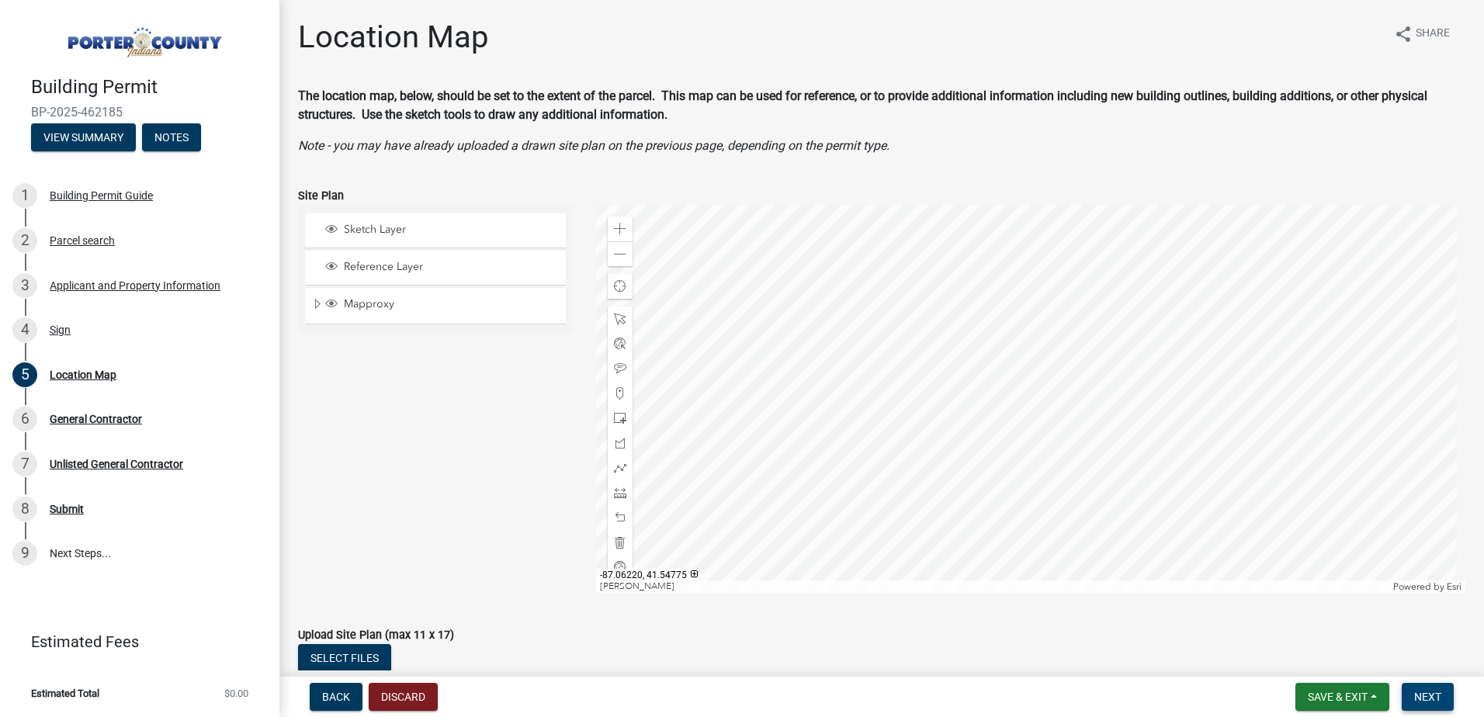
click at [1432, 696] on span "Next" at bounding box center [1427, 697] width 27 height 12
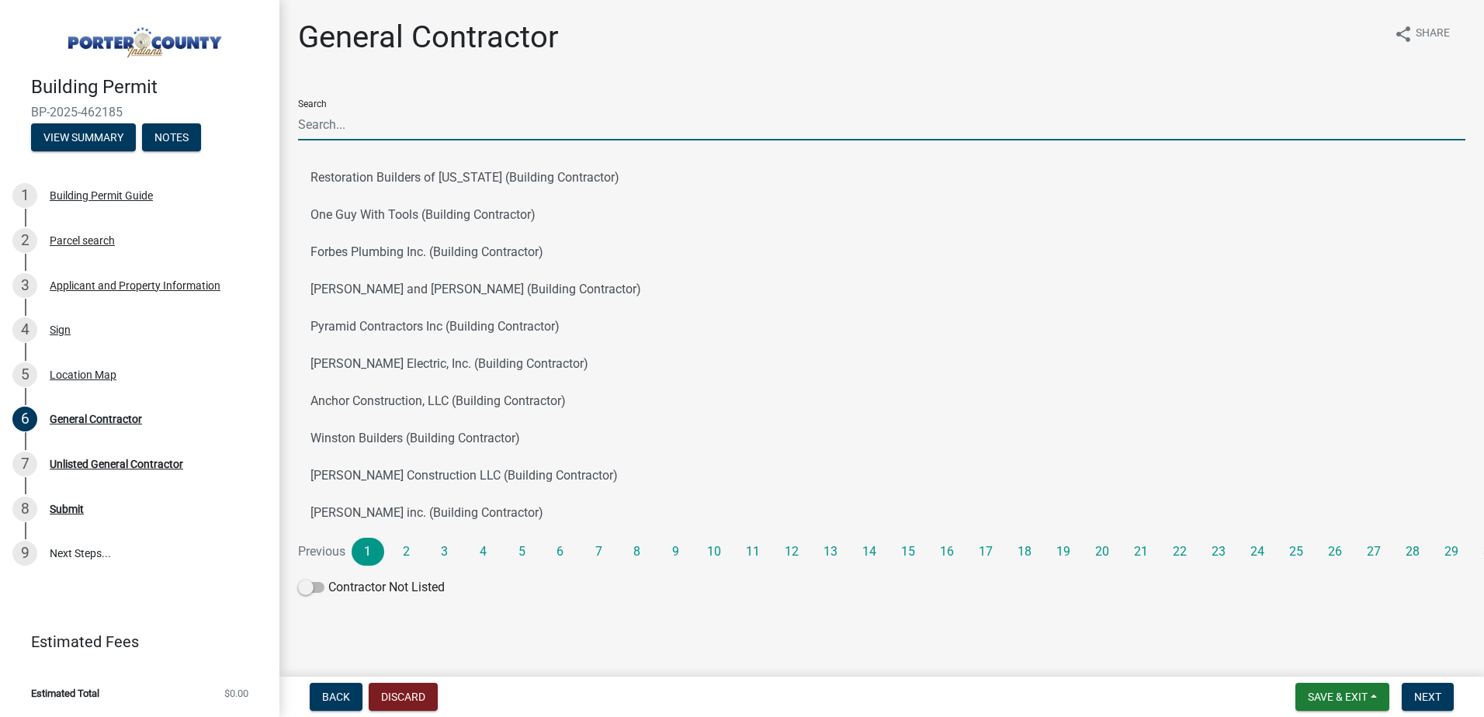
click at [341, 126] on input "Search" at bounding box center [882, 125] width 1168 height 32
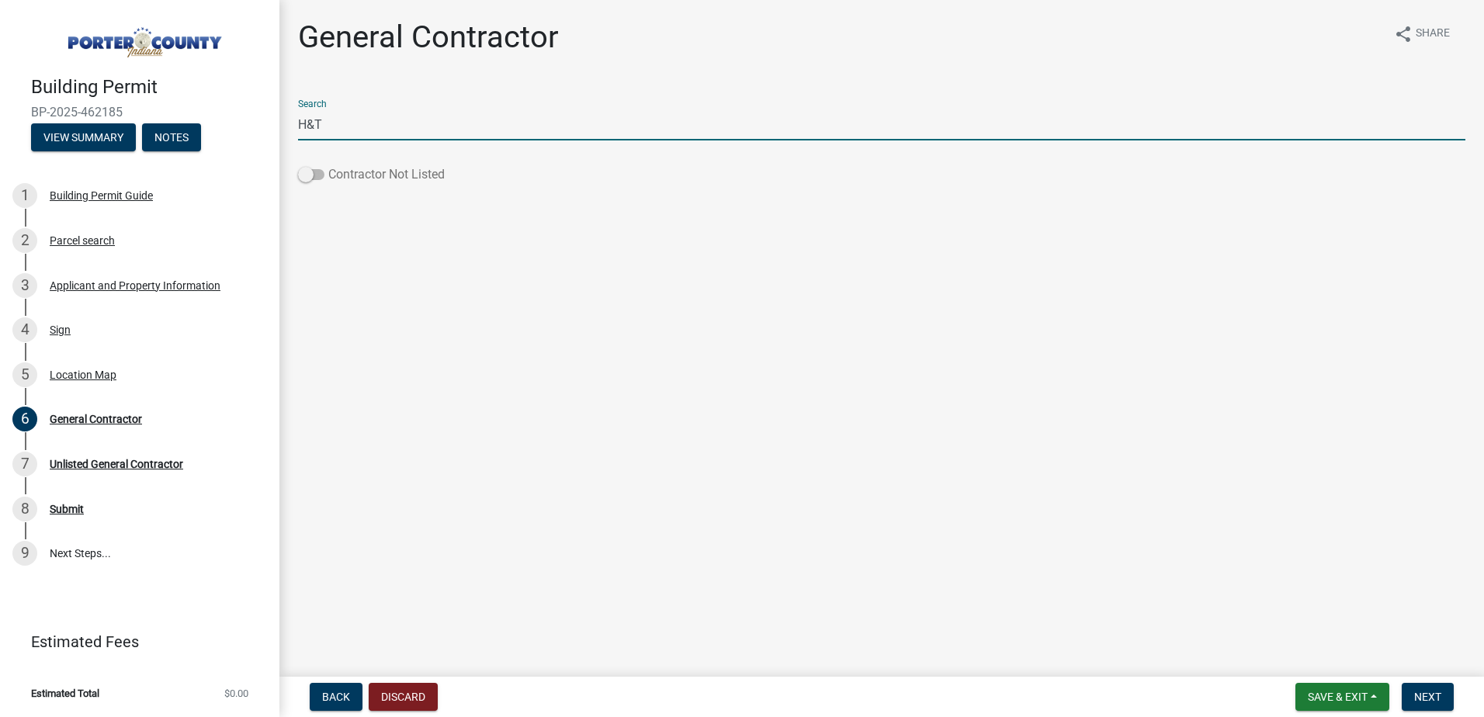
type input "H&T"
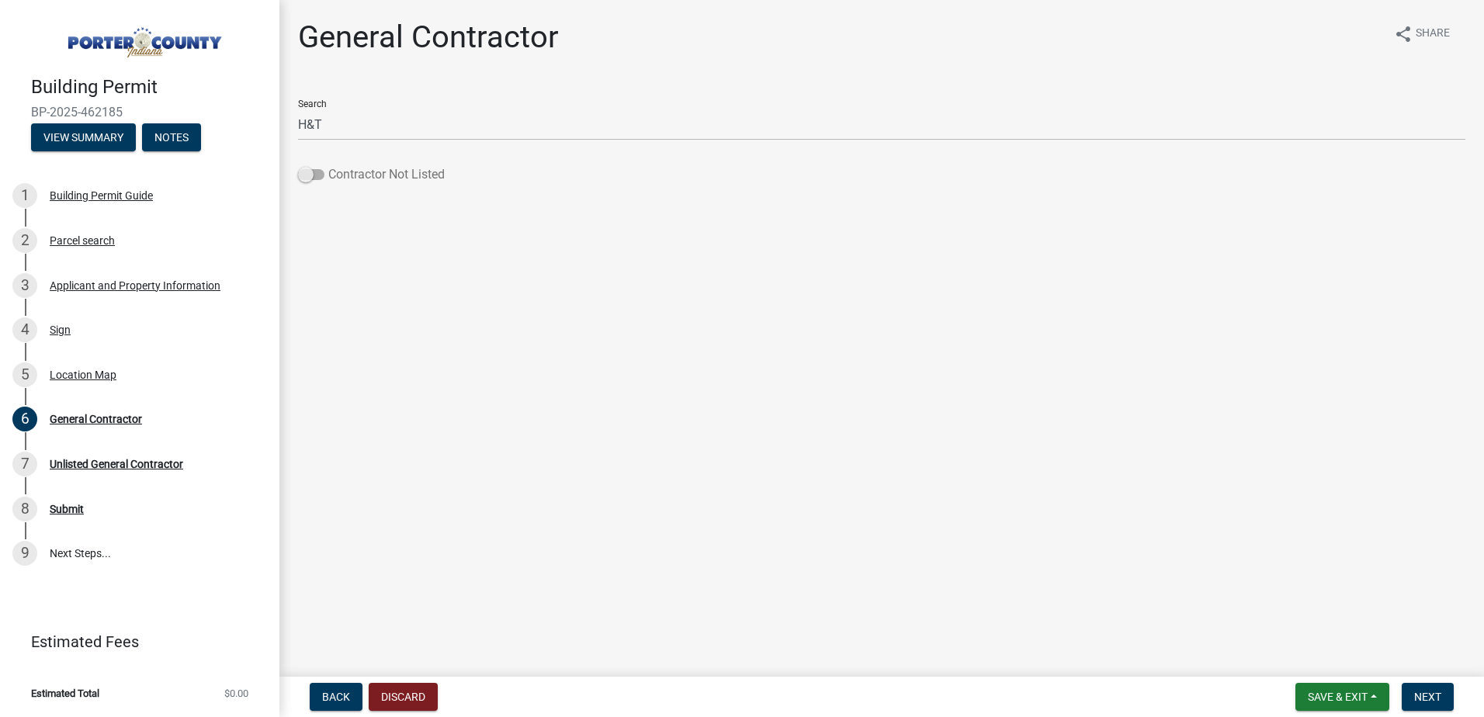
click at [322, 178] on span at bounding box center [311, 174] width 26 height 11
click at [328, 165] on input "Contractor Not Listed" at bounding box center [328, 165] width 0 height 0
click at [1432, 694] on span "Next" at bounding box center [1427, 697] width 27 height 12
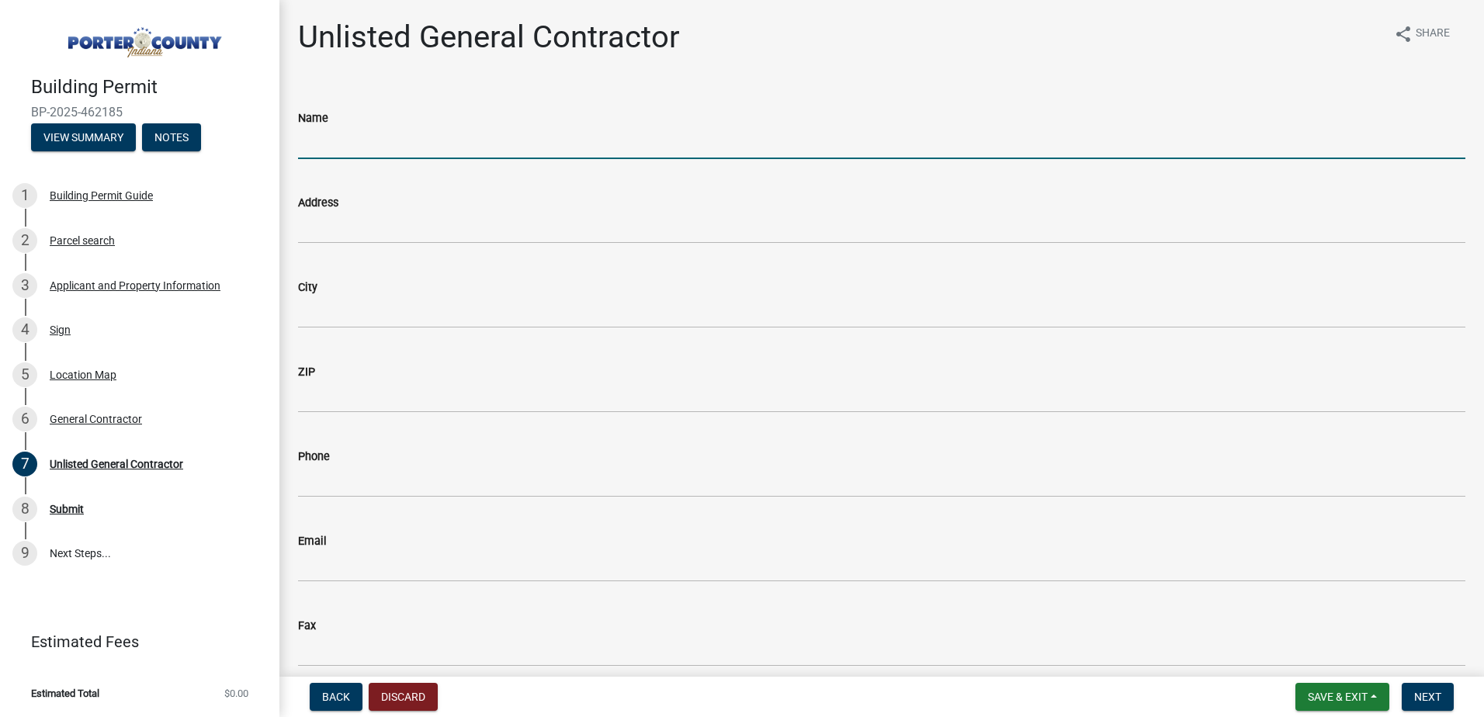
click at [359, 150] on input "Name" at bounding box center [882, 143] width 1168 height 32
type input "H&T Electrical Services LLC"
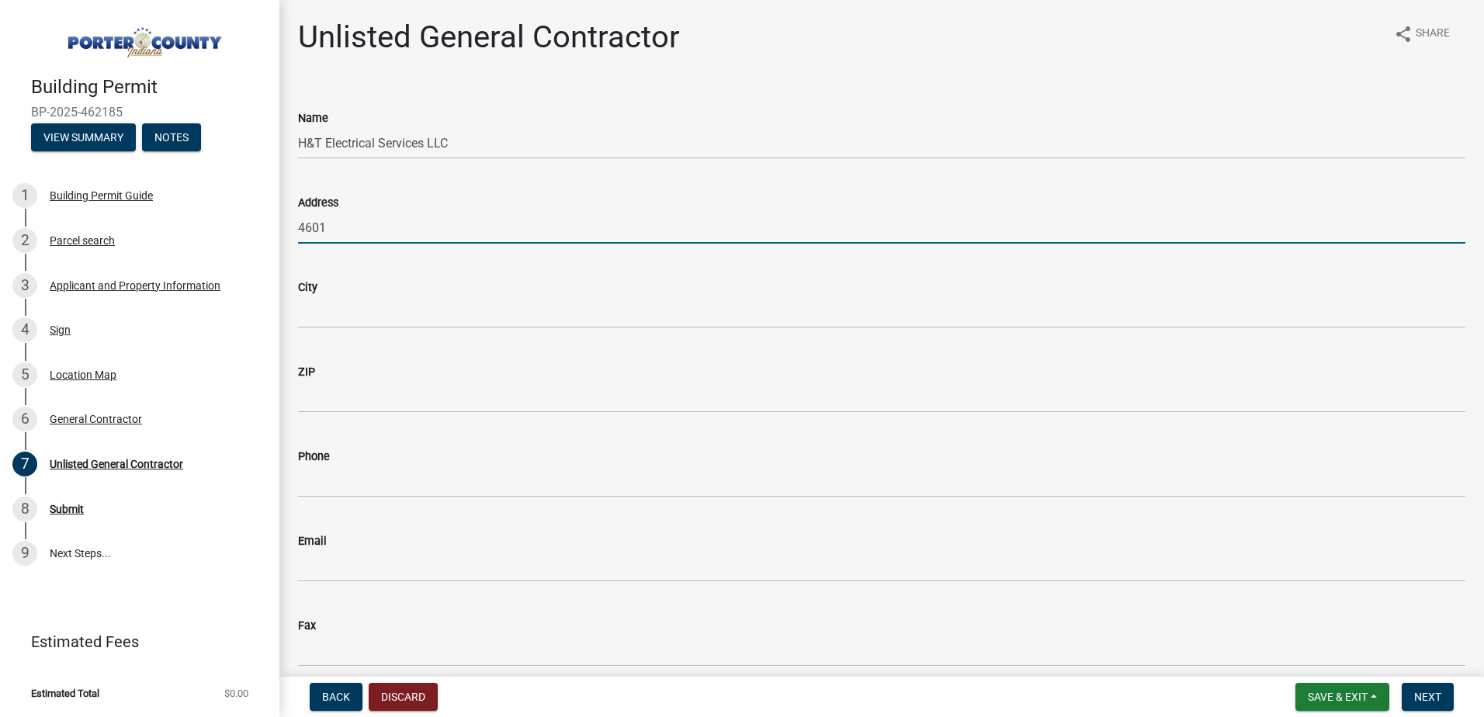
type input "4601 Airport Drive"
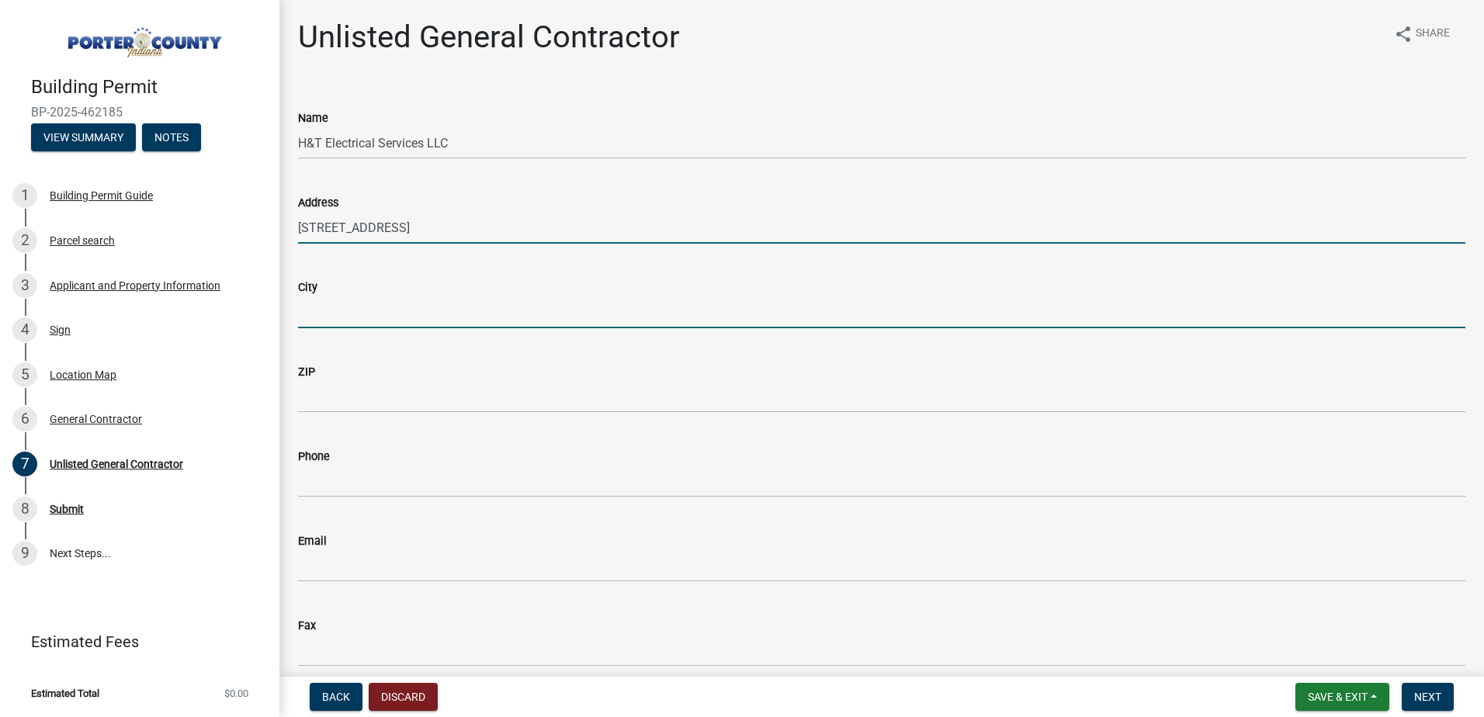
type input "Valparaiso"
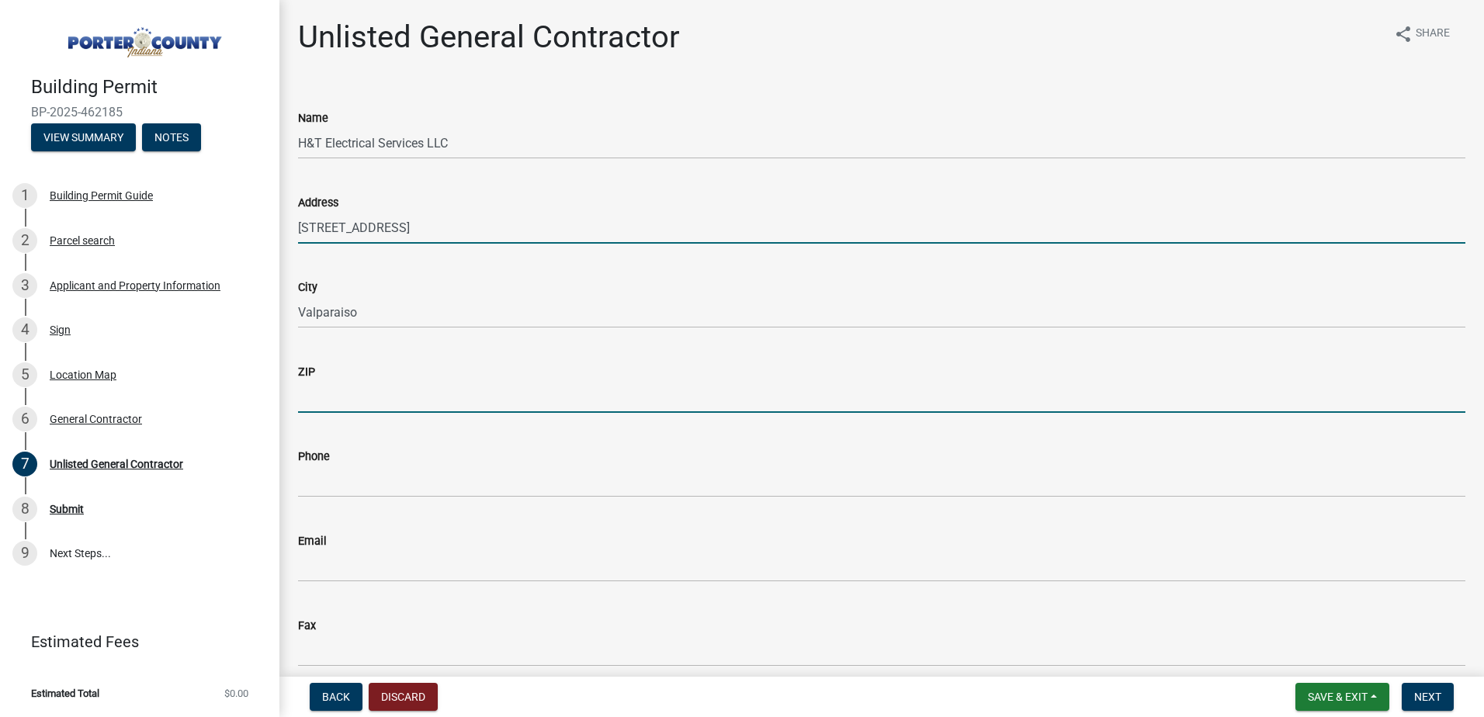
type input "46383"
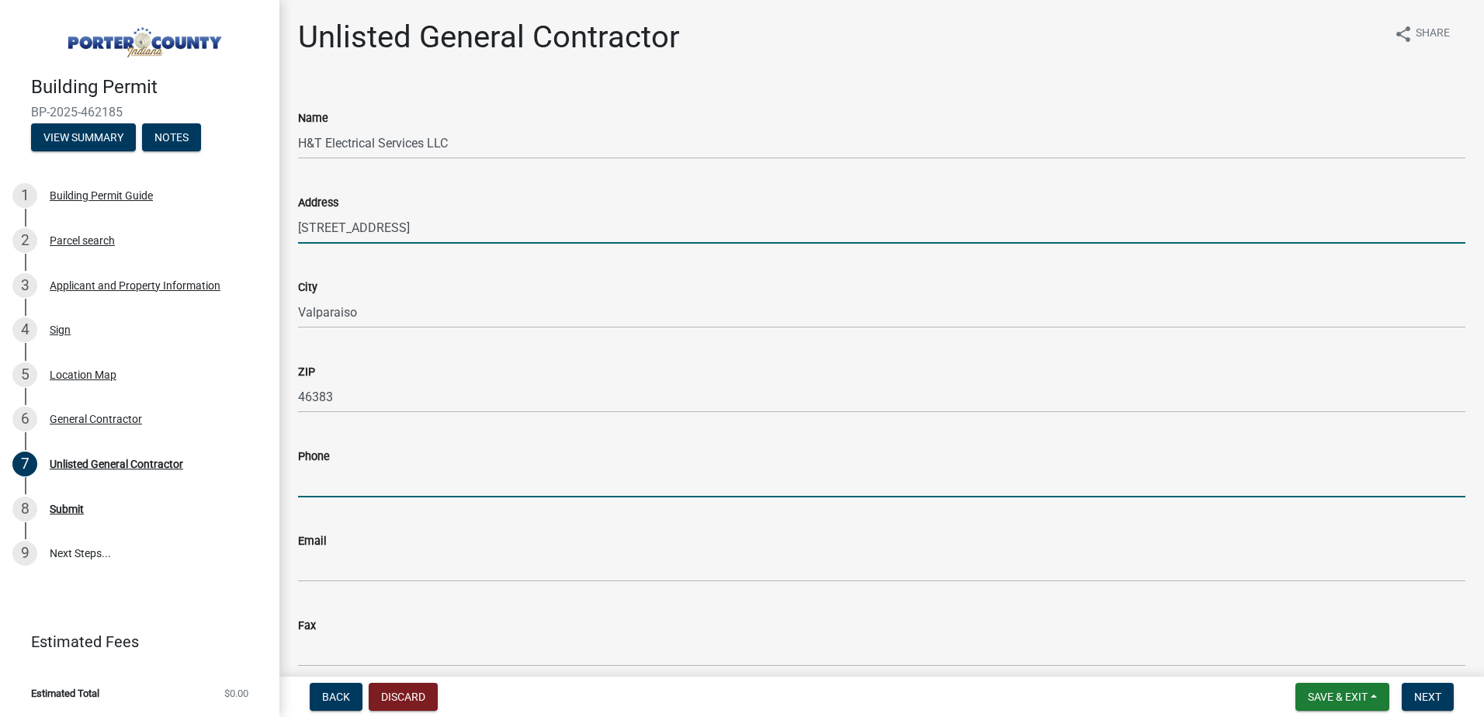
type input "2194726647"
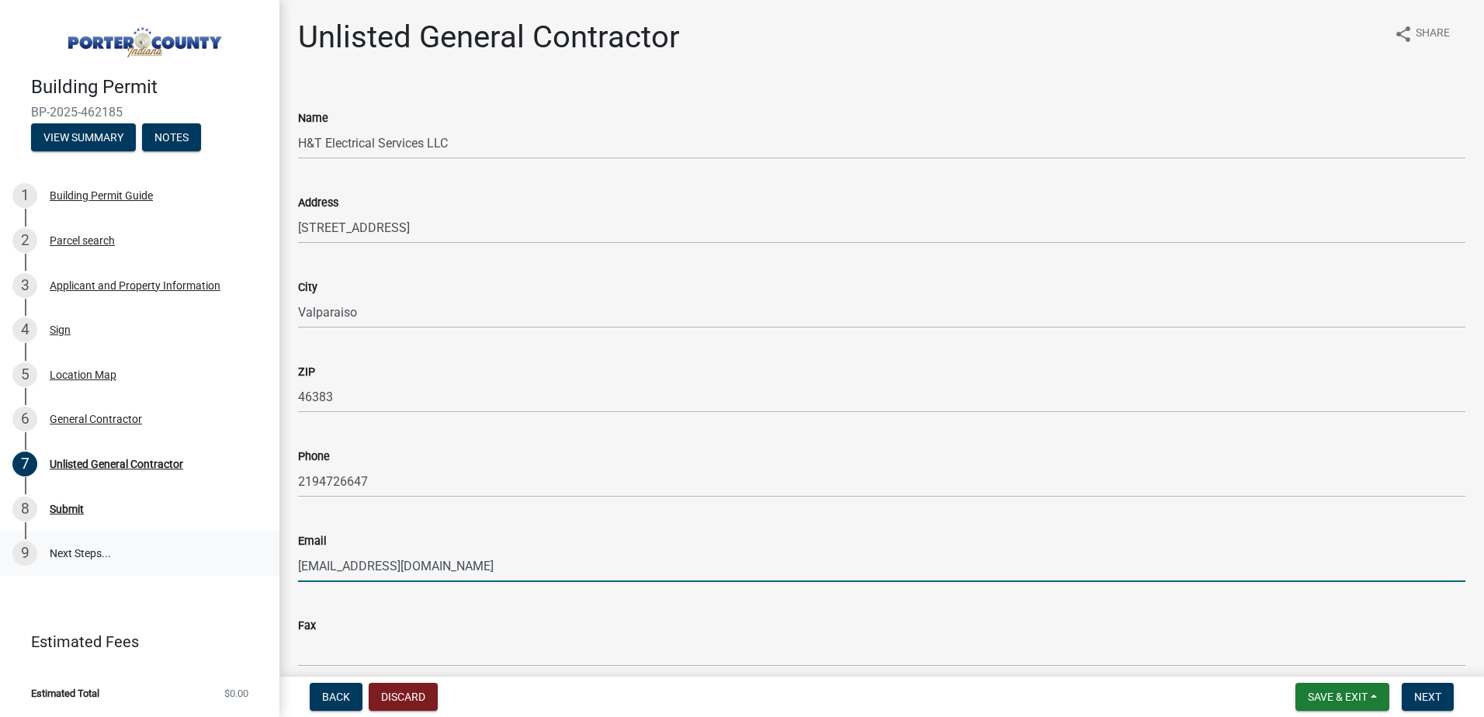
drag, startPoint x: 436, startPoint y: 567, endPoint x: 240, endPoint y: 567, distance: 196.4
click at [240, 567] on div "Building Permit BP-2025-462185 View Summary Notes 1 Building Permit Guide 2 Par…" at bounding box center [742, 358] width 1484 height 717
type input "nicole@htelectricalservices.com"
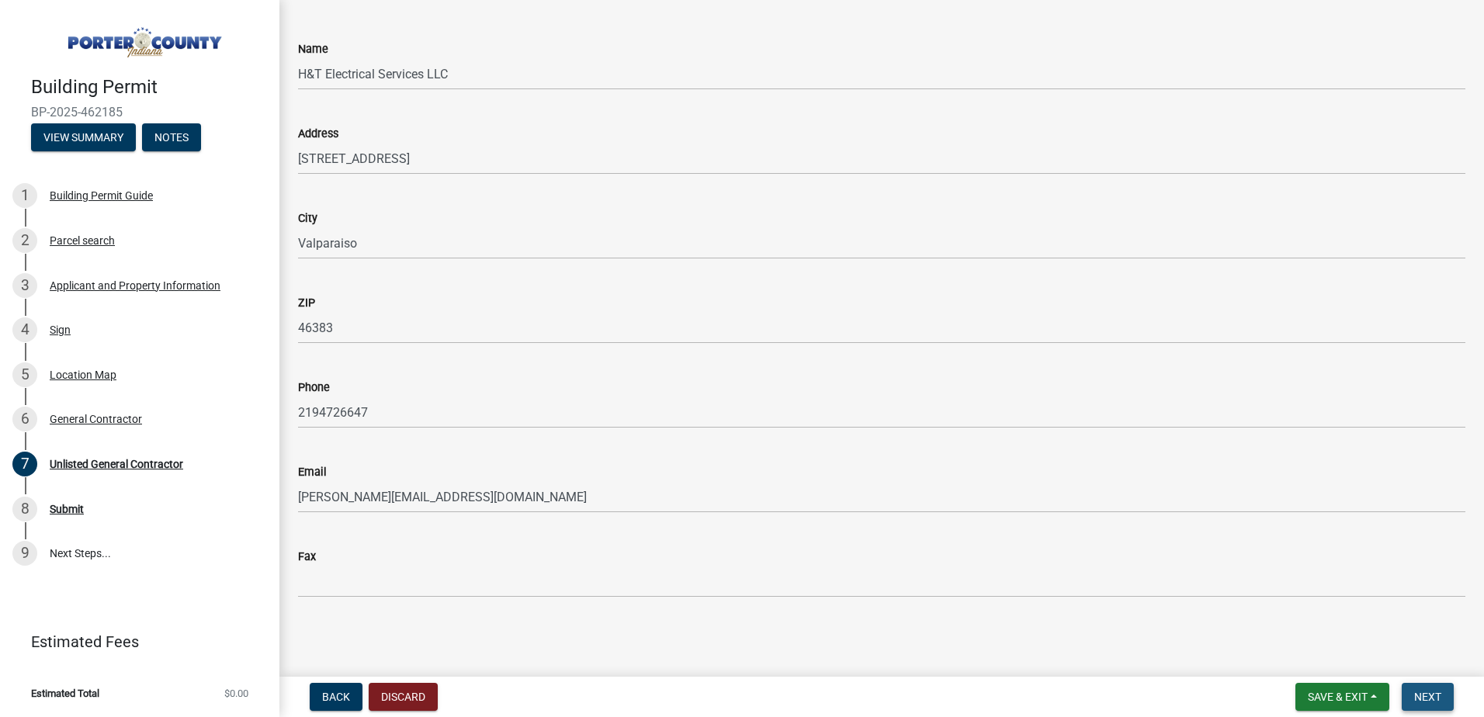
click at [1431, 697] on span "Next" at bounding box center [1427, 697] width 27 height 12
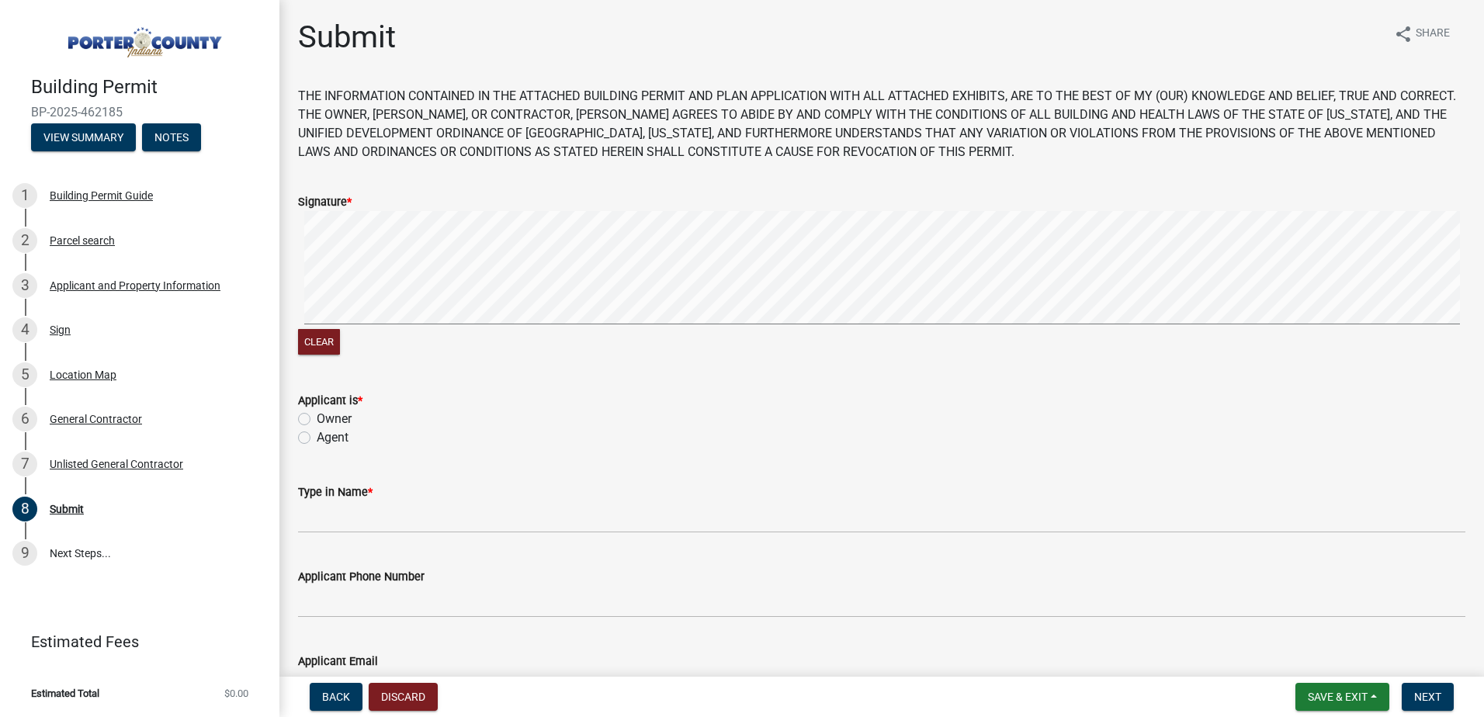
click at [578, 354] on div "Clear" at bounding box center [882, 285] width 1168 height 148
click at [317, 436] on label "Agent" at bounding box center [333, 438] width 32 height 19
click at [317, 436] on input "Agent" at bounding box center [322, 434] width 10 height 10
radio input "true"
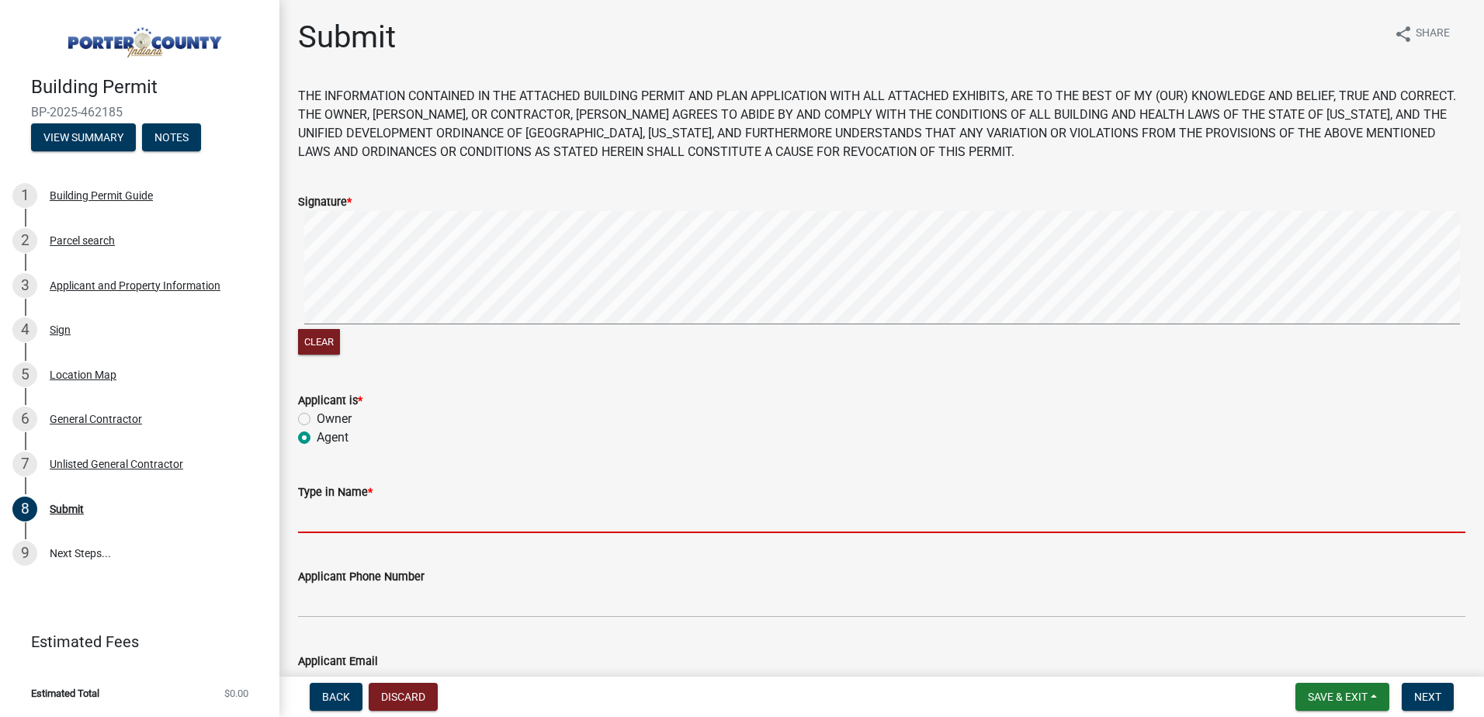
click at [341, 521] on input "Type in Name *" at bounding box center [882, 518] width 1168 height 32
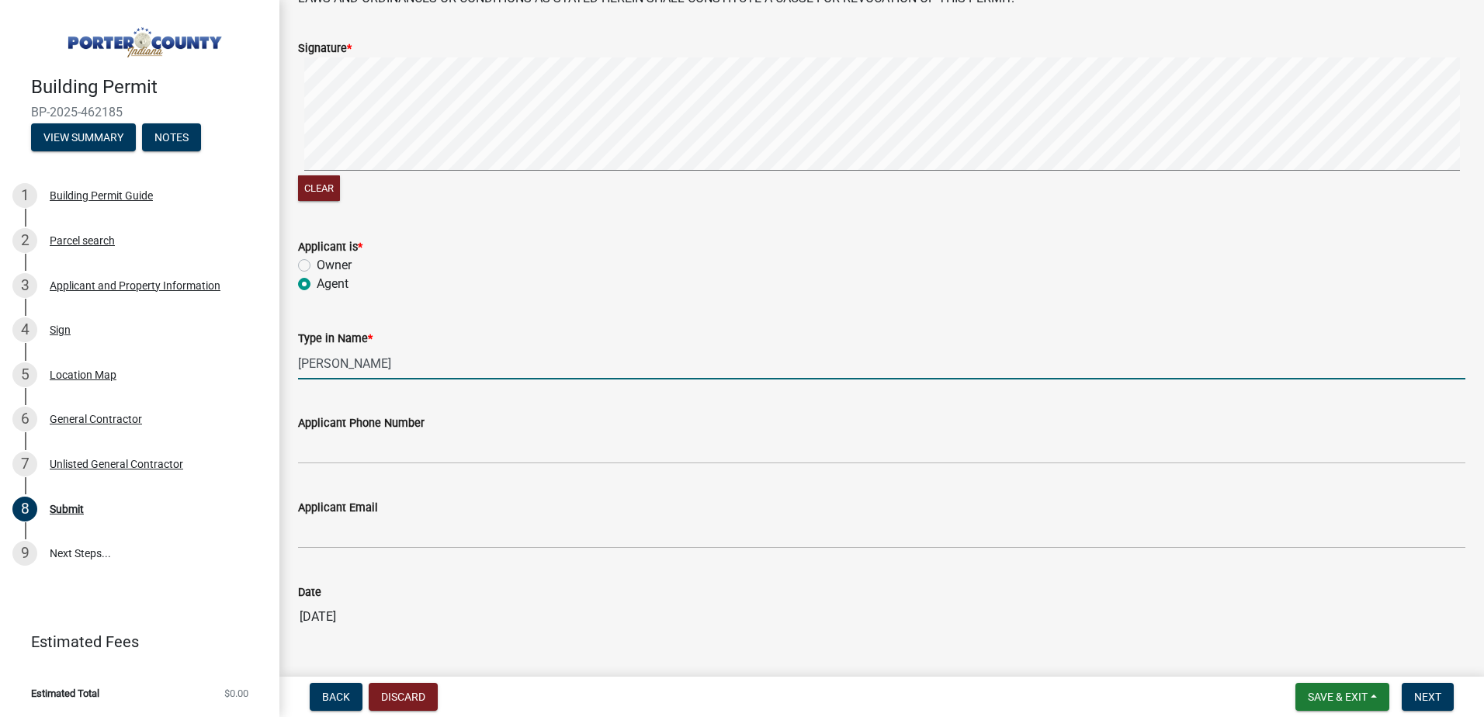
scroll to position [155, 0]
type input "Nicole R Kegebein"
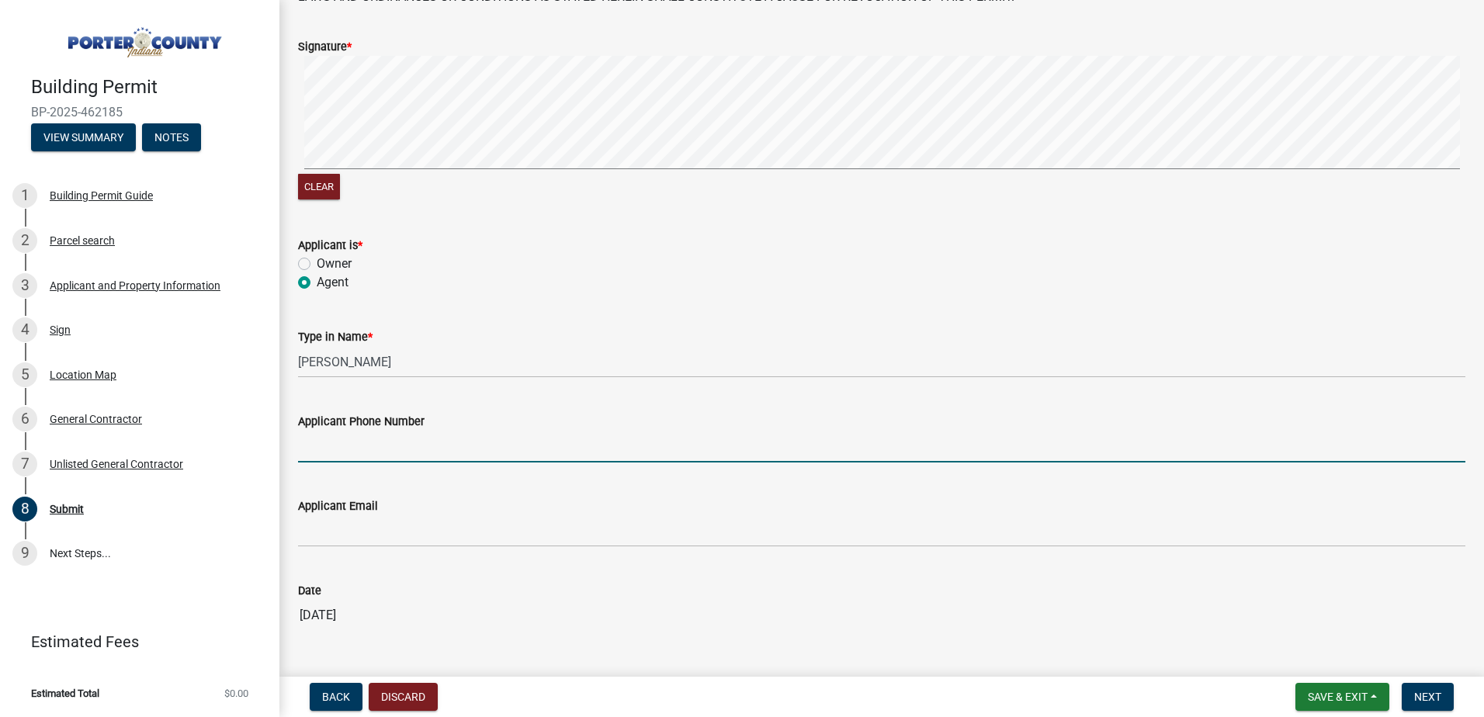
click at [390, 441] on input "Applicant Phone Number" at bounding box center [882, 447] width 1168 height 32
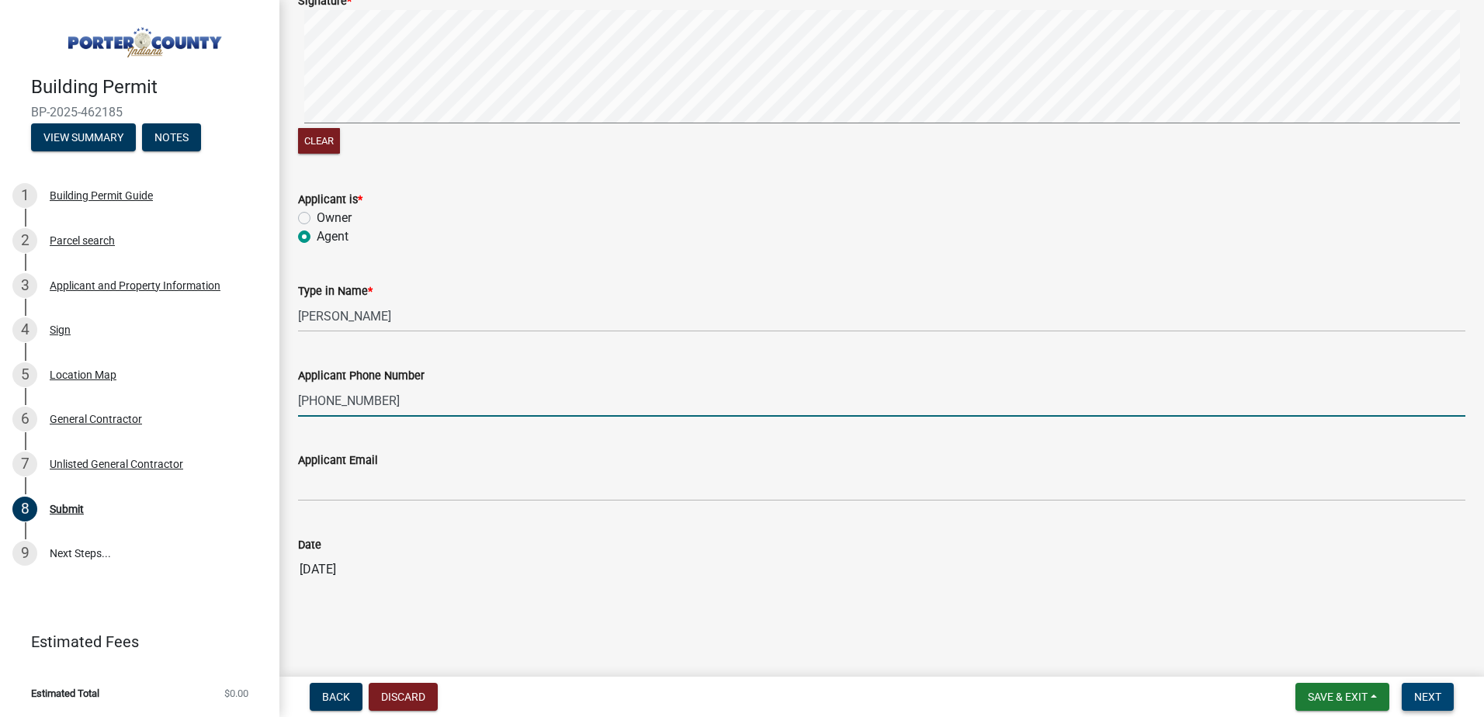
type input "219-508-0792"
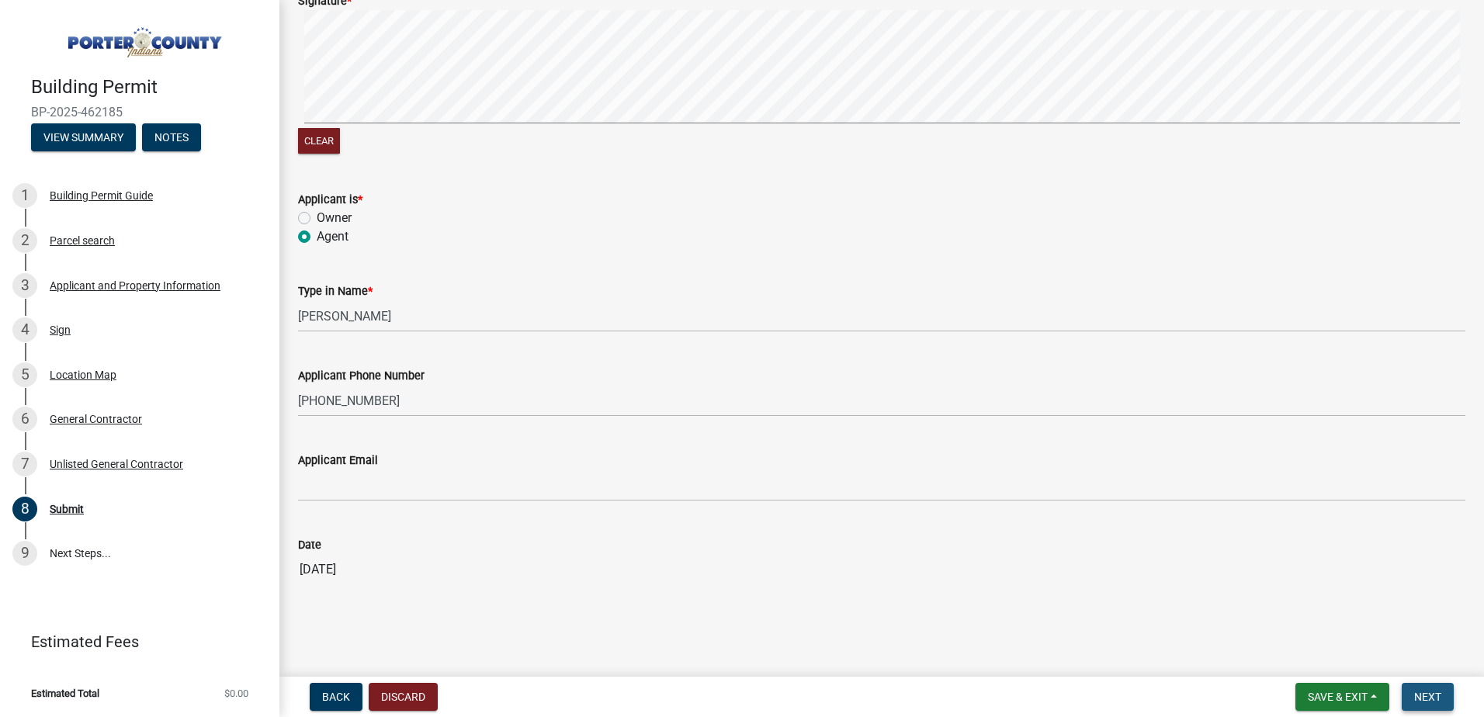
click at [1427, 696] on span "Next" at bounding box center [1427, 697] width 27 height 12
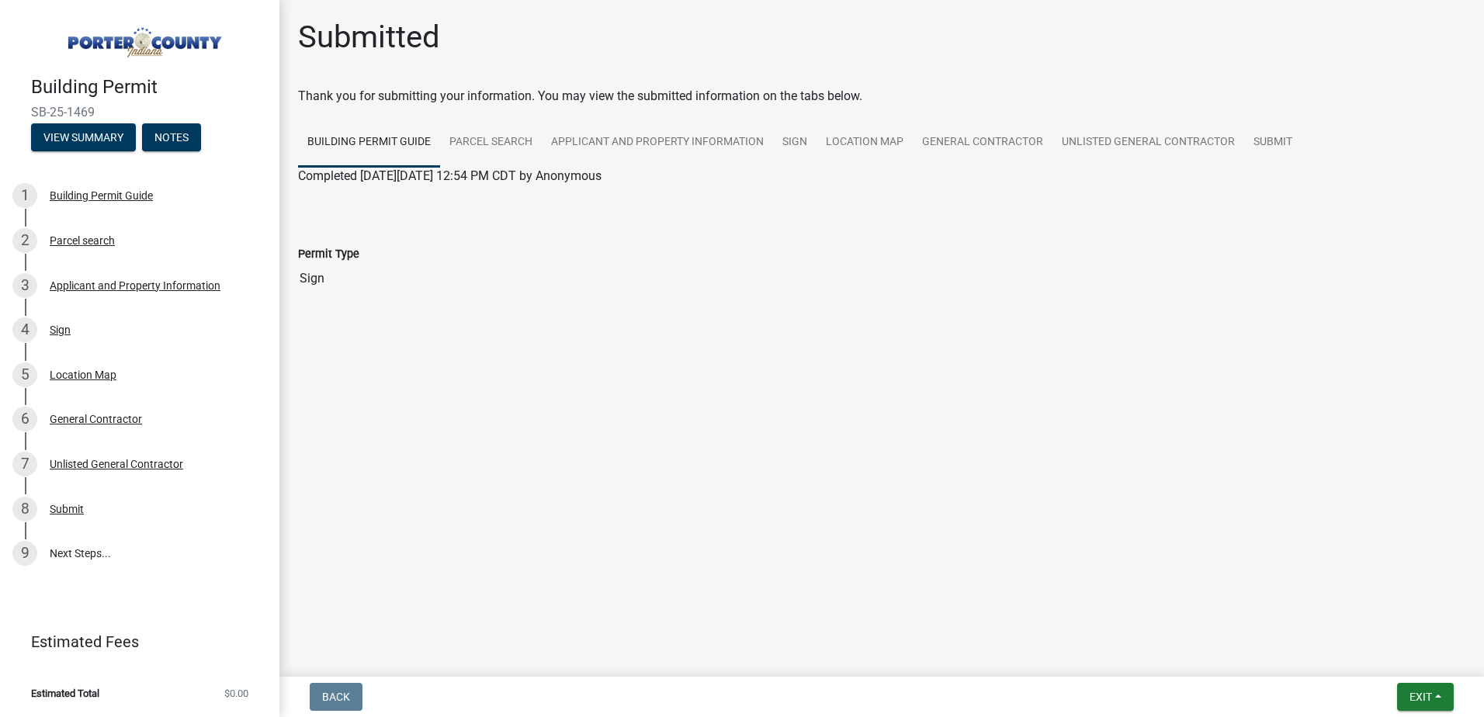
click at [362, 147] on link "Building Permit Guide" at bounding box center [369, 143] width 142 height 50
click at [647, 140] on link "Applicant and Property Information" at bounding box center [657, 143] width 231 height 50
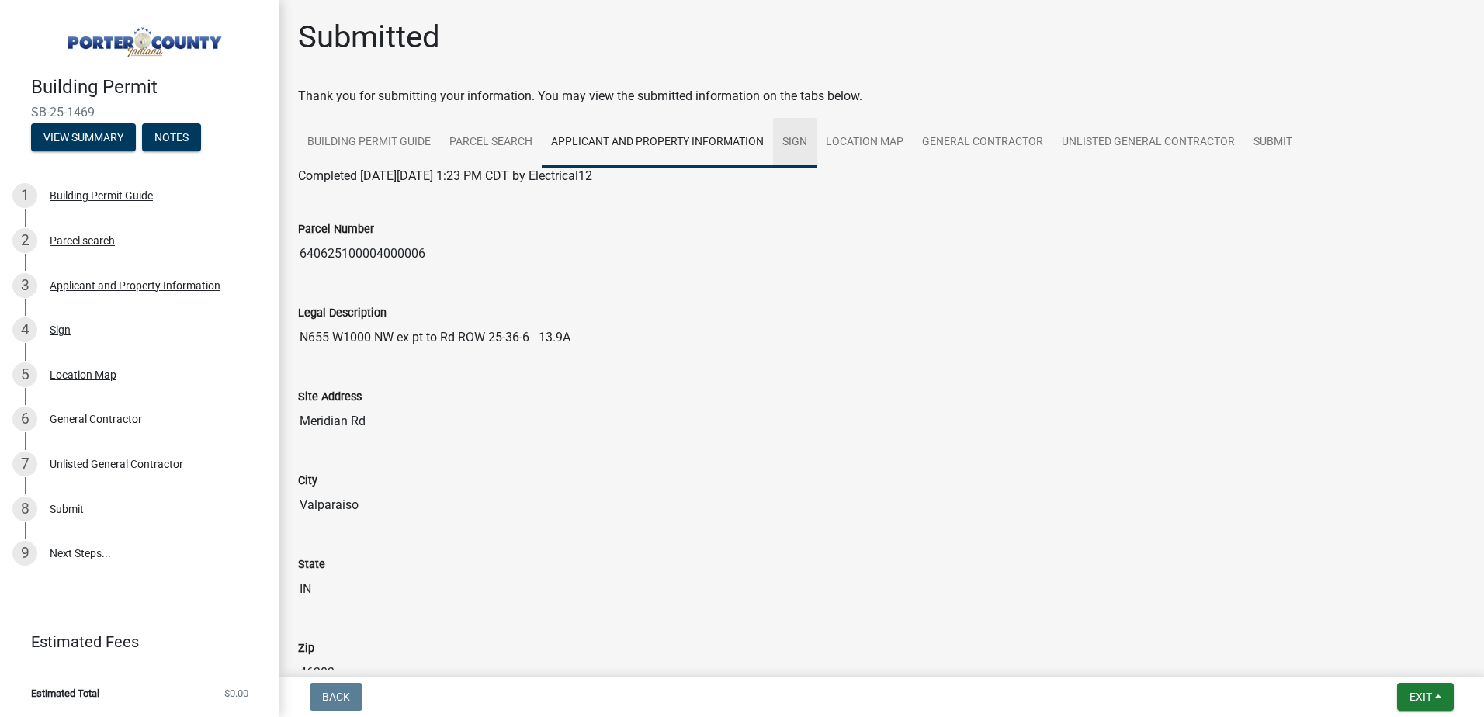
click at [793, 141] on link "Sign" at bounding box center [794, 143] width 43 height 50
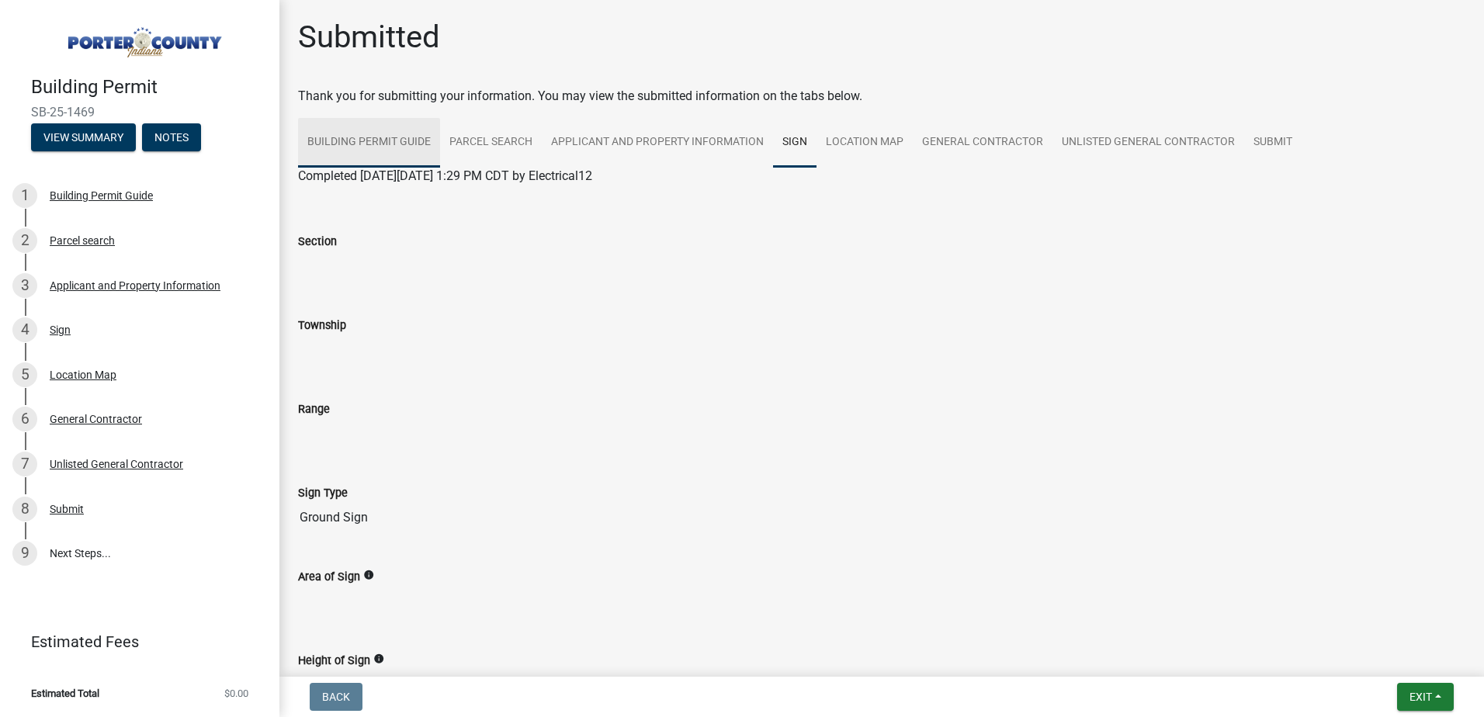
click at [368, 134] on link "Building Permit Guide" at bounding box center [369, 143] width 142 height 50
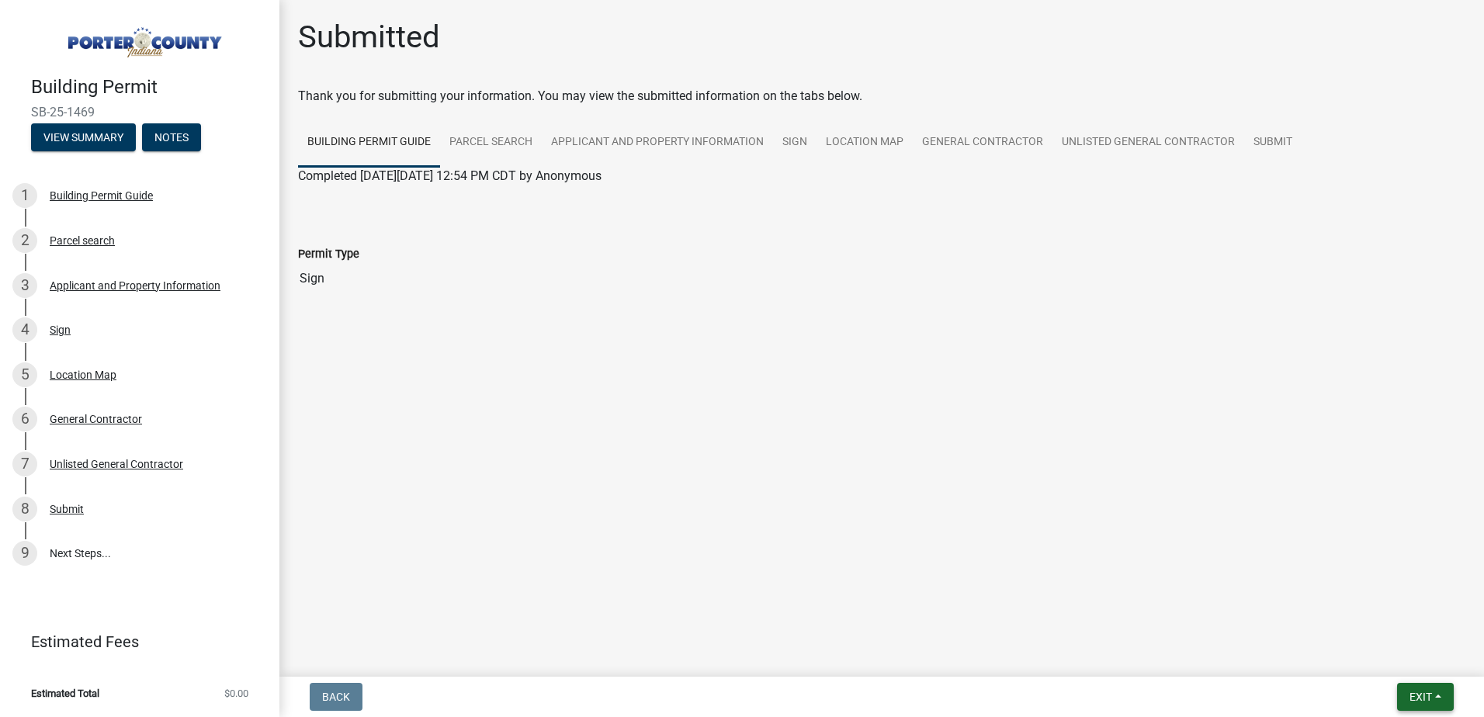
click at [1422, 699] on span "Exit" at bounding box center [1421, 697] width 23 height 12
click at [1364, 658] on button "Save & Exit" at bounding box center [1392, 656] width 124 height 37
